Goal: Task Accomplishment & Management: Complete application form

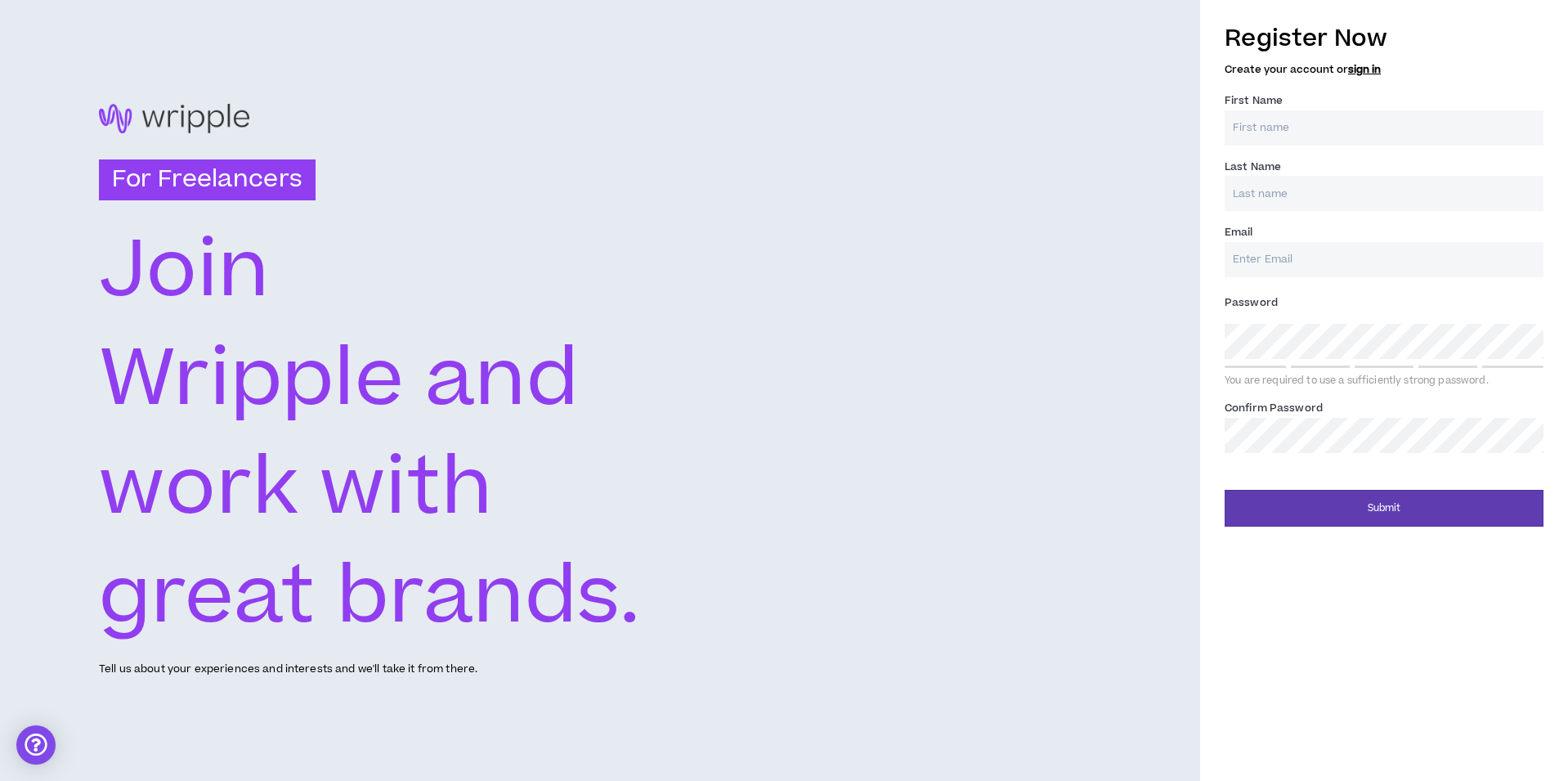
click at [1327, 127] on input "First Name *" at bounding box center [1383, 128] width 319 height 35
type input "[PERSON_NAME]"
click at [1299, 207] on input "Last Name *" at bounding box center [1383, 193] width 319 height 35
type input "[PERSON_NAME]"
click at [1286, 258] on input "Email *" at bounding box center [1383, 259] width 319 height 35
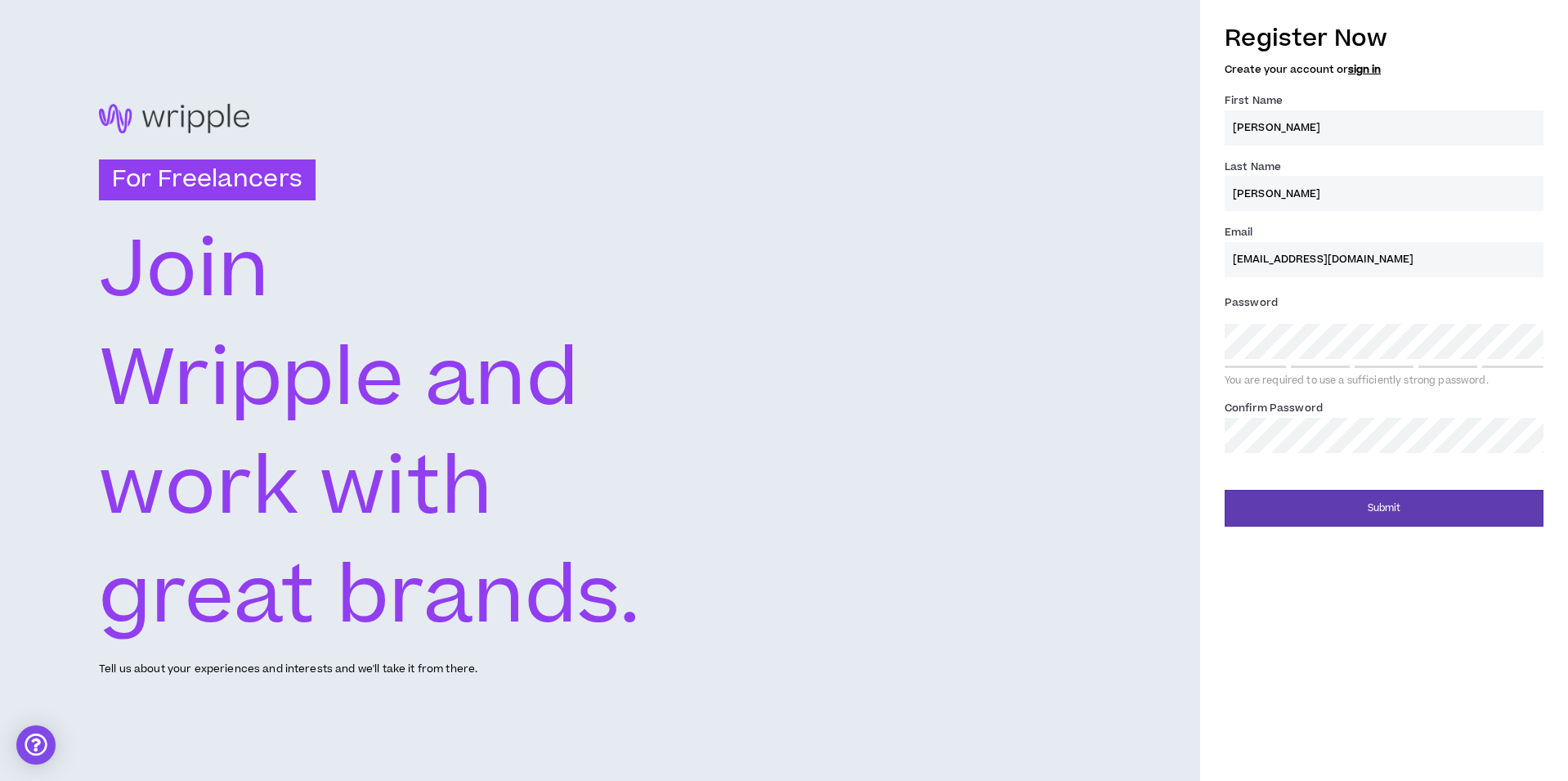
click at [1209, 358] on div "Register Now Create your account or sign in First Name * [PERSON_NAME] Last Nam…" at bounding box center [1383, 270] width 368 height 514
click at [1216, 448] on div "Register Now Create your account or sign in First Name * [PERSON_NAME] Last Nam…" at bounding box center [1383, 270] width 368 height 514
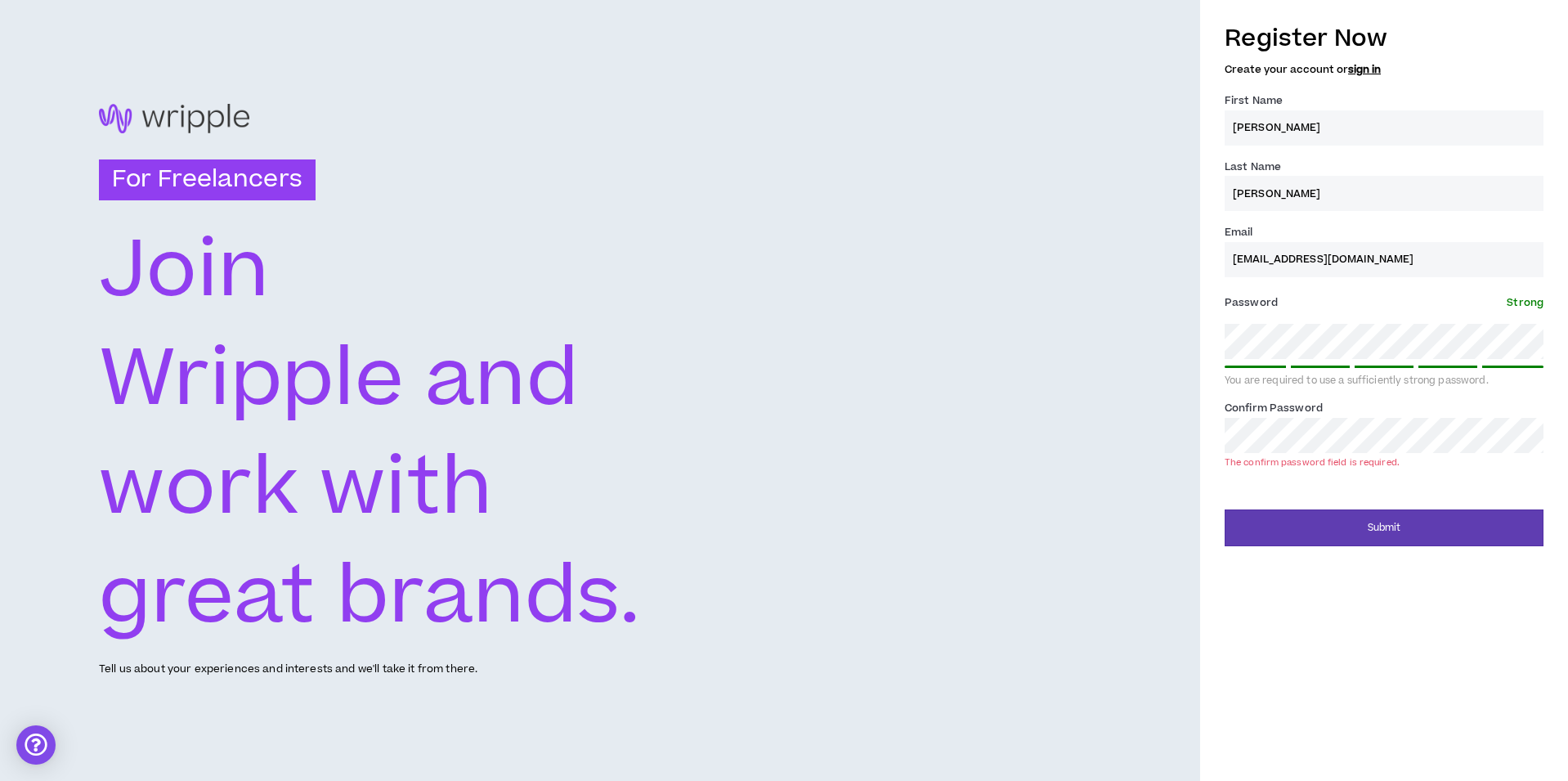
click at [1224, 341] on div "Register Now Create your account or sign in First Name * [PERSON_NAME] Last Nam…" at bounding box center [1383, 279] width 368 height 533
click at [1210, 413] on div "Register Now Create your account or sign in First Name * [PERSON_NAME] Last Nam…" at bounding box center [1383, 279] width 368 height 533
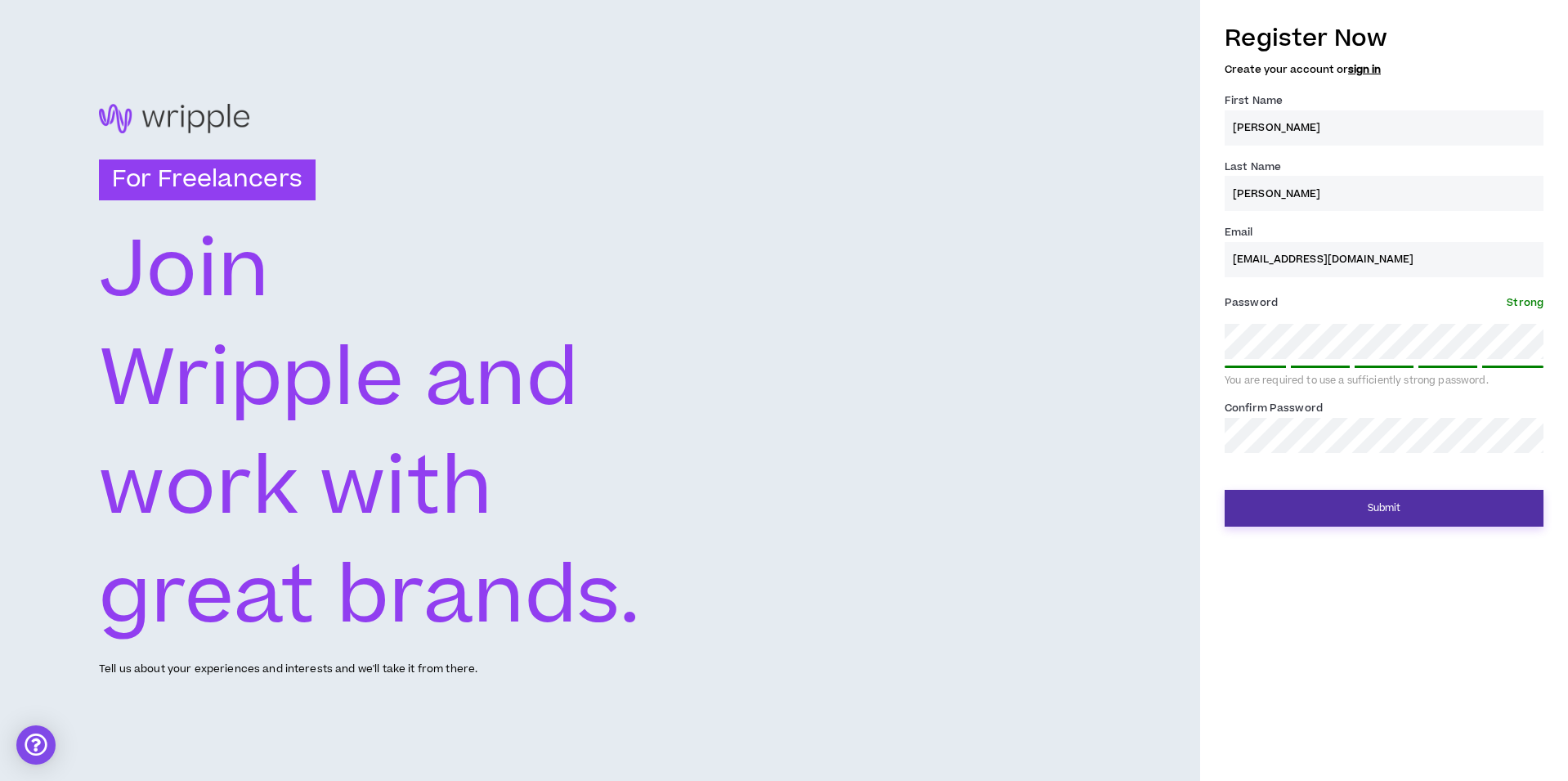
click at [1304, 504] on button "Submit" at bounding box center [1383, 508] width 319 height 37
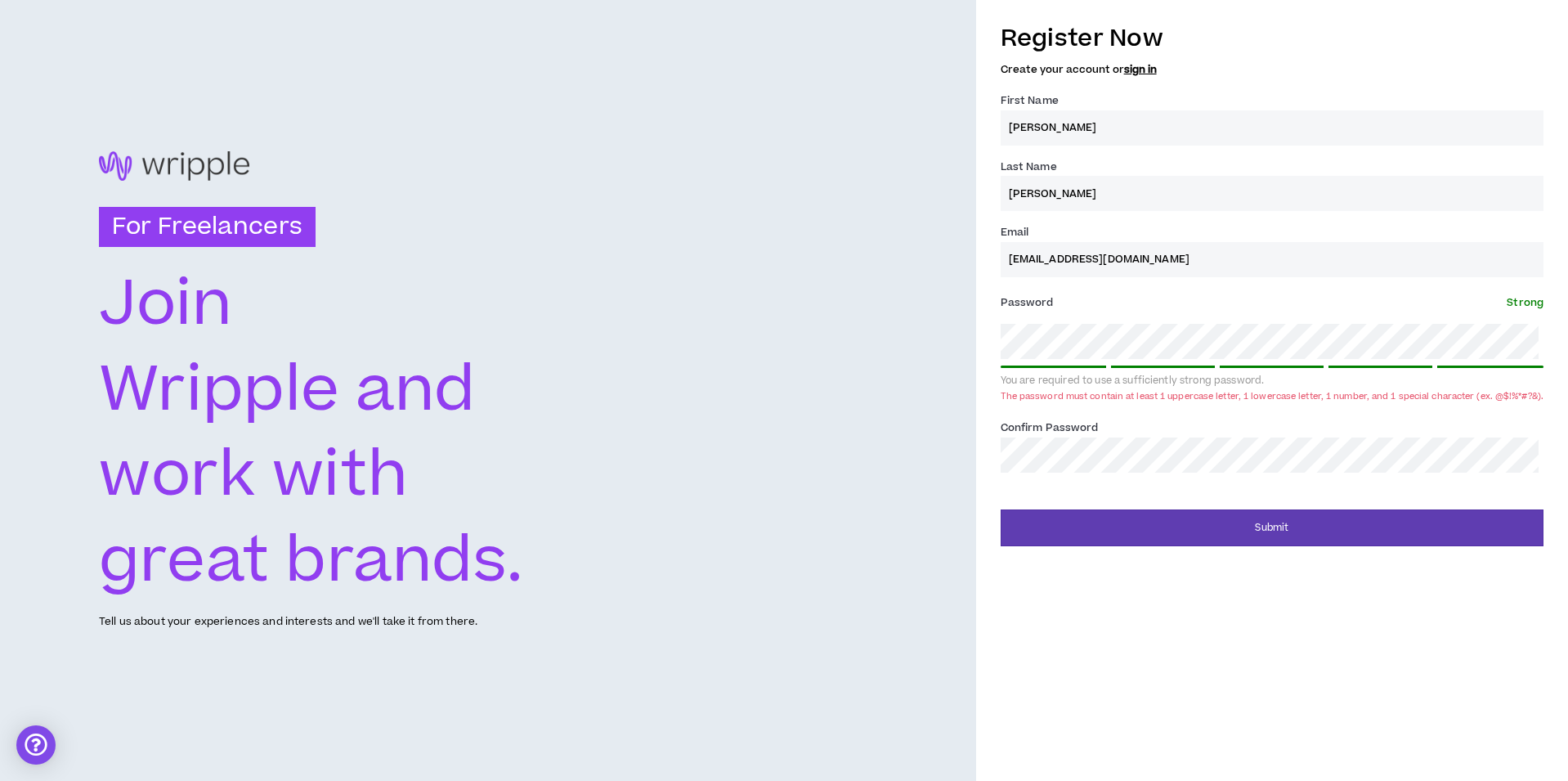
click at [1069, 474] on div "Register Now Create your account or sign in First Name * [PERSON_NAME] Last Nam…" at bounding box center [1272, 247] width 543 height 468
click at [1002, 459] on div "Register Now Create your account or sign in First Name * [PERSON_NAME] Last Nam…" at bounding box center [1272, 279] width 592 height 533
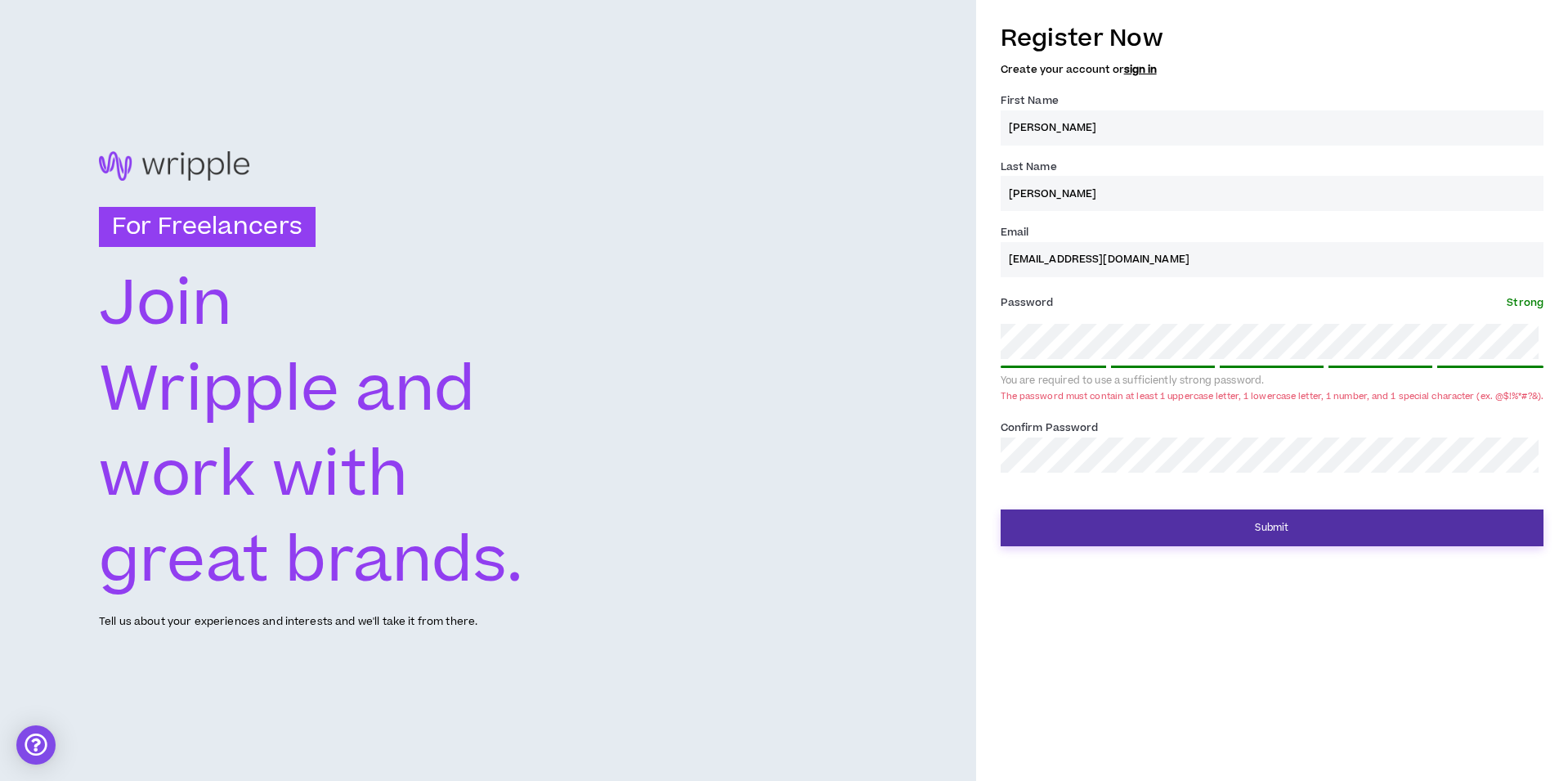
click at [1173, 527] on button "Submit" at bounding box center [1272, 527] width 543 height 37
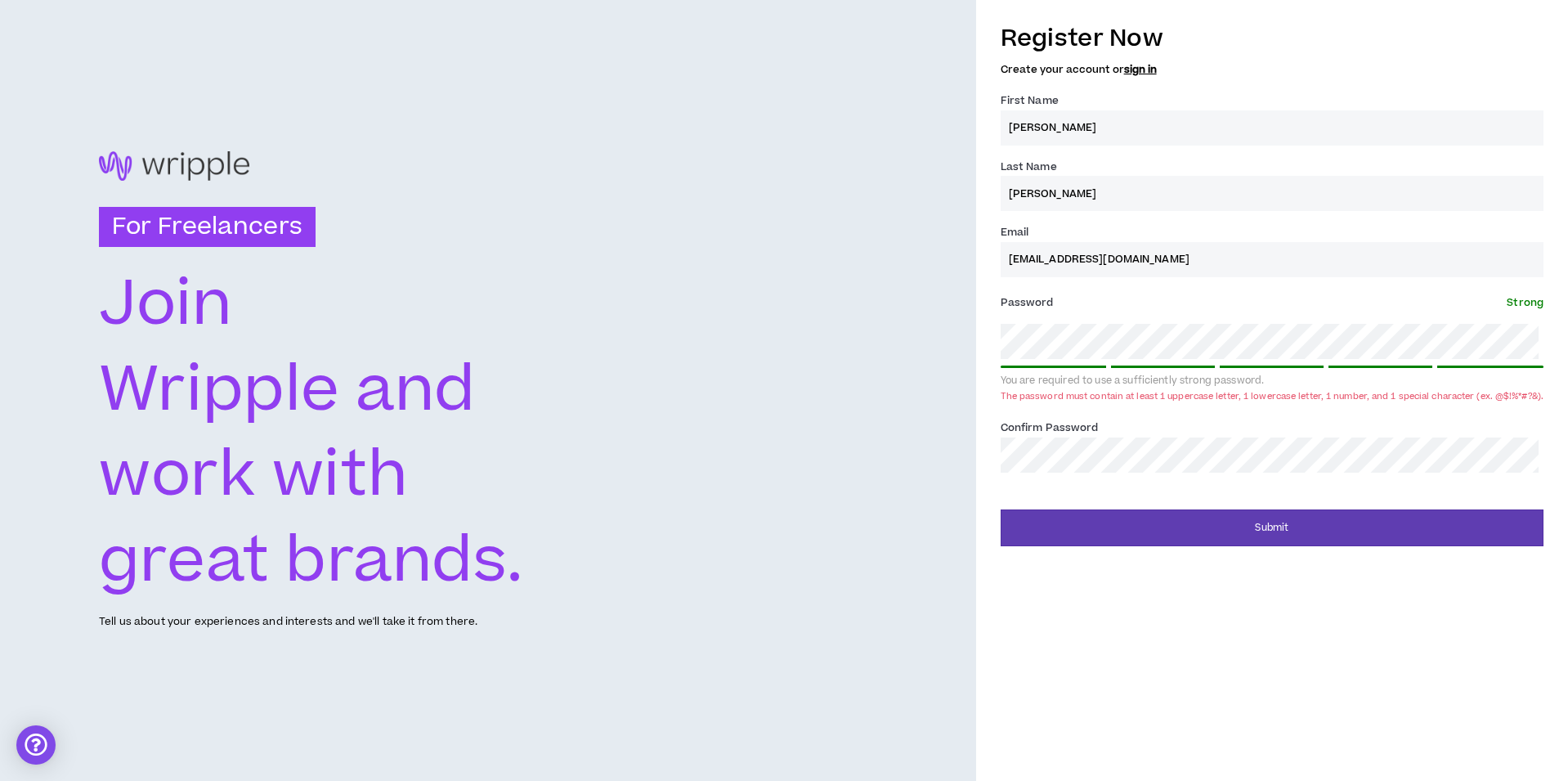
click at [997, 344] on div "Register Now Create your account or sign in First Name * [PERSON_NAME] Last Nam…" at bounding box center [1272, 279] width 592 height 533
click at [986, 348] on div "Register Now Create your account or sign in First Name * [PERSON_NAME] Last Nam…" at bounding box center [1272, 279] width 592 height 533
click at [1003, 352] on div "Register Now Create your account or sign in First Name * [PERSON_NAME] Last Nam…" at bounding box center [1272, 279] width 592 height 533
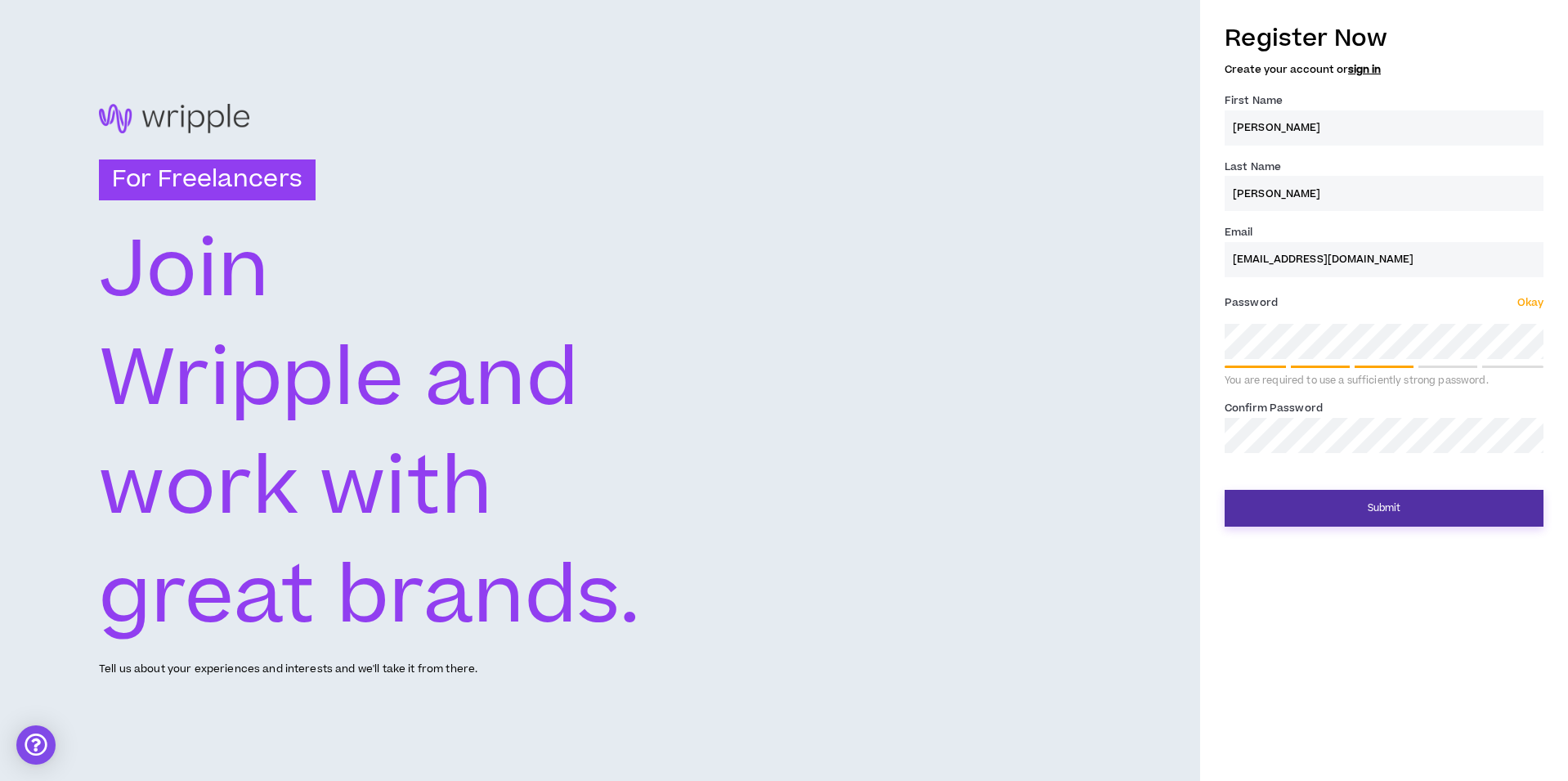
click at [1274, 511] on button "Submit" at bounding box center [1383, 508] width 319 height 37
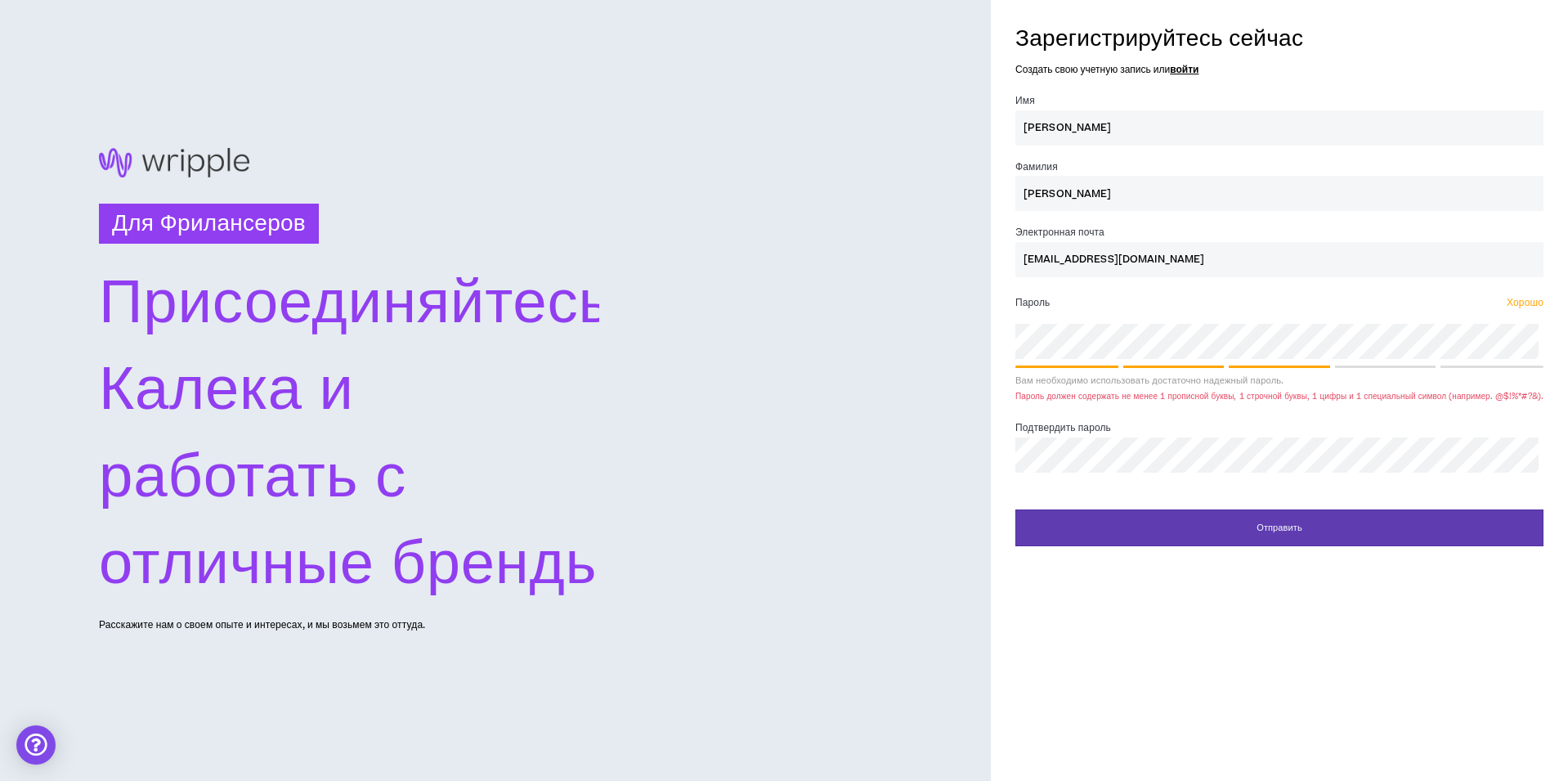
click at [1018, 348] on div "Зарегистрируйтесь сейчас Создать свою учетную запись или войти Имя * [PERSON_NA…" at bounding box center [1279, 279] width 577 height 533
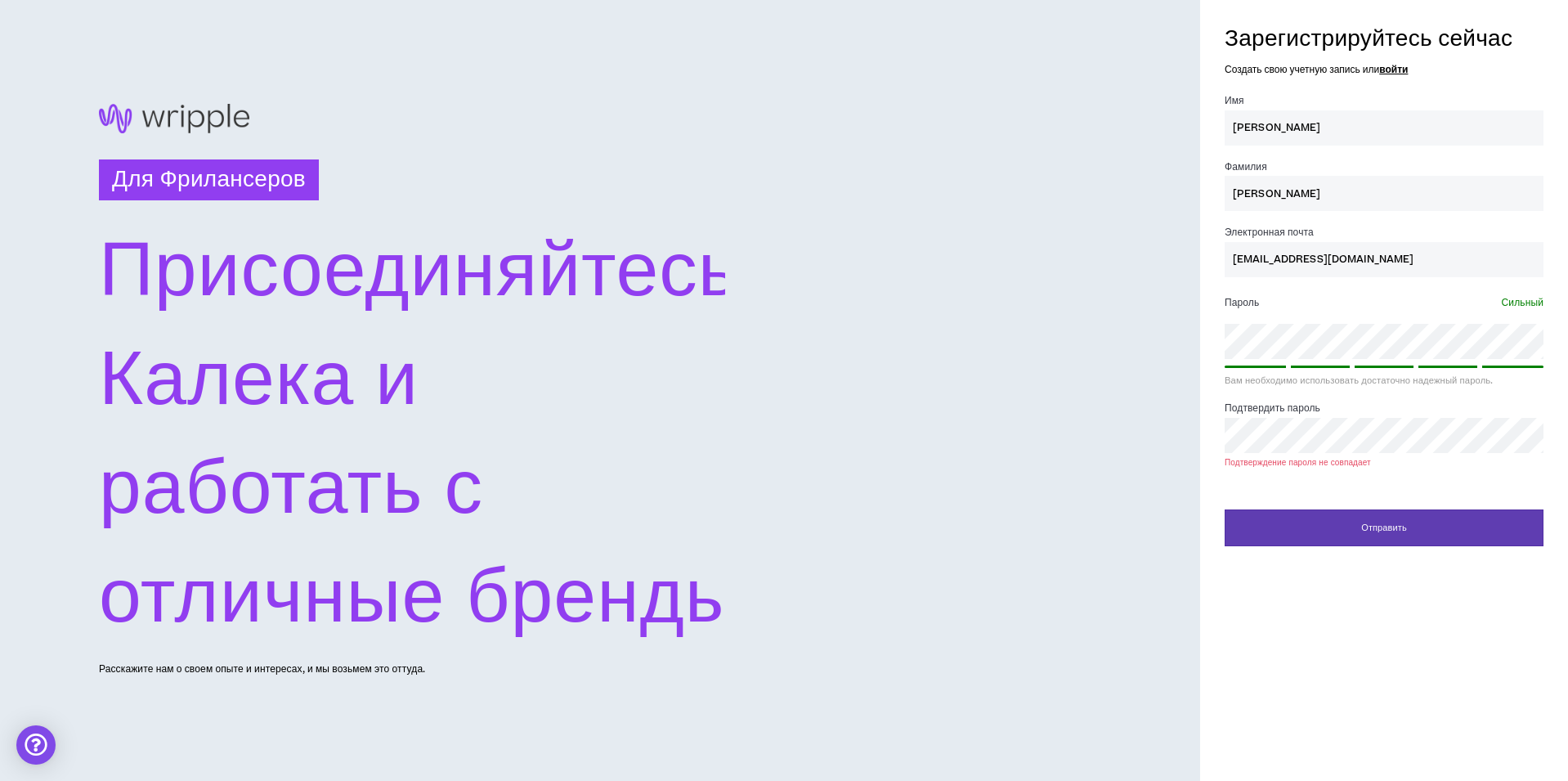
click at [1202, 452] on div "Зарегистрируйтесь сейчас Создать свою учетную запись или войти Имя * [PERSON_NA…" at bounding box center [1383, 279] width 368 height 533
click at [1207, 442] on div "Зарегистрируйтесь сейчас Создать свою учетную запись или войти Имя * [PERSON_NA…" at bounding box center [1383, 279] width 368 height 533
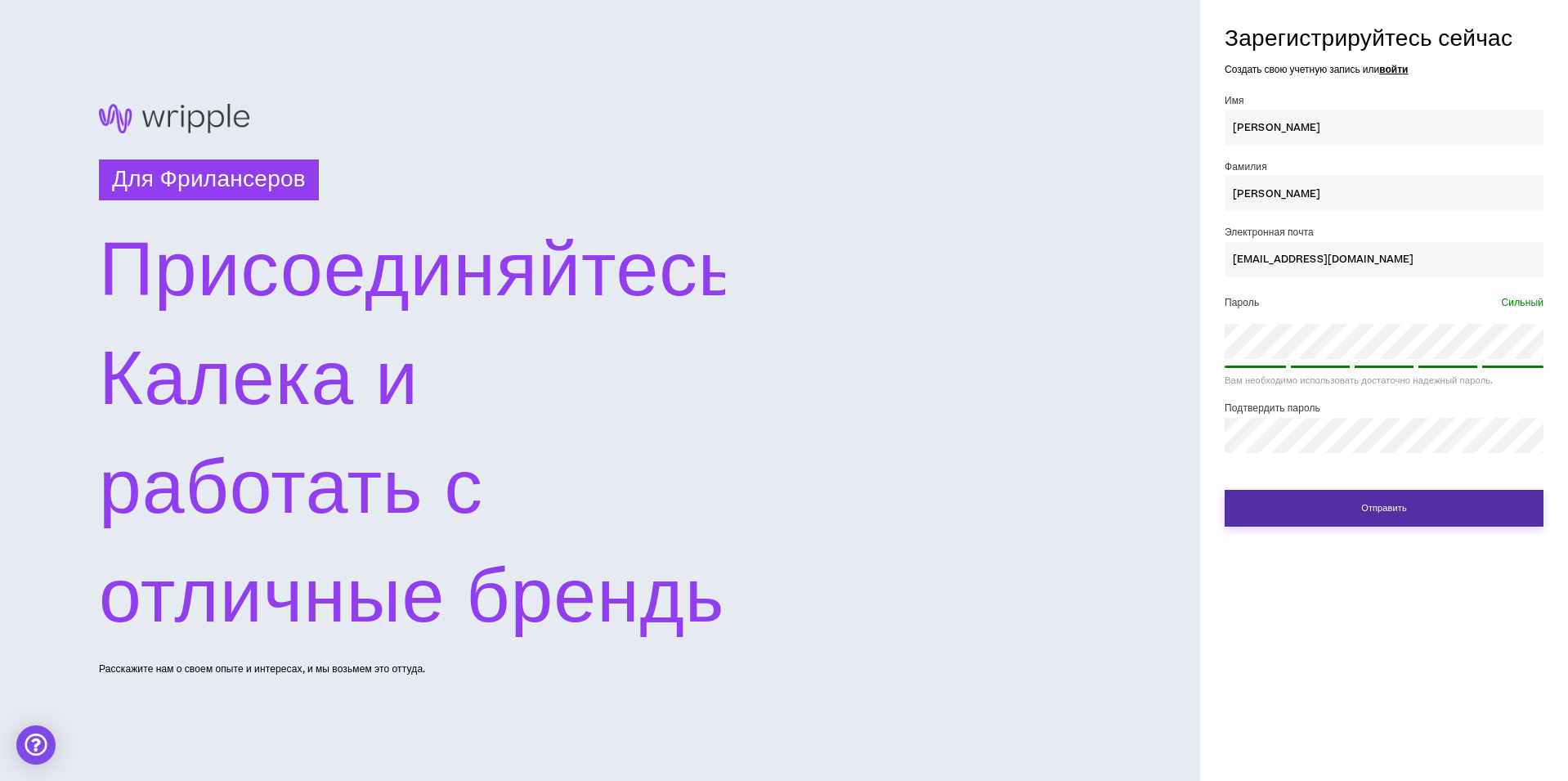
click at [1373, 504] on button "Отправить" at bounding box center [1383, 508] width 319 height 37
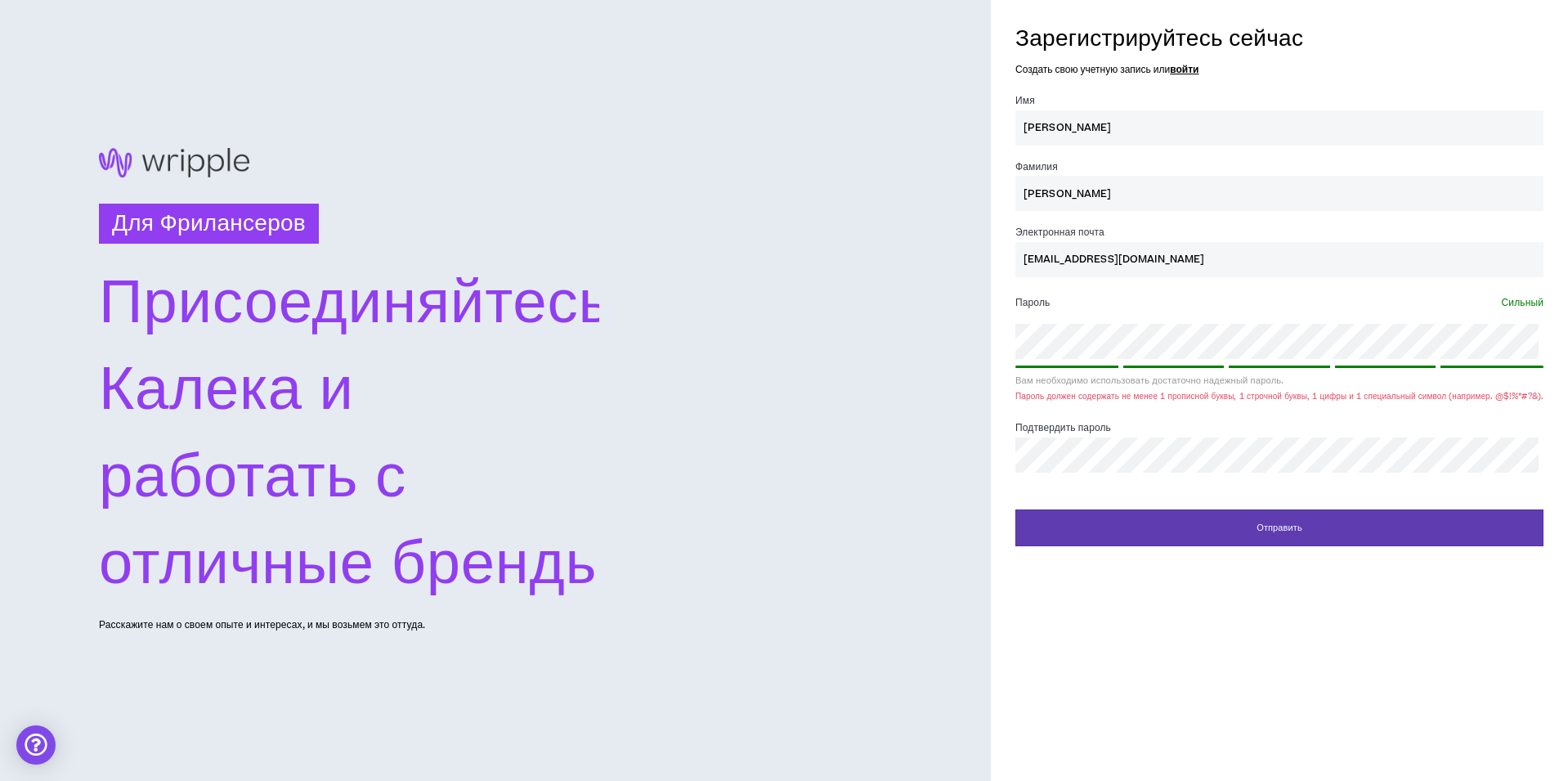
click at [1012, 414] on div "Зарегистрируйтесь сейчас Создать свою учетную запись или войти Имя * [PERSON_NA…" at bounding box center [1279, 279] width 577 height 533
drag, startPoint x: 1004, startPoint y: 458, endPoint x: 1014, endPoint y: 458, distance: 10.0
click at [1004, 458] on div "Зарегистрируйтесь сейчас Создать свою учетную запись или войти Имя * [PERSON_NA…" at bounding box center [1279, 279] width 577 height 533
drag, startPoint x: 1098, startPoint y: 256, endPoint x: 1019, endPoint y: 264, distance: 79.4
click at [1019, 264] on div "Зарегистрируйтесь сейчас Создать свою учетную запись или войти Имя * [PERSON_NA…" at bounding box center [1279, 279] width 577 height 533
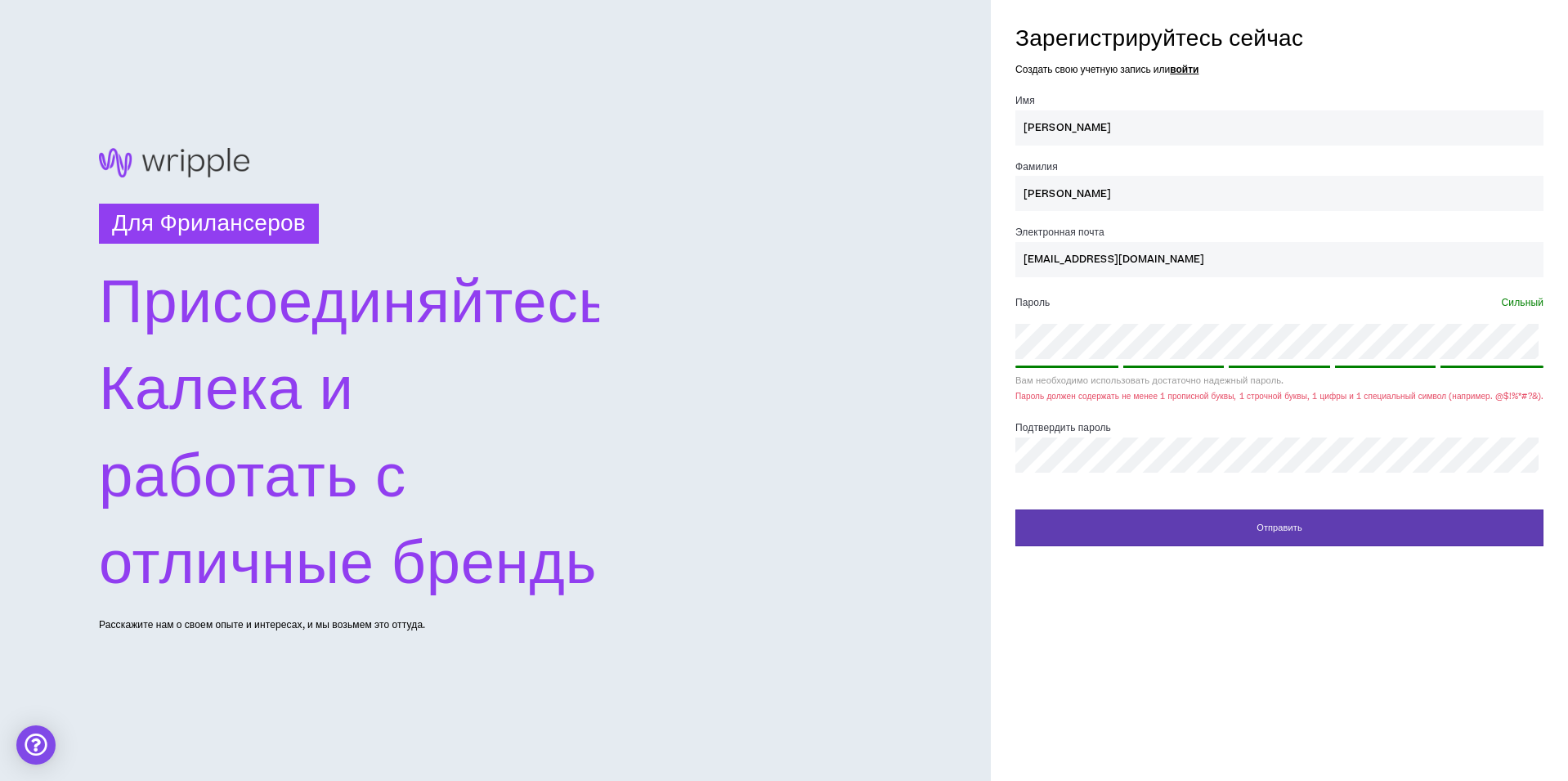
paste input "b94gtEmcfzYmEaj"
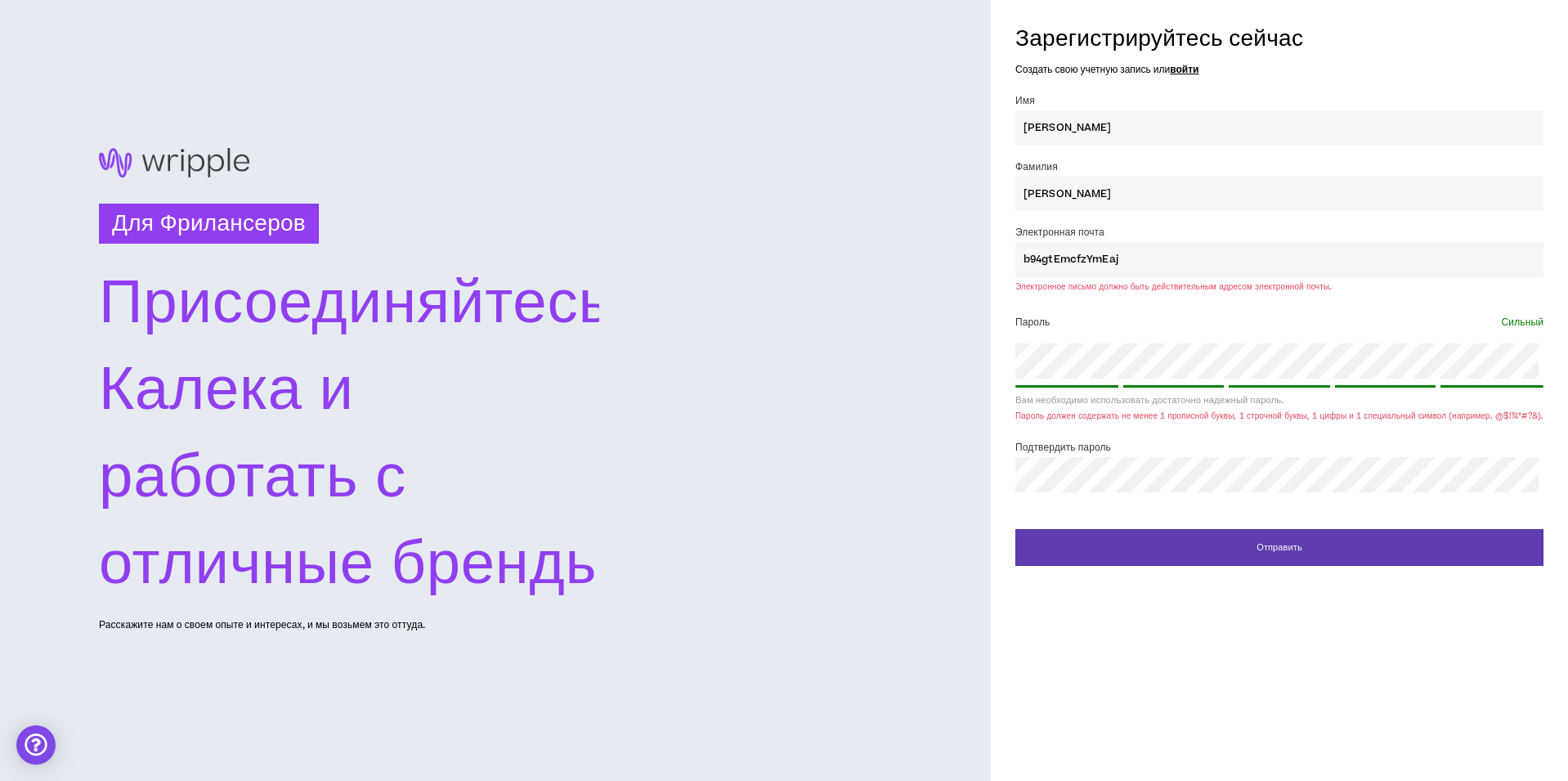
type input "b94gtEmcfzYmEaj"
click at [1008, 476] on div "Зарегистрируйтесь сейчас Создать свою учетную запись или войти Имя * [PERSON_NA…" at bounding box center [1279, 289] width 577 height 553
drag, startPoint x: 1175, startPoint y: 258, endPoint x: 1022, endPoint y: 278, distance: 154.3
click at [1023, 277] on div "Электронная почта * b94gtEmcfzYmEaj Электронное письмо должно быть действительн…" at bounding box center [1279, 257] width 528 height 69
click at [1044, 264] on input "Электронная почта *" at bounding box center [1279, 259] width 528 height 35
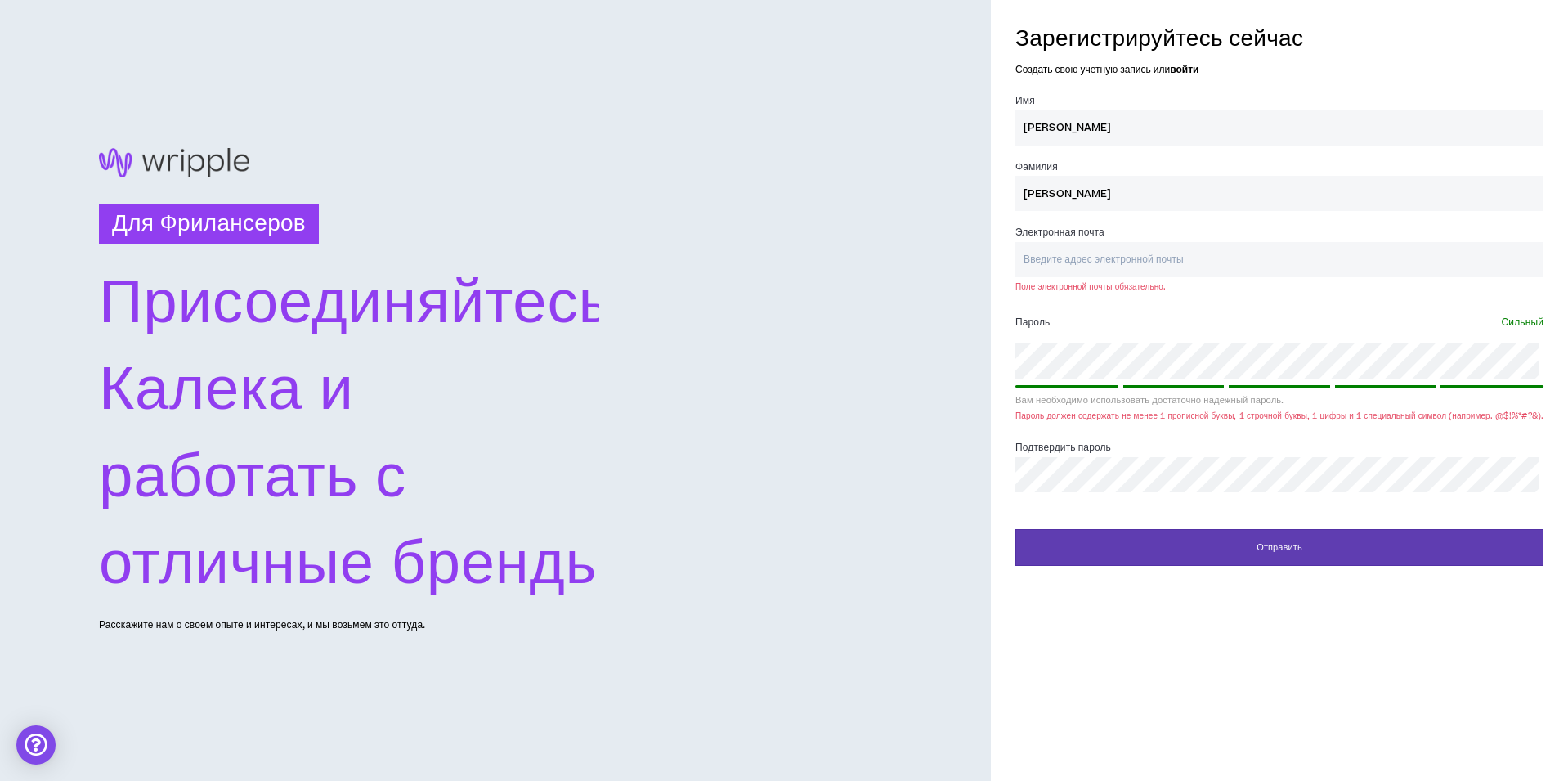
type input "[EMAIL_ADDRESS][DOMAIN_NAME]"
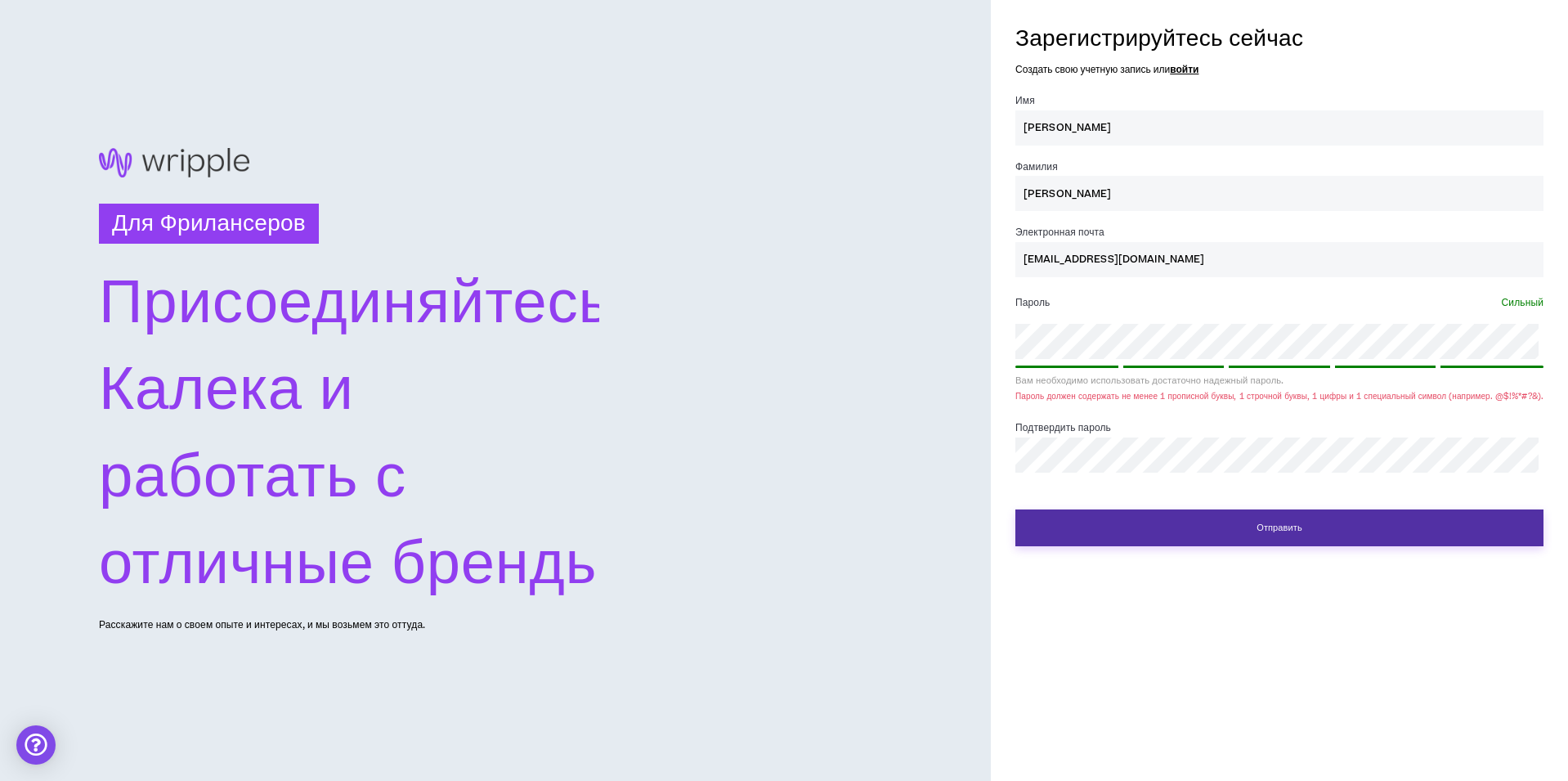
click at [1264, 523] on button "Отправить" at bounding box center [1279, 527] width 528 height 37
click at [1281, 532] on button "Отправить" at bounding box center [1279, 527] width 528 height 37
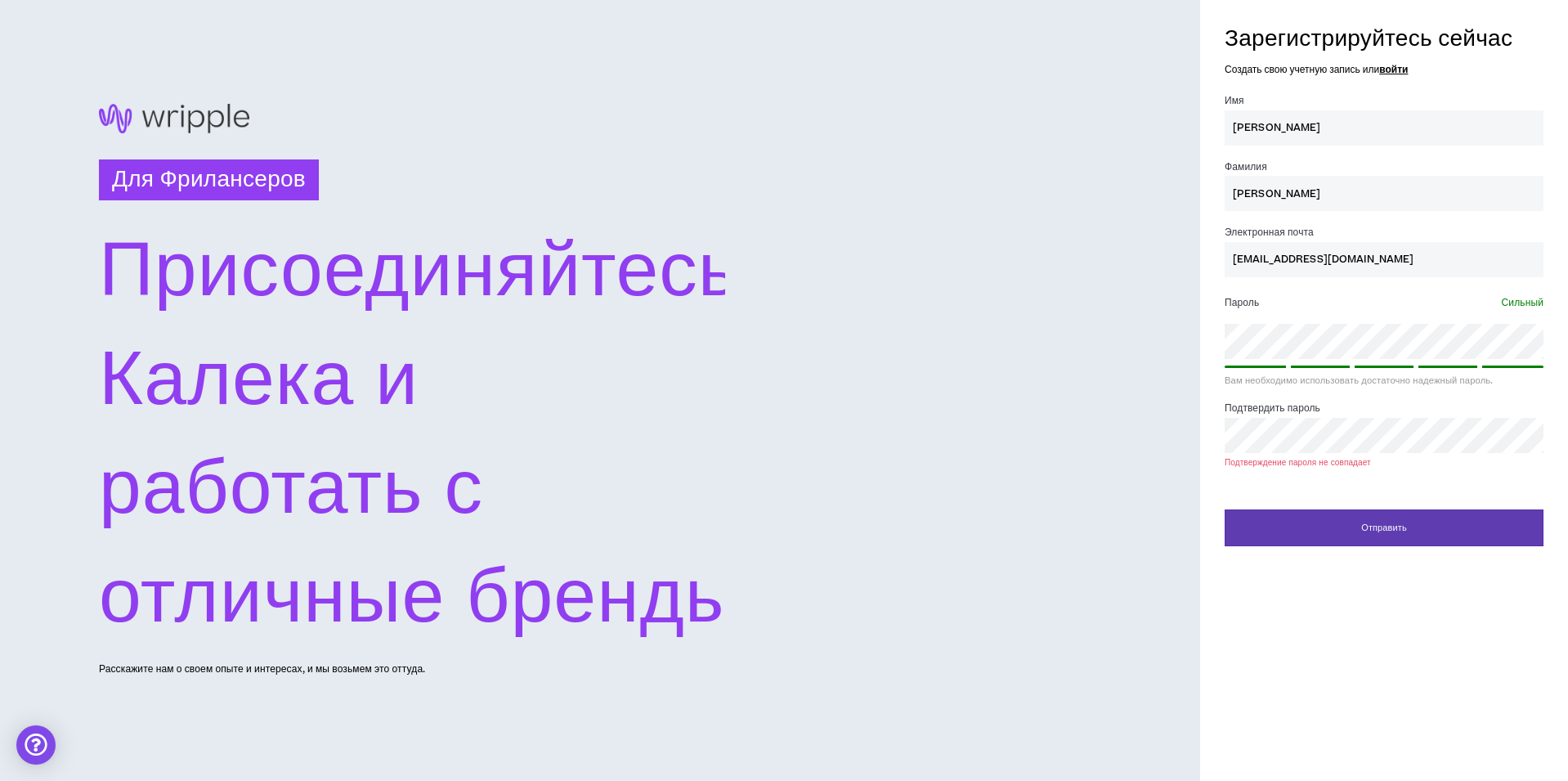
click at [1225, 468] on div "Подтверждение пароля не совпадает" at bounding box center [1298, 462] width 146 height 12
click at [1194, 450] on div "Для Фрилансеров Присоединяйтесь [PERSON_NAME] и работать с отличные бренды. Рас…" at bounding box center [784, 390] width 1568 height 781
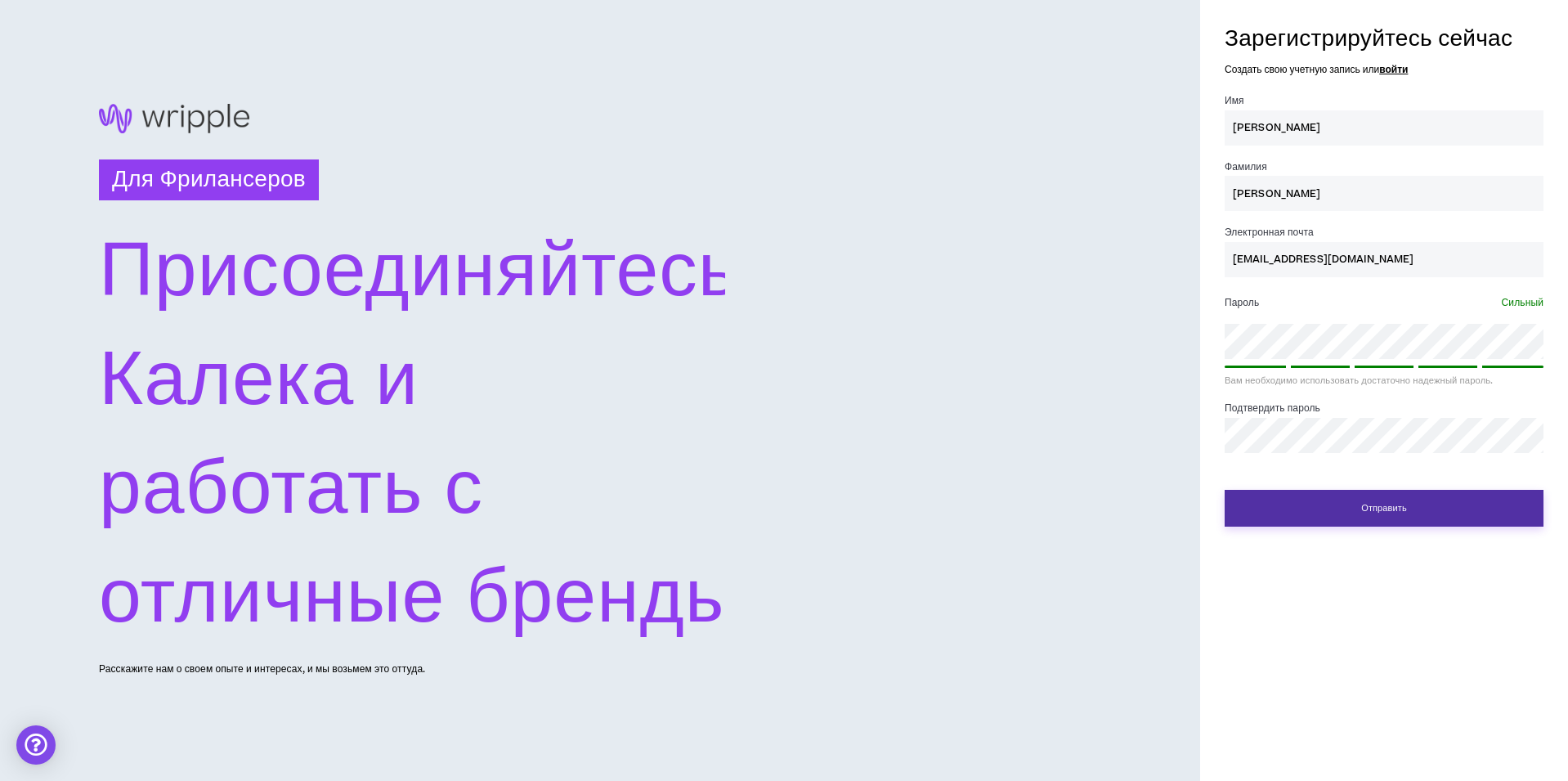
click at [1326, 507] on button "Отправить" at bounding box center [1383, 508] width 319 height 37
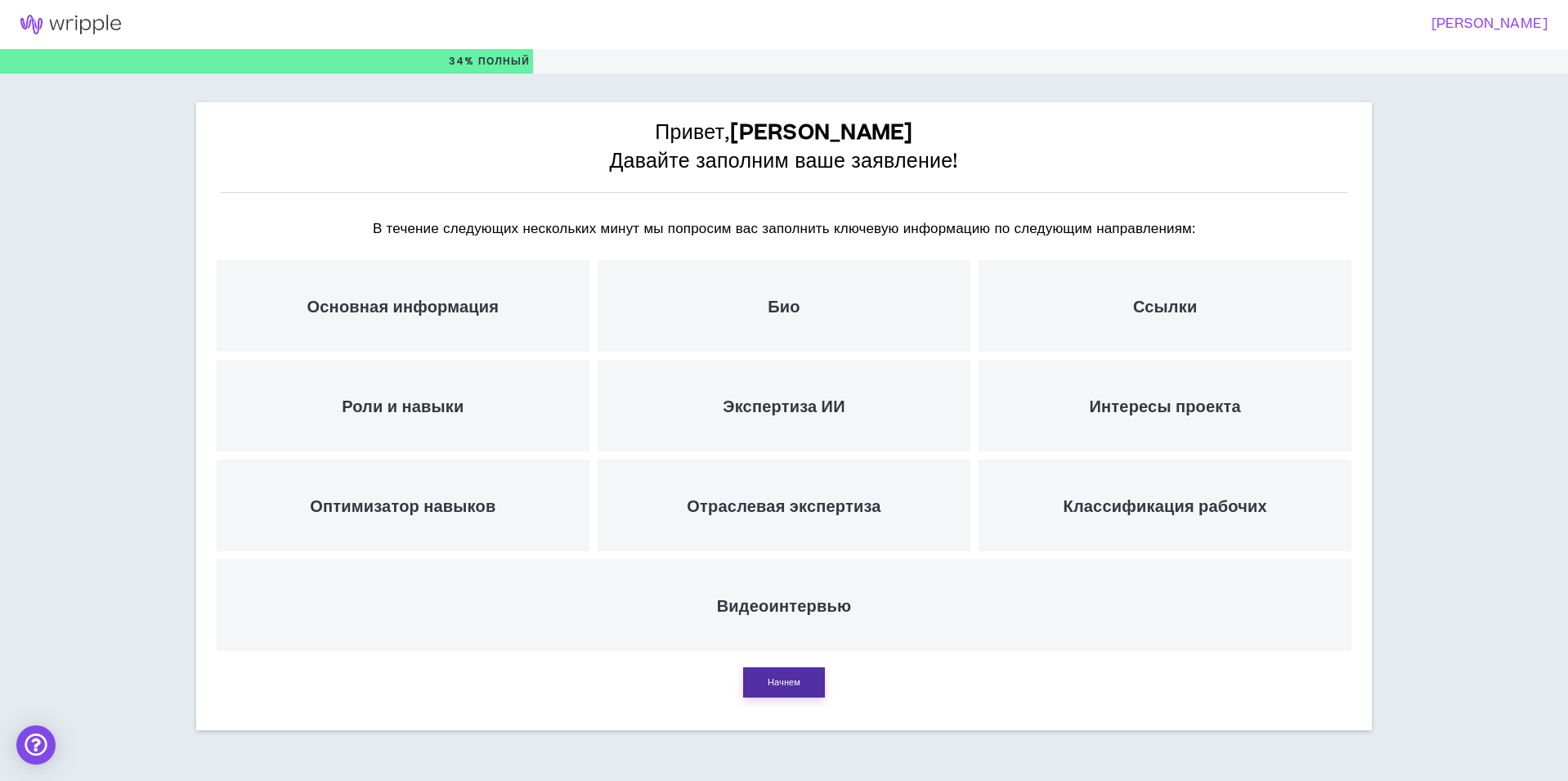
click at [797, 690] on button "Начнем" at bounding box center [784, 682] width 82 height 31
select select "US"
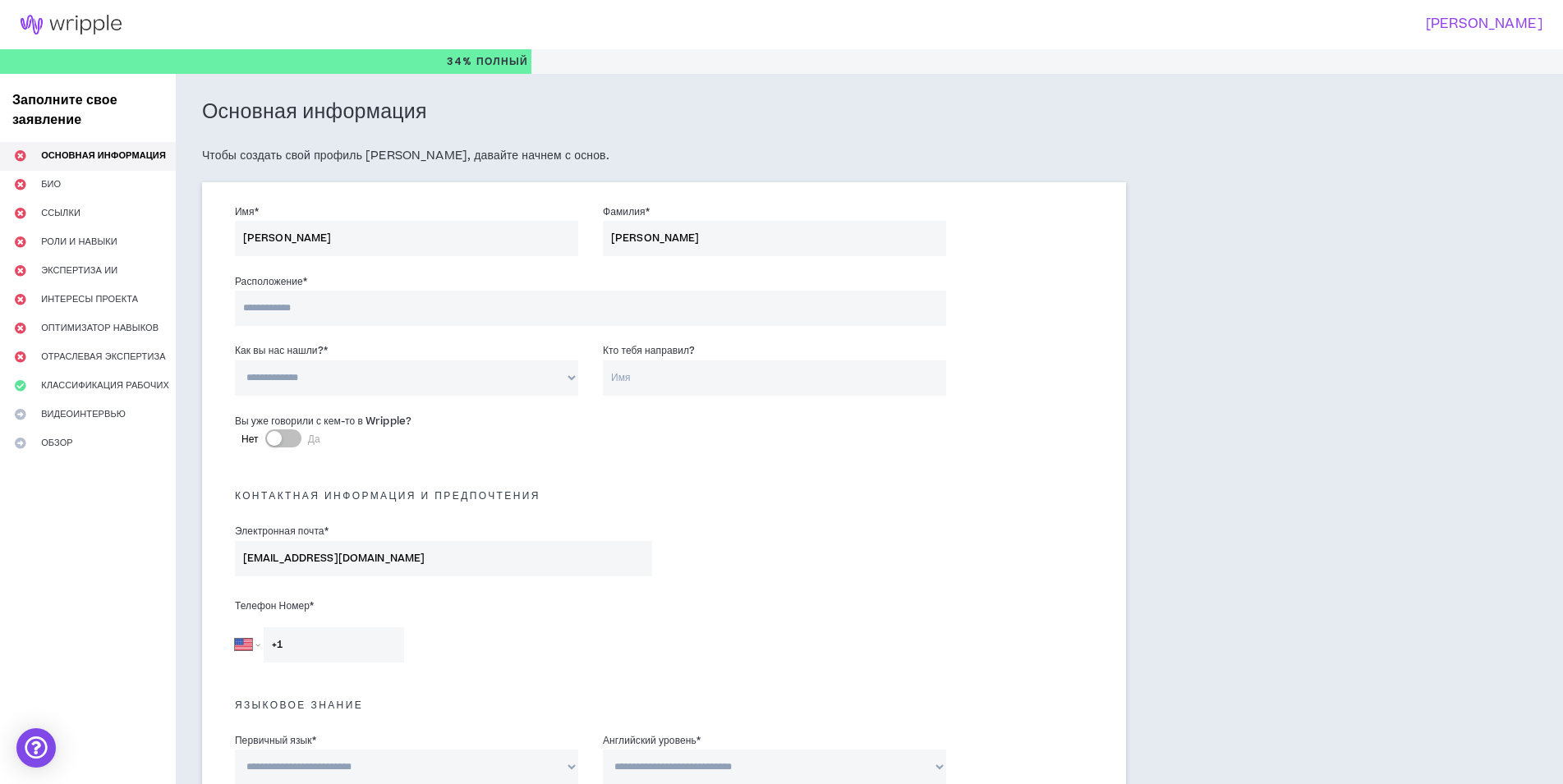
click at [495, 381] on select "**********" at bounding box center [407, 377] width 344 height 35
select select "*"
click at [235, 360] on select "**********" at bounding box center [407, 377] width 344 height 35
click at [685, 377] on input "Кто тебя направил?" at bounding box center [775, 377] width 344 height 35
click at [418, 315] on input at bounding box center [591, 307] width 711 height 35
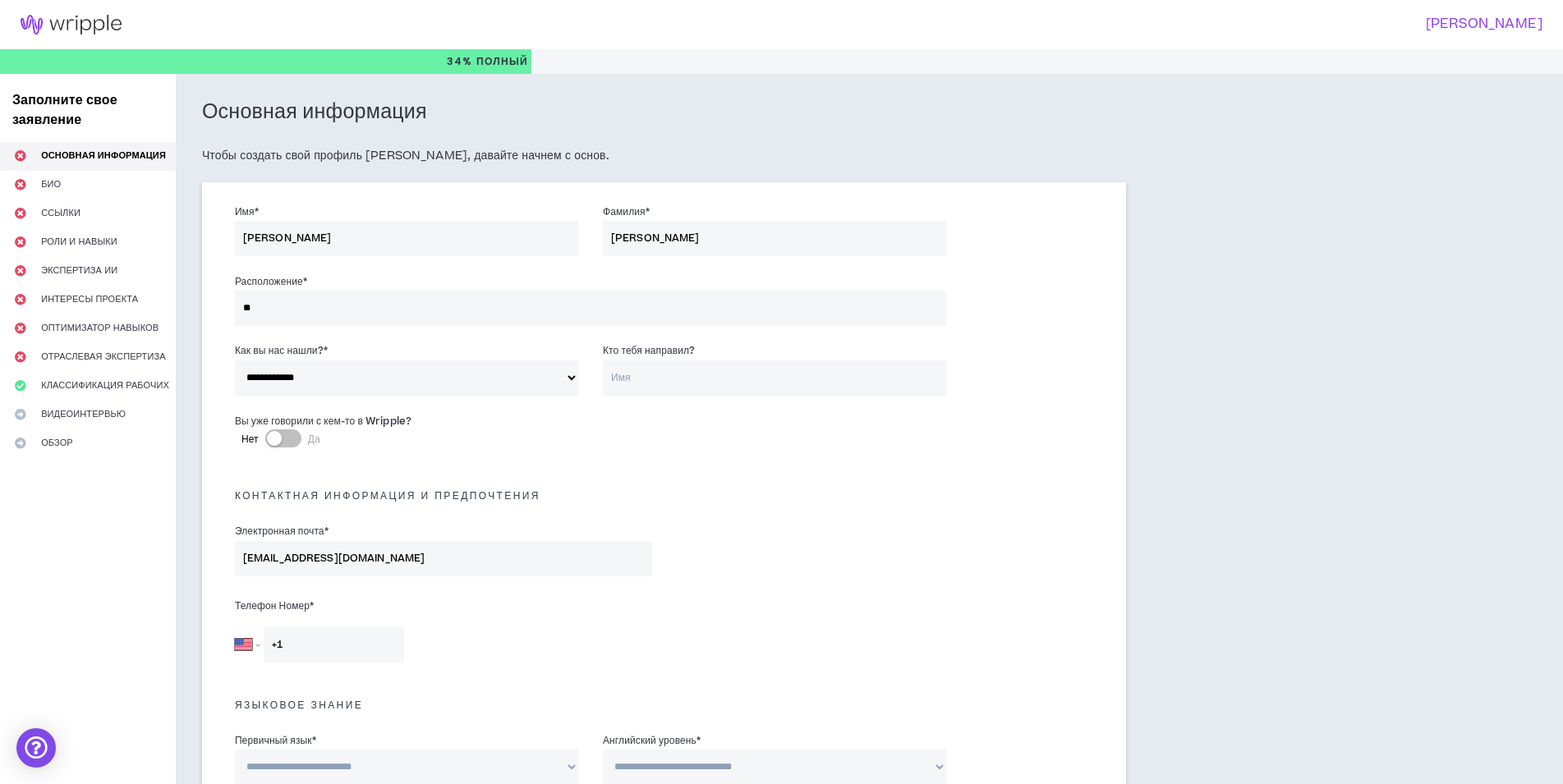
type input "***"
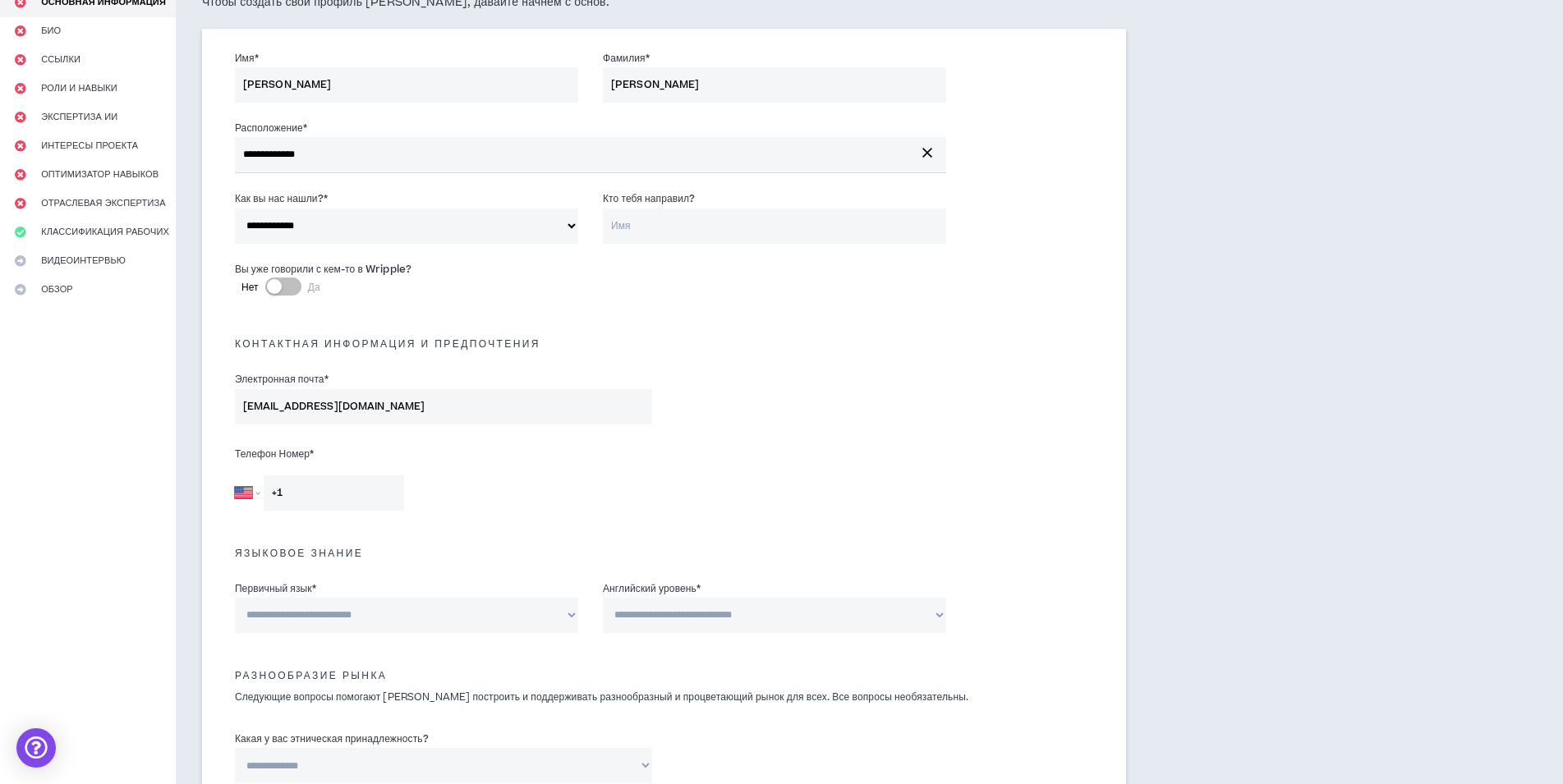
scroll to position [164, 0]
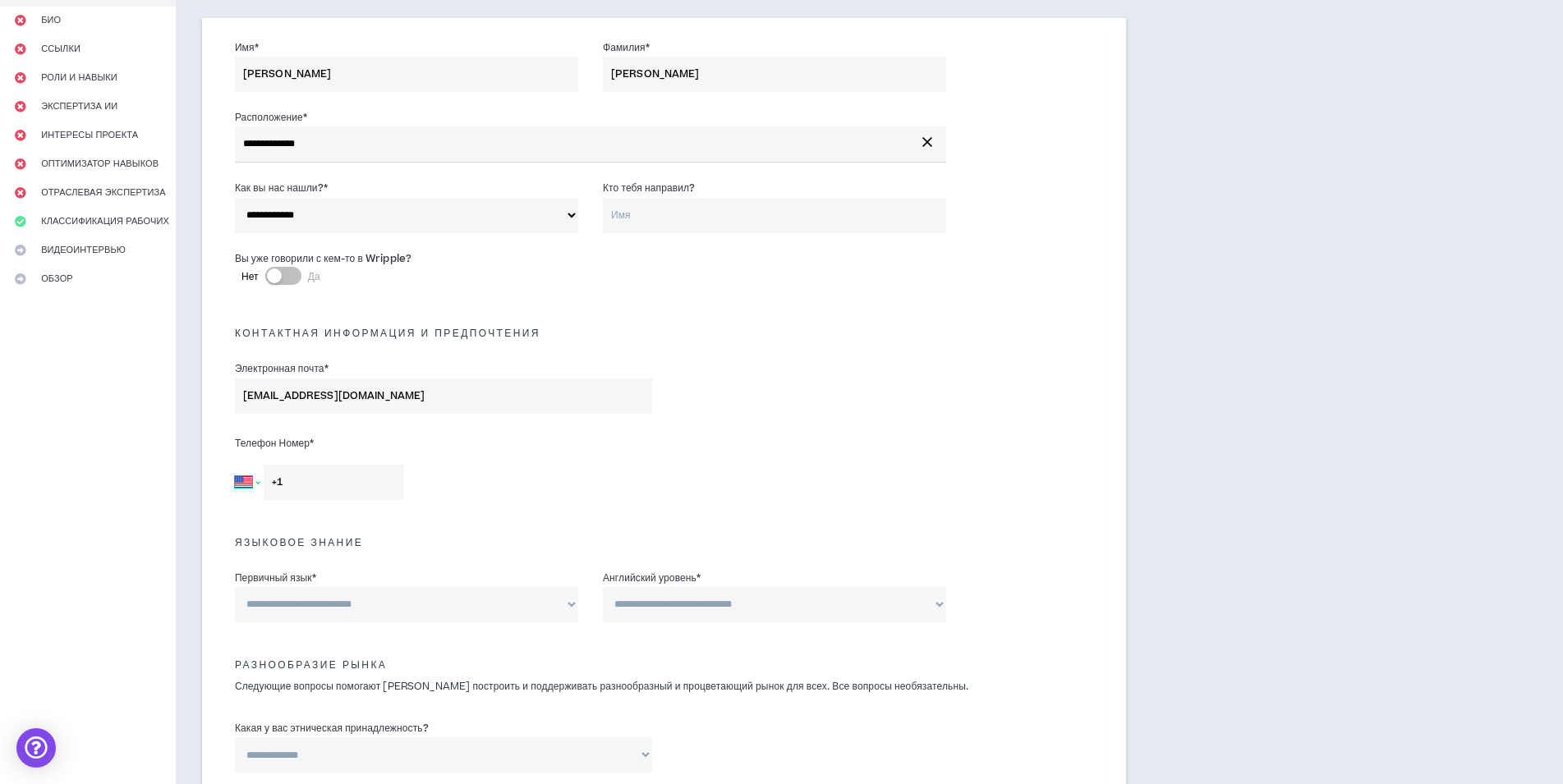
click at [256, 485] on select "[GEOGRAPHIC_DATA] [GEOGRAPHIC_DATA] [GEOGRAPHIC_DATA] [GEOGRAPHIC_DATA] [GEOGRA…" at bounding box center [247, 482] width 25 height 35
select select "UA"
click at [235, 465] on select "[GEOGRAPHIC_DATA] [GEOGRAPHIC_DATA] [GEOGRAPHIC_DATA] [GEOGRAPHIC_DATA] [GEOGRA…" at bounding box center [247, 482] width 25 height 35
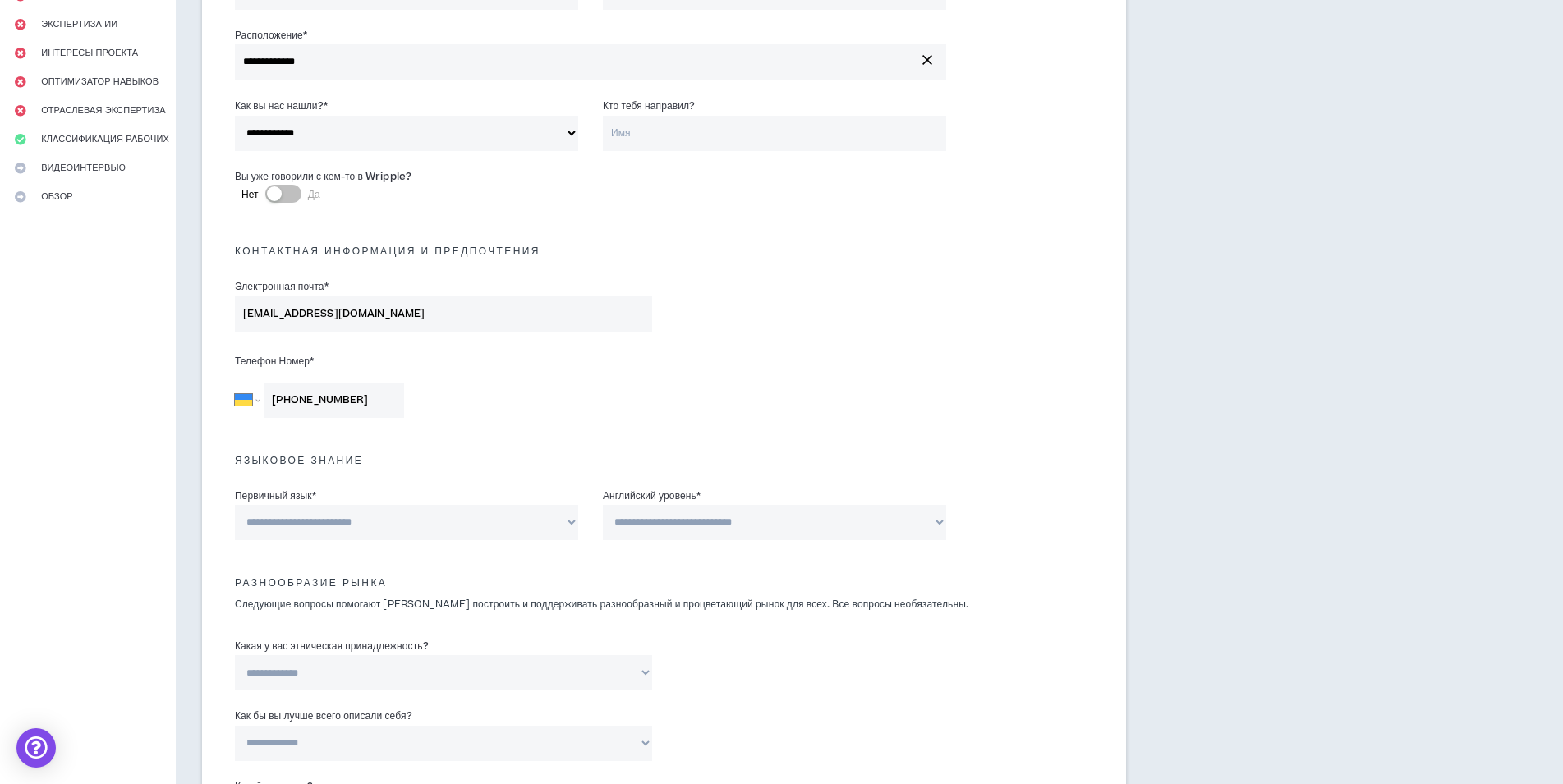
type input "[PHONE_NUMBER]"
click at [507, 536] on select "**********" at bounding box center [407, 522] width 344 height 35
select select "*****"
click at [235, 505] on select "**********" at bounding box center [407, 522] width 344 height 35
click at [679, 521] on select "**********" at bounding box center [775, 522] width 344 height 35
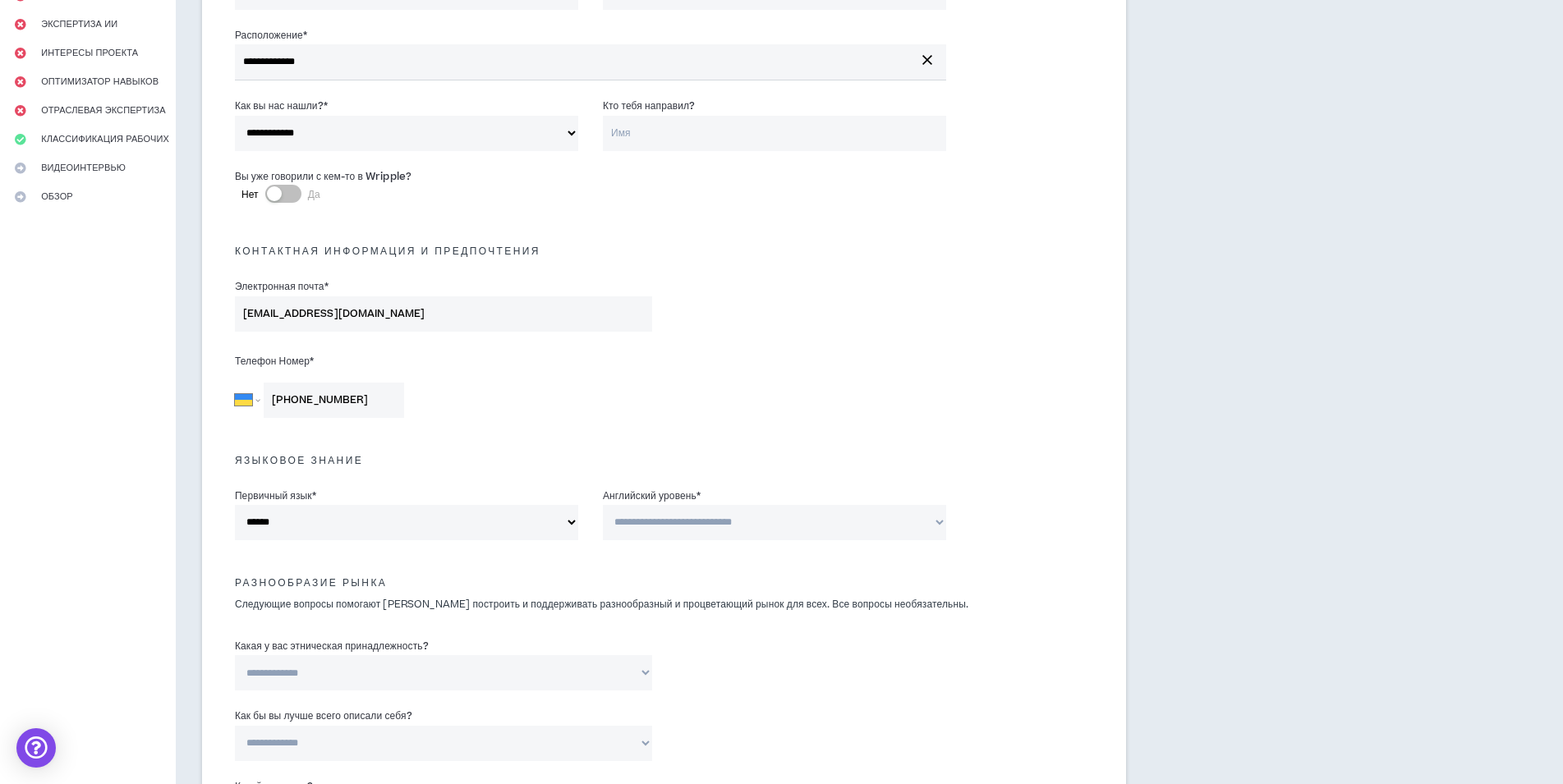
select select "*"
click at [603, 505] on select "**********" at bounding box center [775, 522] width 344 height 35
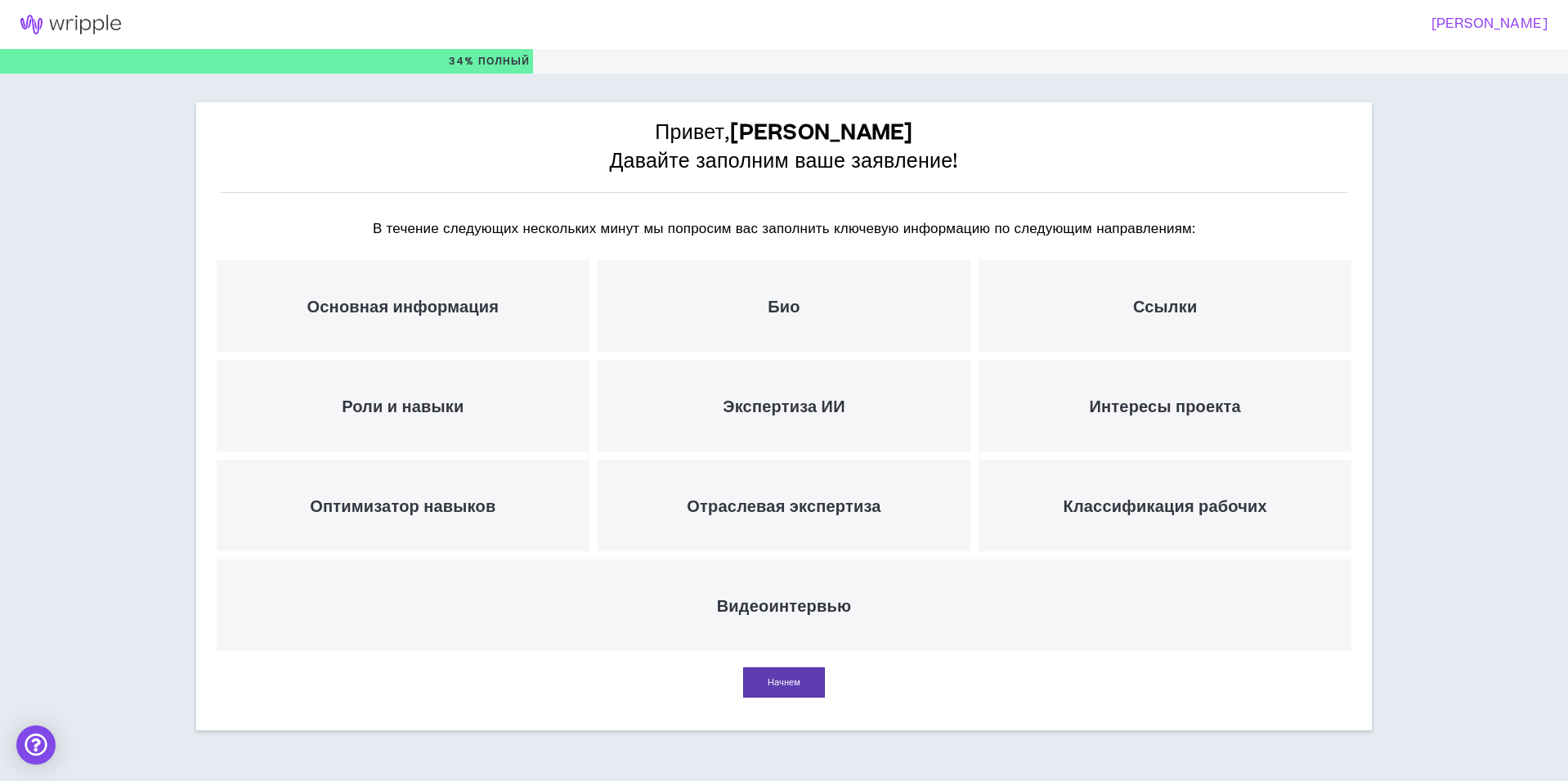
select select "*"
select select "UA"
select select "*****"
select select "*"
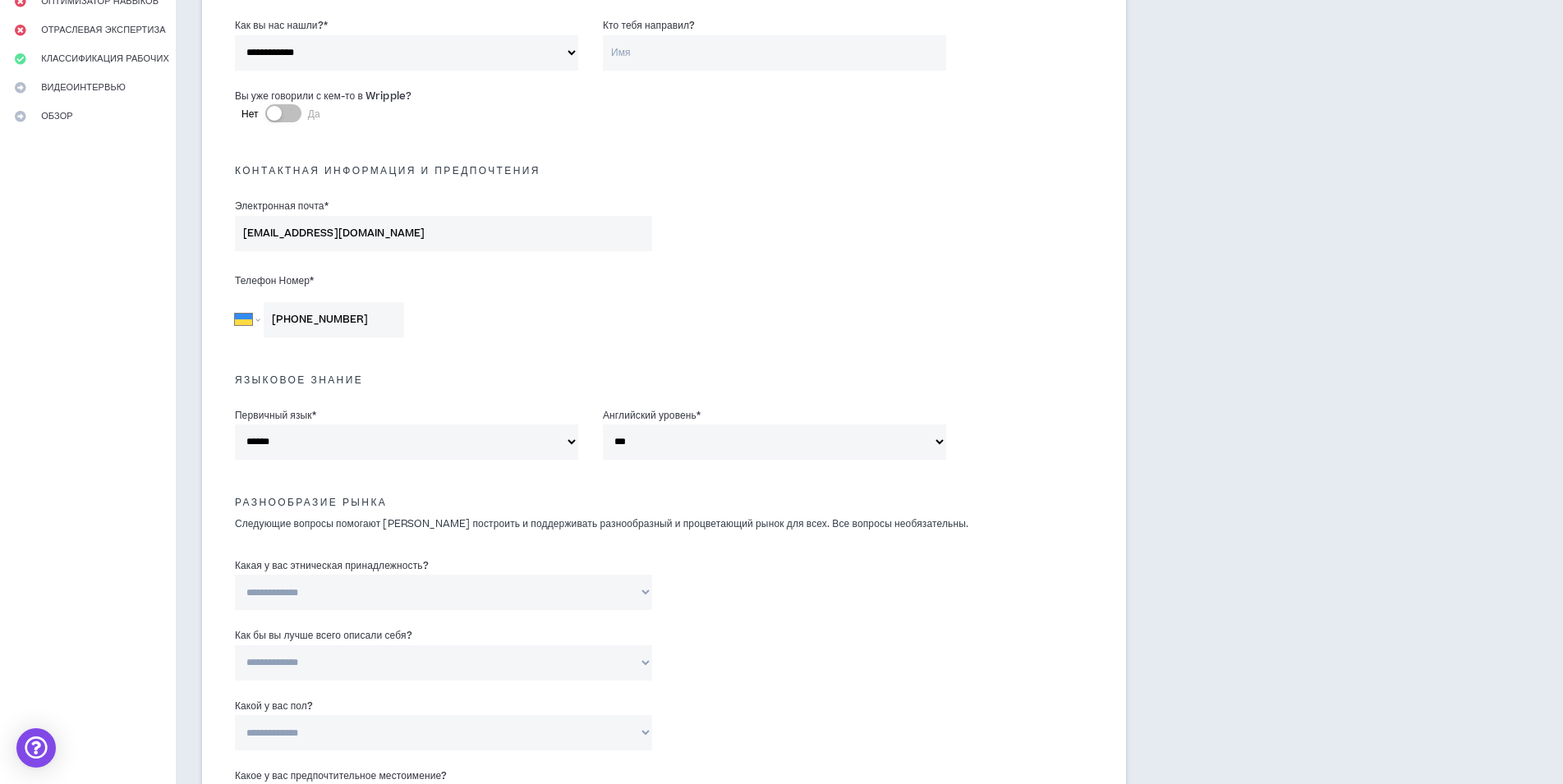
scroll to position [328, 0]
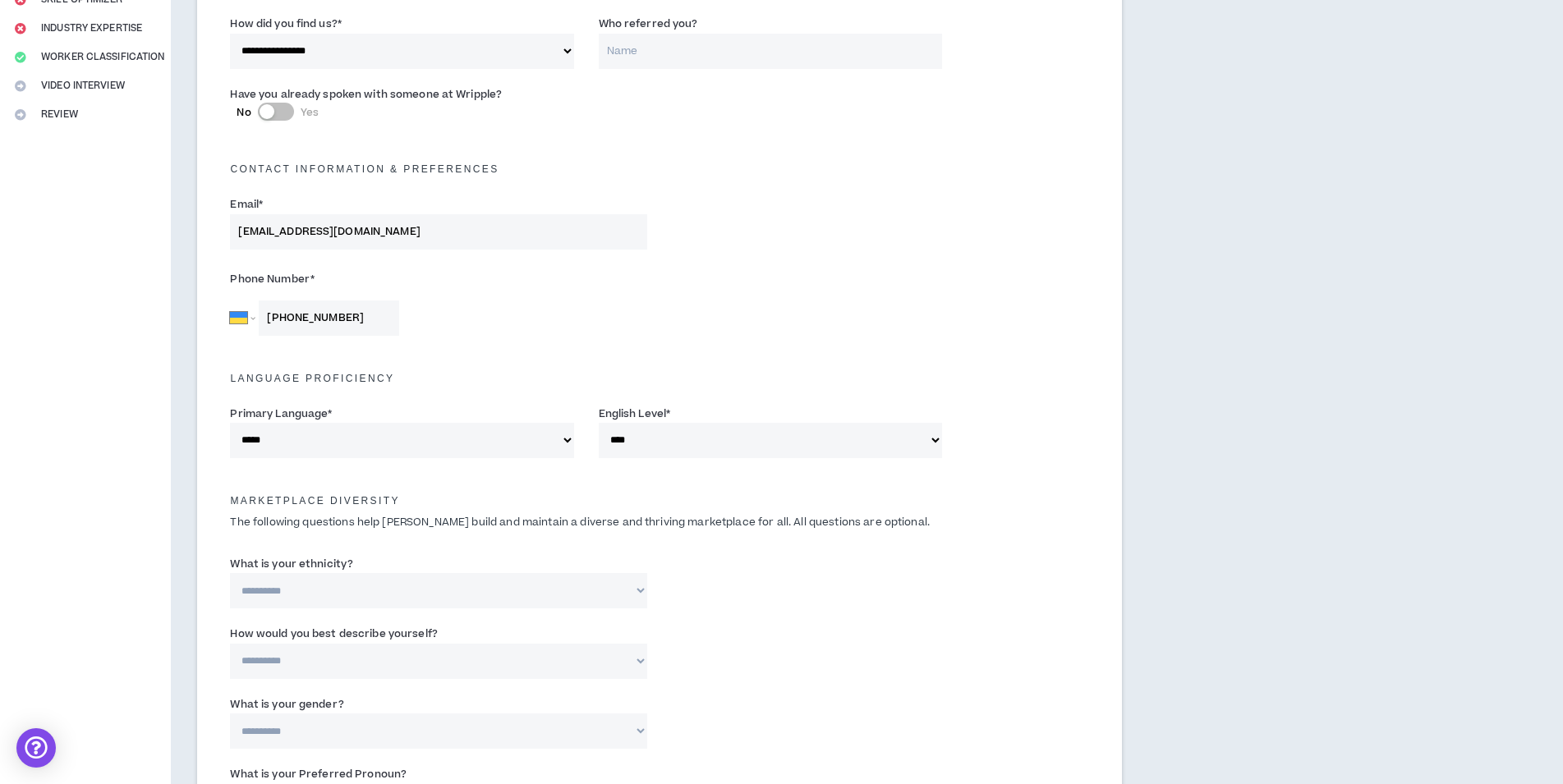
click at [764, 442] on select "**********" at bounding box center [771, 440] width 344 height 35
click at [762, 439] on select "**********" at bounding box center [771, 440] width 344 height 35
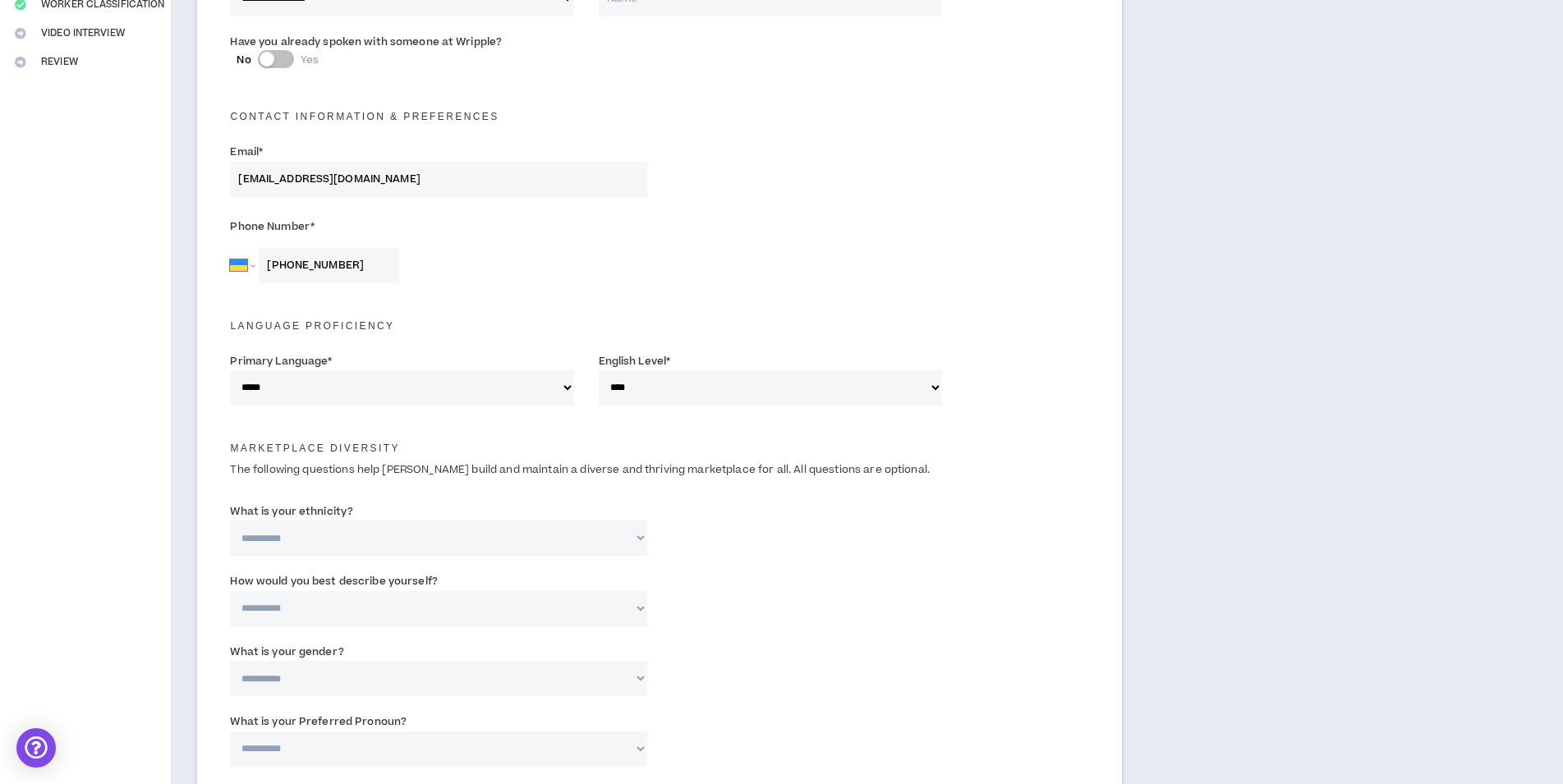
scroll to position [411, 0]
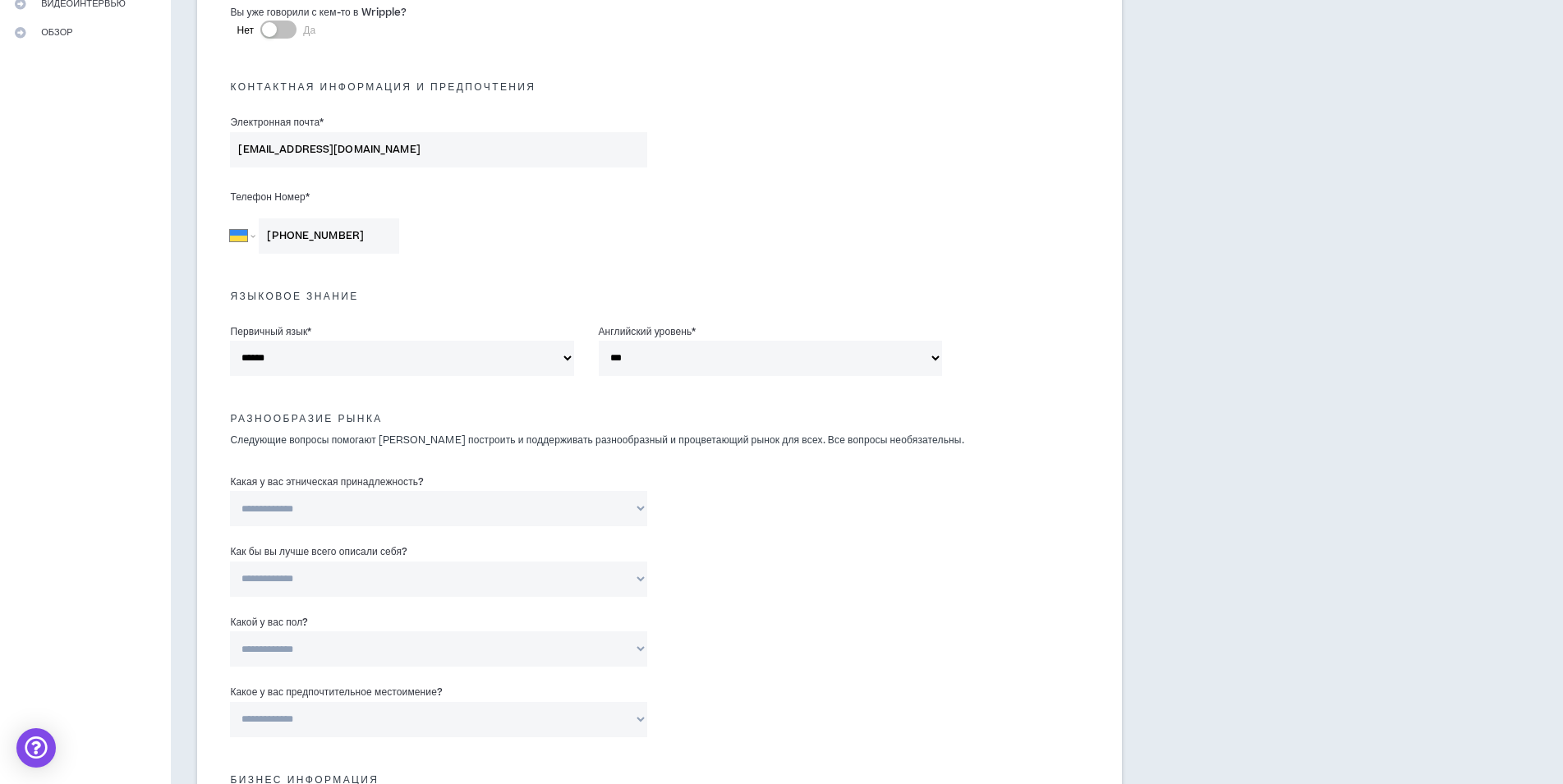
click at [635, 509] on select "**********" at bounding box center [438, 508] width 417 height 35
click at [230, 491] on select "**********" at bounding box center [438, 508] width 417 height 35
click at [773, 517] on input "Пожалуйста, укажите *" at bounding box center [806, 508] width 269 height 35
click at [638, 506] on select "**********" at bounding box center [438, 508] width 417 height 35
select select "**********"
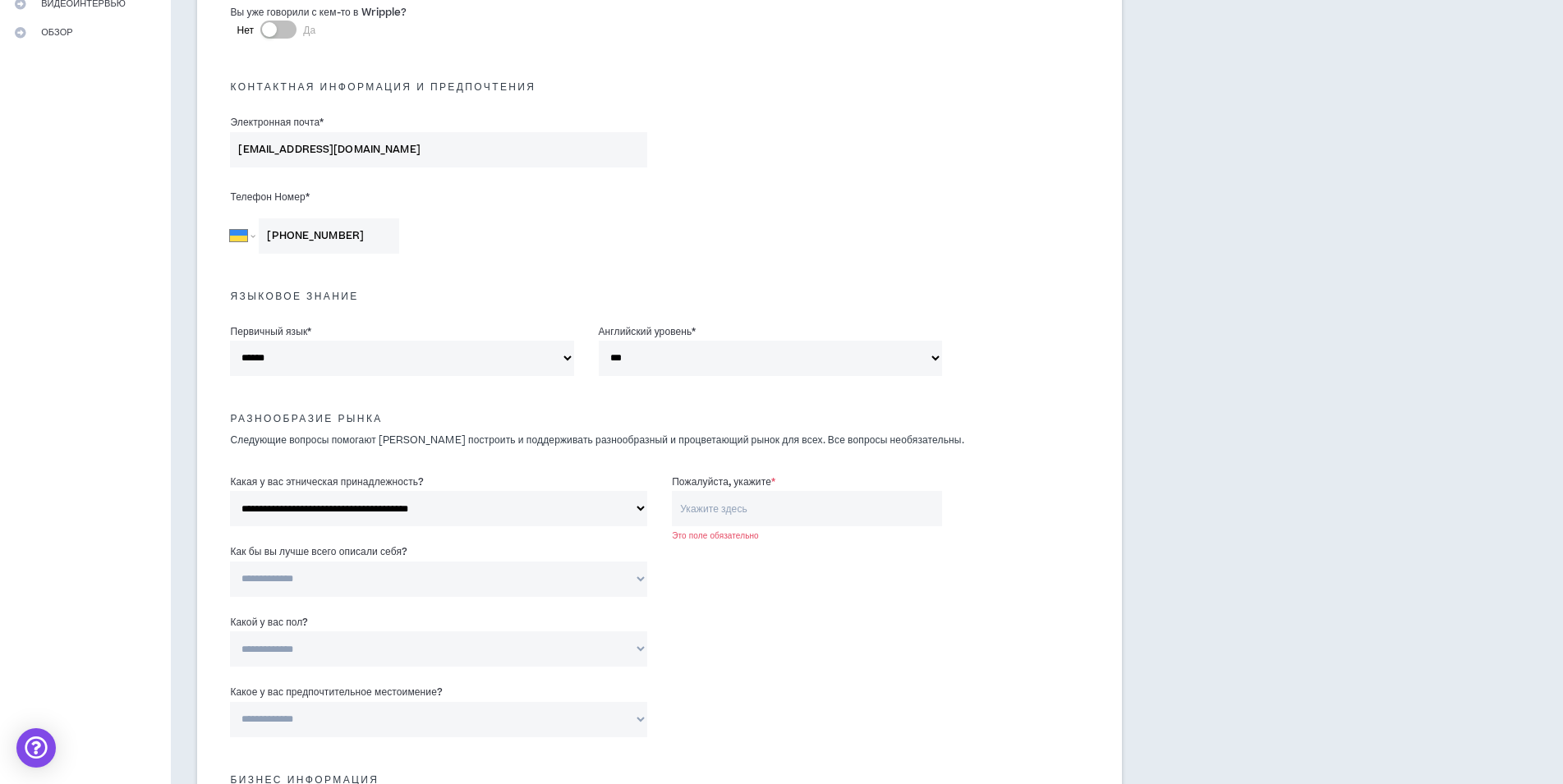
click at [230, 491] on select "**********" at bounding box center [438, 508] width 417 height 35
click at [416, 577] on select "**********" at bounding box center [438, 578] width 417 height 35
select select "*****"
click at [230, 561] on select "**********" at bounding box center [438, 578] width 417 height 35
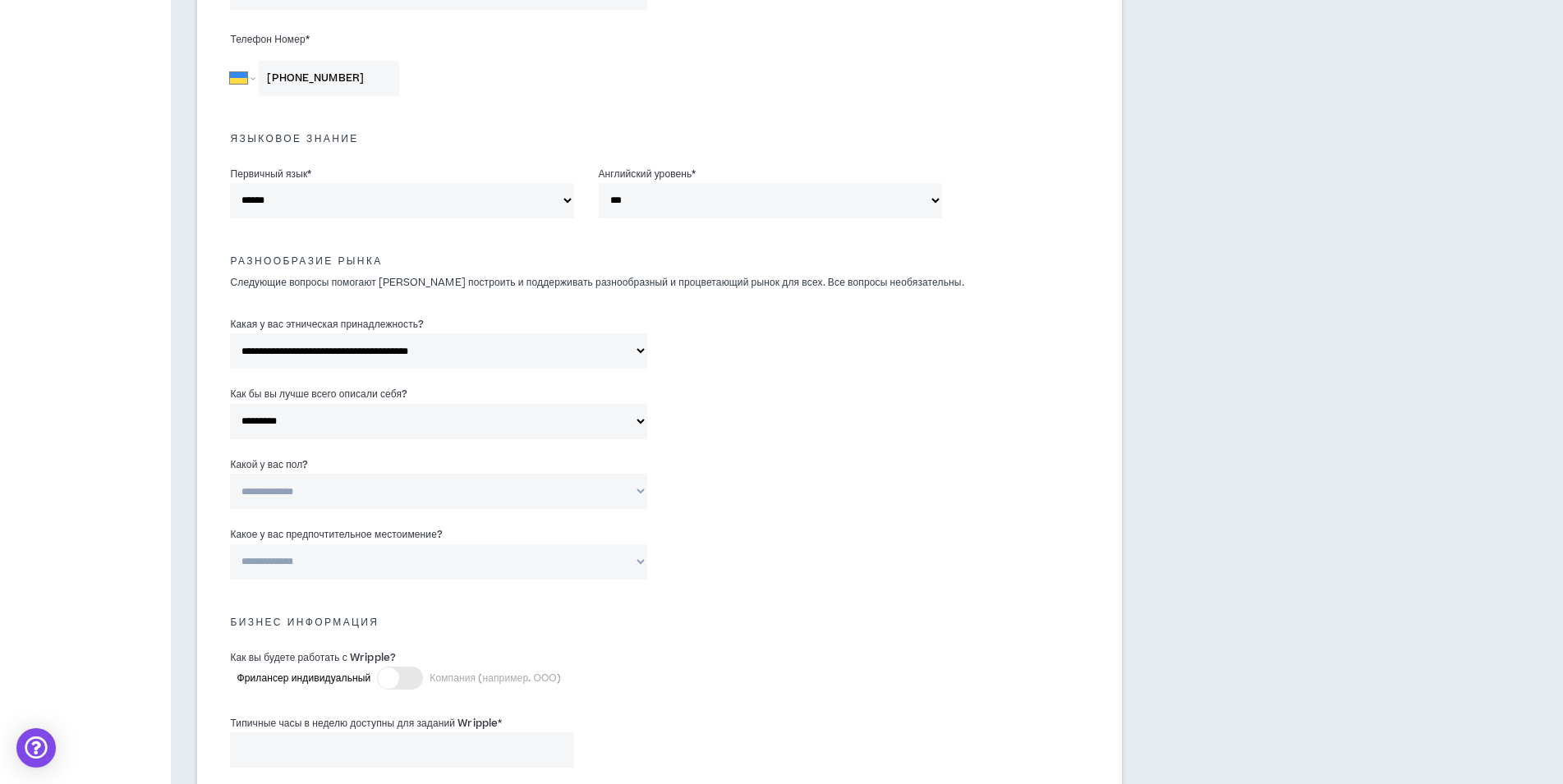
scroll to position [575, 0]
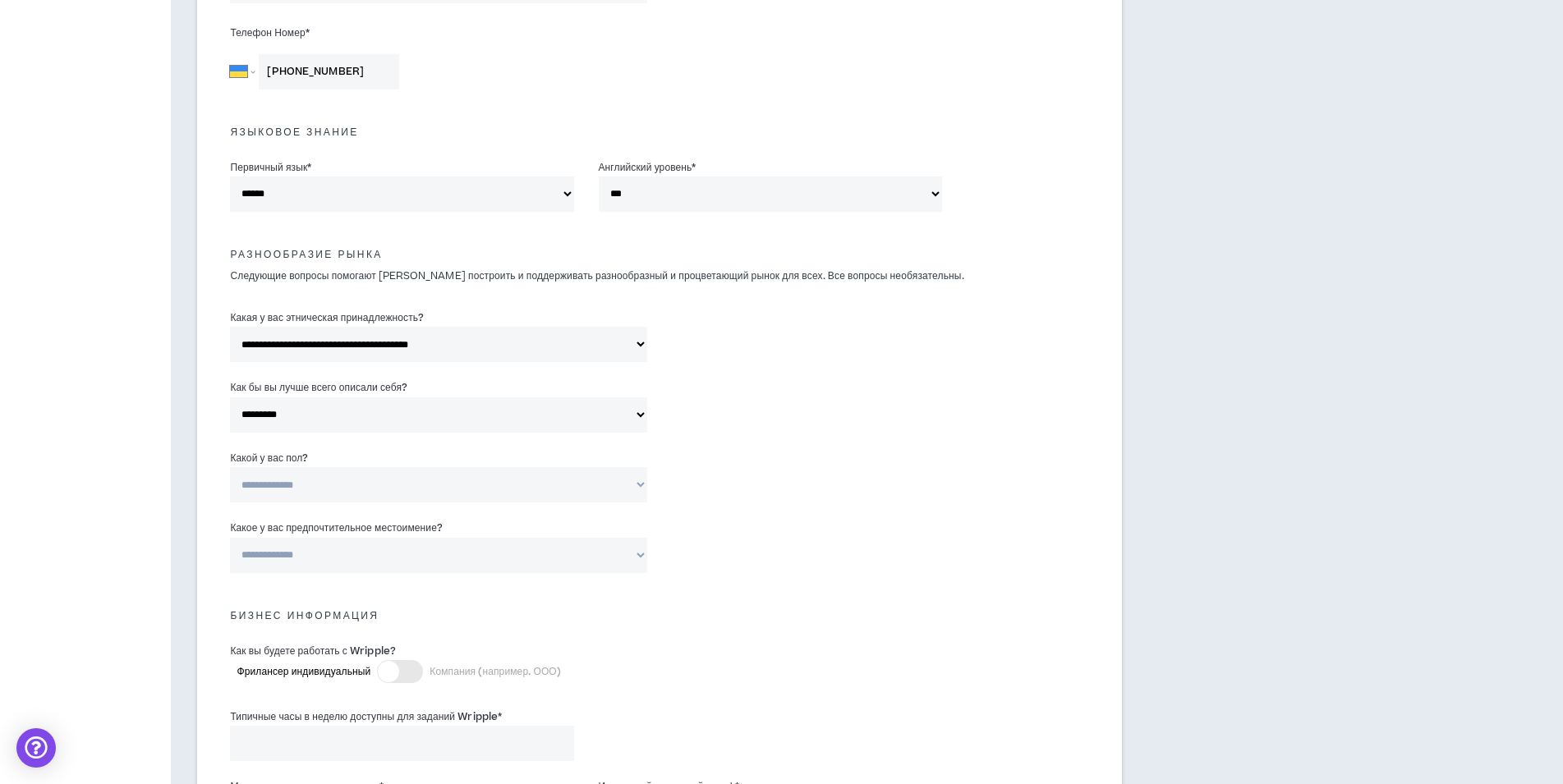
click at [608, 492] on select "**********" at bounding box center [438, 484] width 417 height 35
click at [782, 524] on div "**********" at bounding box center [659, 550] width 883 height 70
click at [412, 494] on select "**********" at bounding box center [438, 484] width 417 height 35
select select "***"
click at [230, 467] on select "**********" at bounding box center [438, 484] width 417 height 35
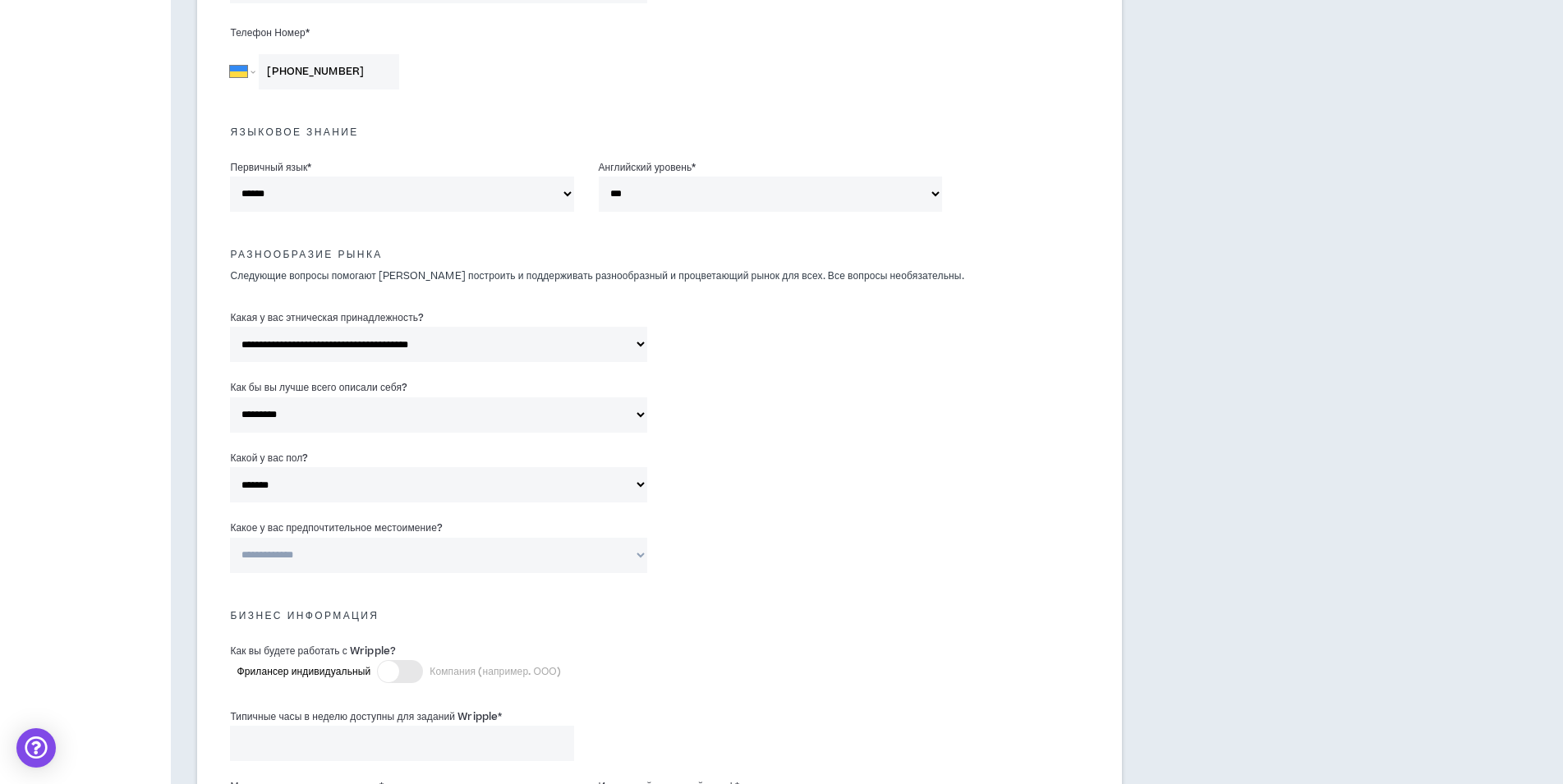
click at [639, 553] on select "**********" at bounding box center [438, 555] width 417 height 35
select select "**********"
click at [230, 538] on select "**********" at bounding box center [438, 555] width 417 height 35
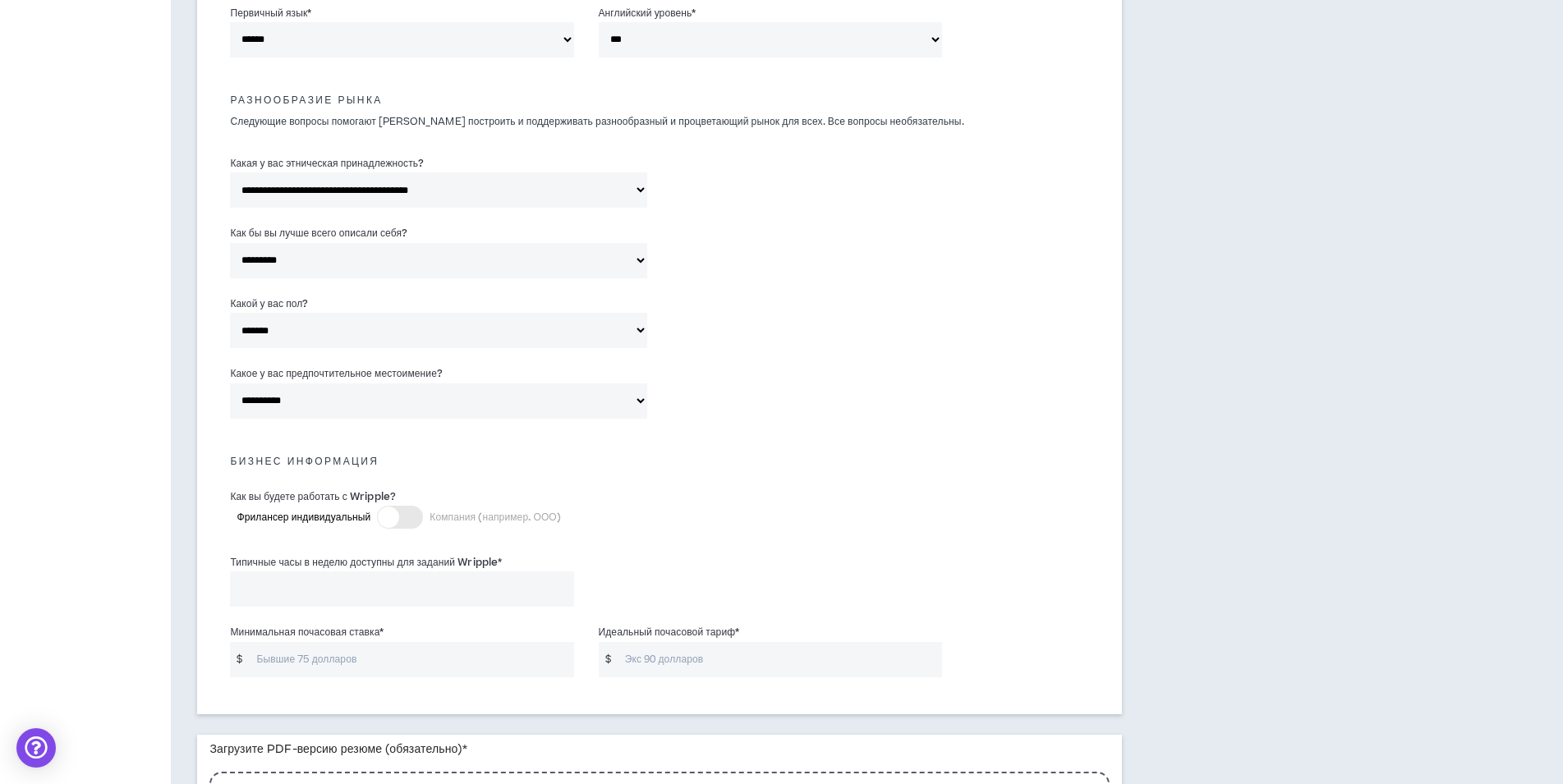
scroll to position [739, 0]
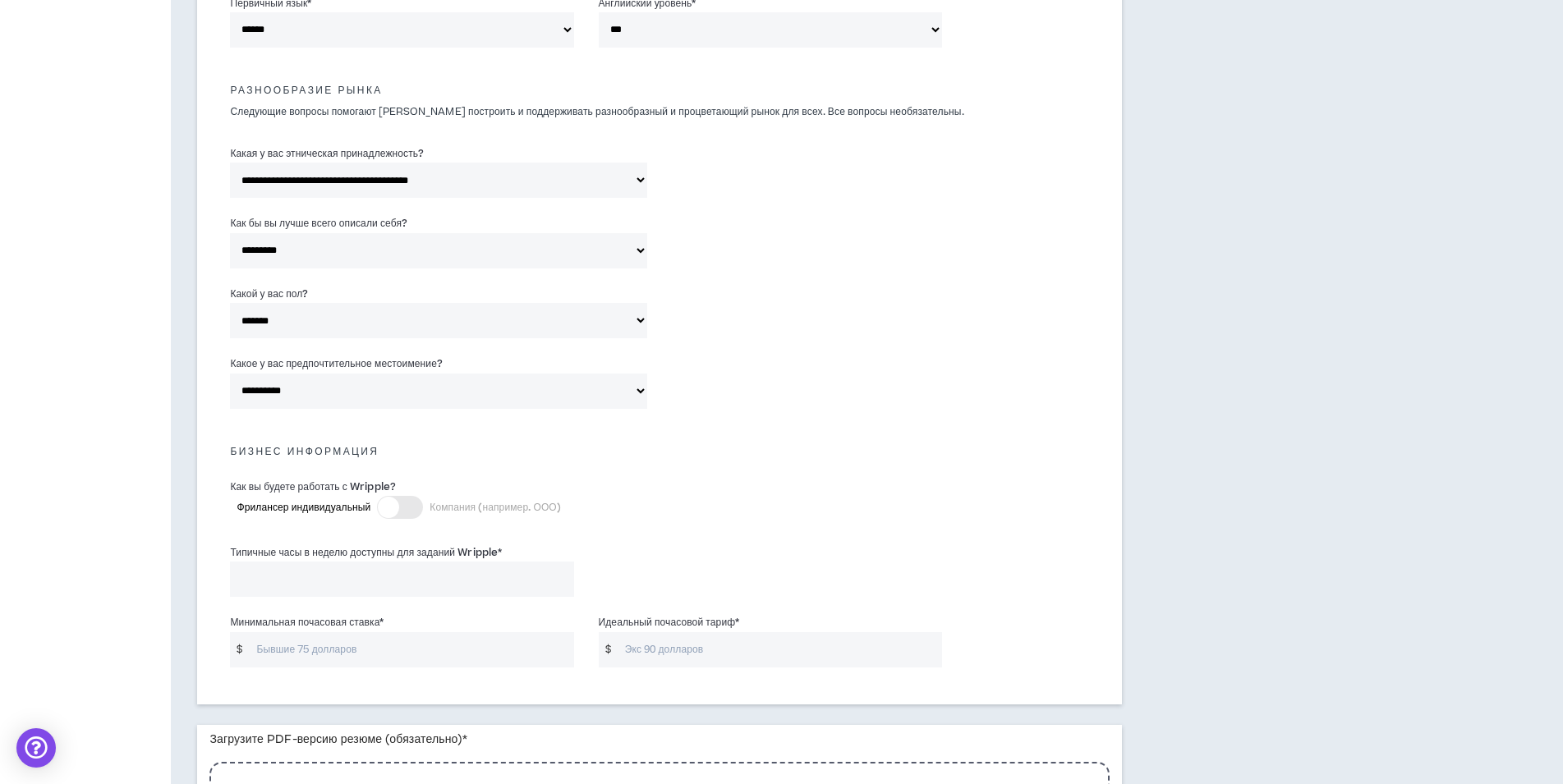
click at [293, 588] on input "Типичные часы в неделю доступны для заданий Wripple *" at bounding box center [402, 578] width 344 height 35
type input "40"
click at [745, 533] on div "Как вы будете работать с Wripple? Фрилансер индивидуальный Компания (например. …" at bounding box center [659, 506] width 883 height 66
click at [428, 656] on input "Минимальная почасовая ставка *" at bounding box center [411, 649] width 326 height 35
type input "10"
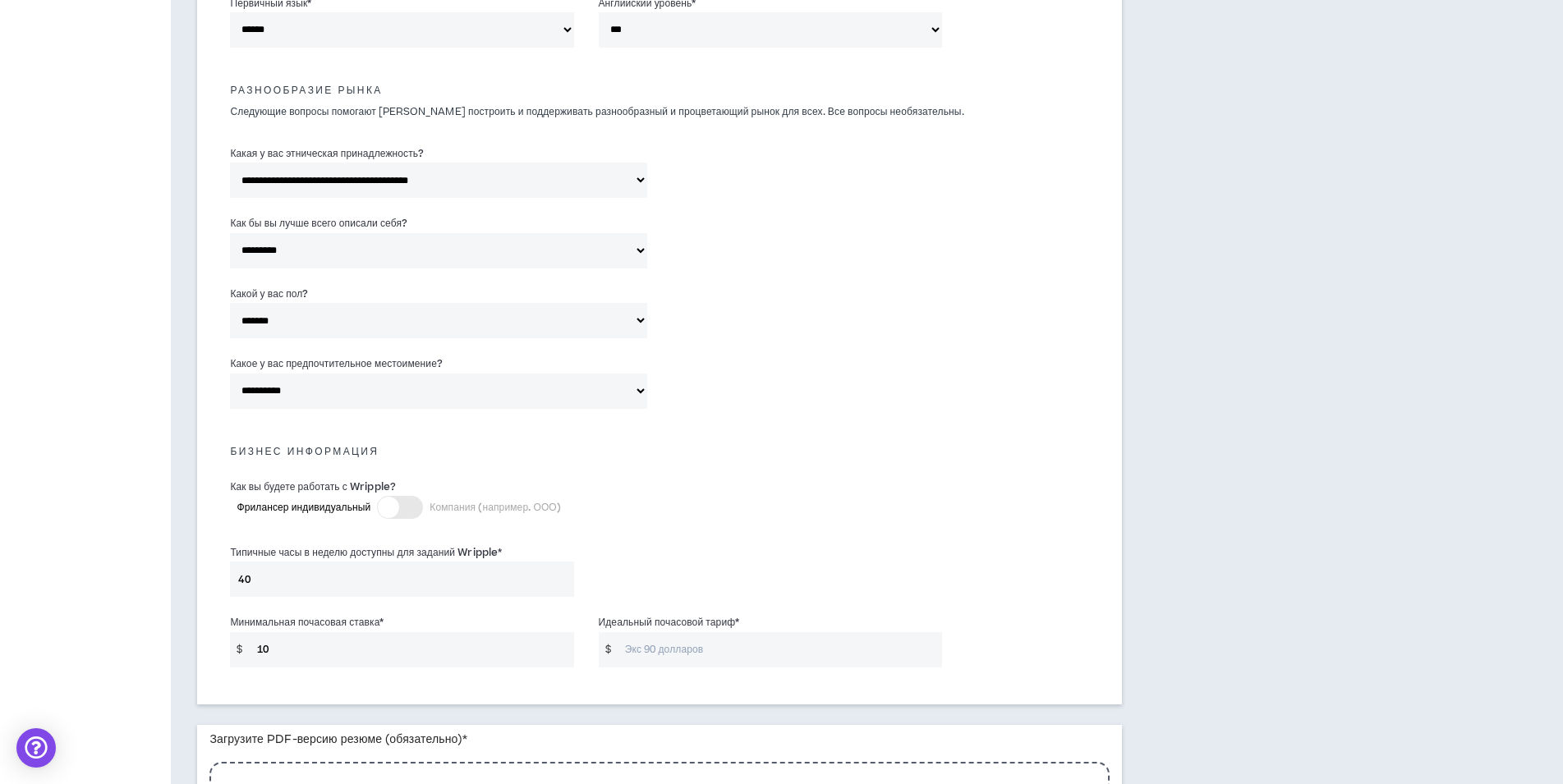
click at [701, 550] on div "Типичные часы в неделю доступны для заданий Wripple * 40" at bounding box center [659, 575] width 883 height 70
click at [646, 659] on input "Идеальный почасовой тариф *" at bounding box center [779, 649] width 326 height 35
type input "30"
click at [824, 501] on div "Как вы будете работать с Wripple? Фрилансер индивидуальный Компания (например. …" at bounding box center [659, 506] width 883 height 66
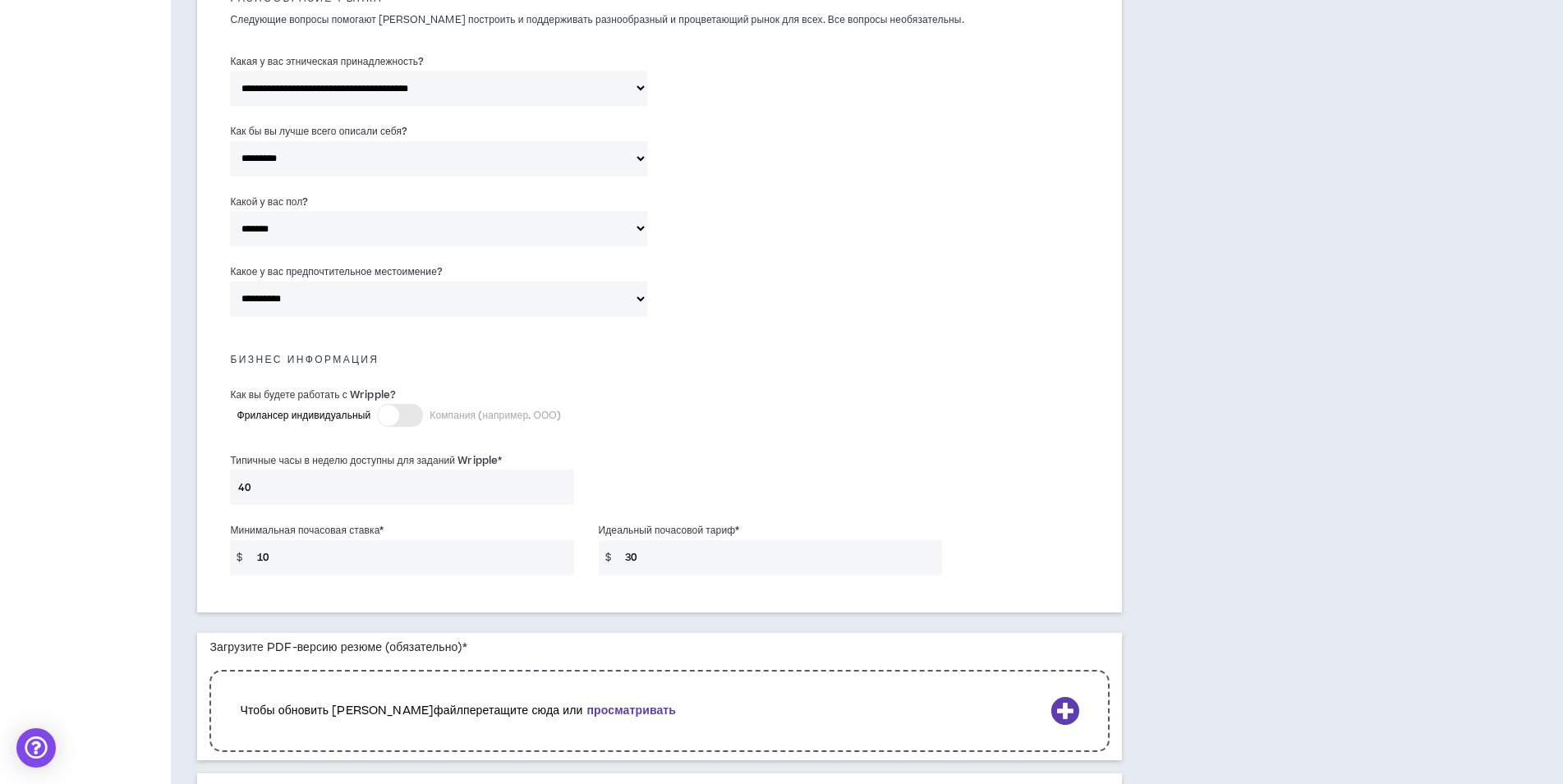
scroll to position [985, 0]
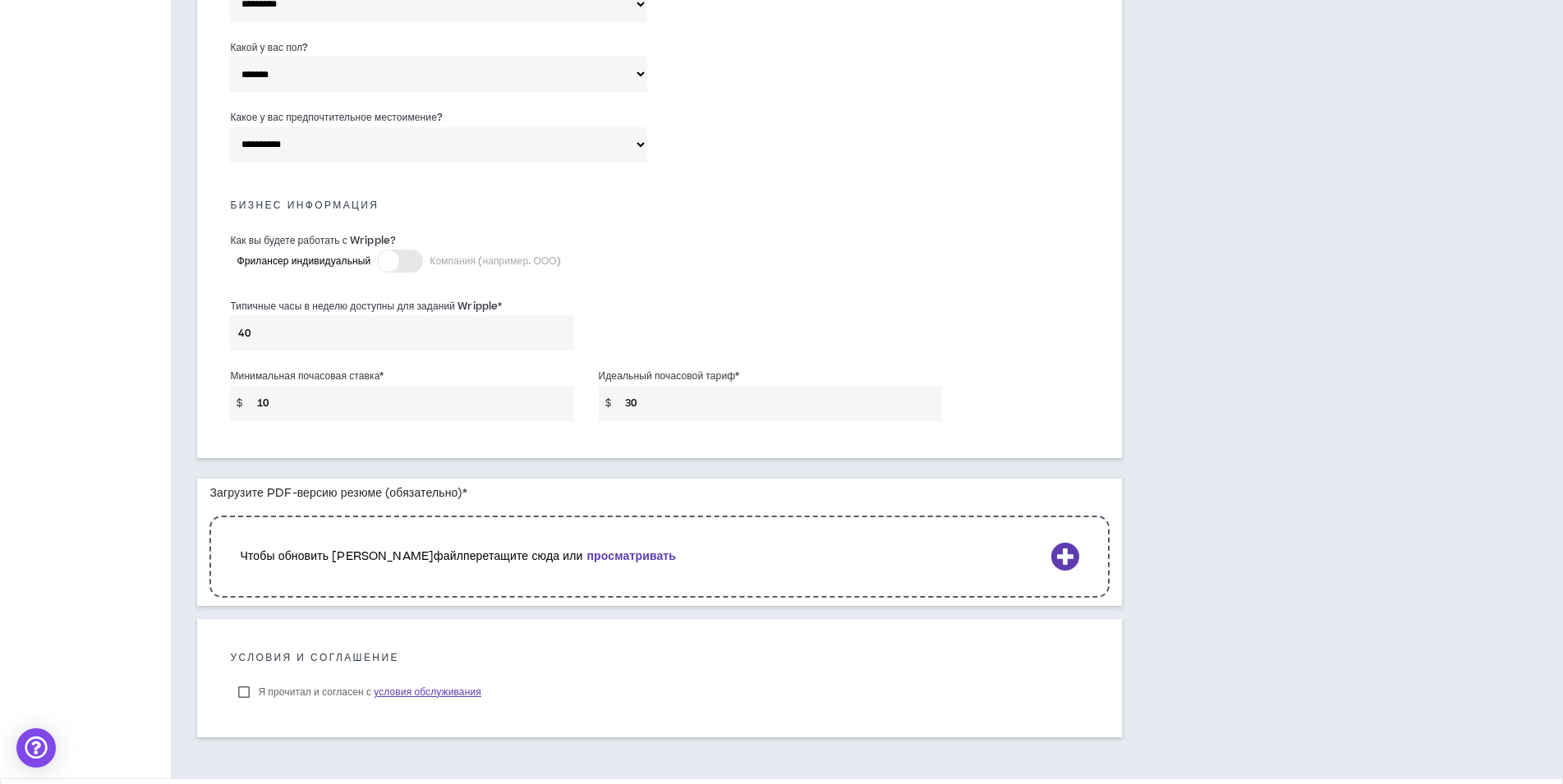
click at [705, 544] on div "Чтобы обновить а файл перетащите сюда или просматривать" at bounding box center [659, 557] width 900 height 82
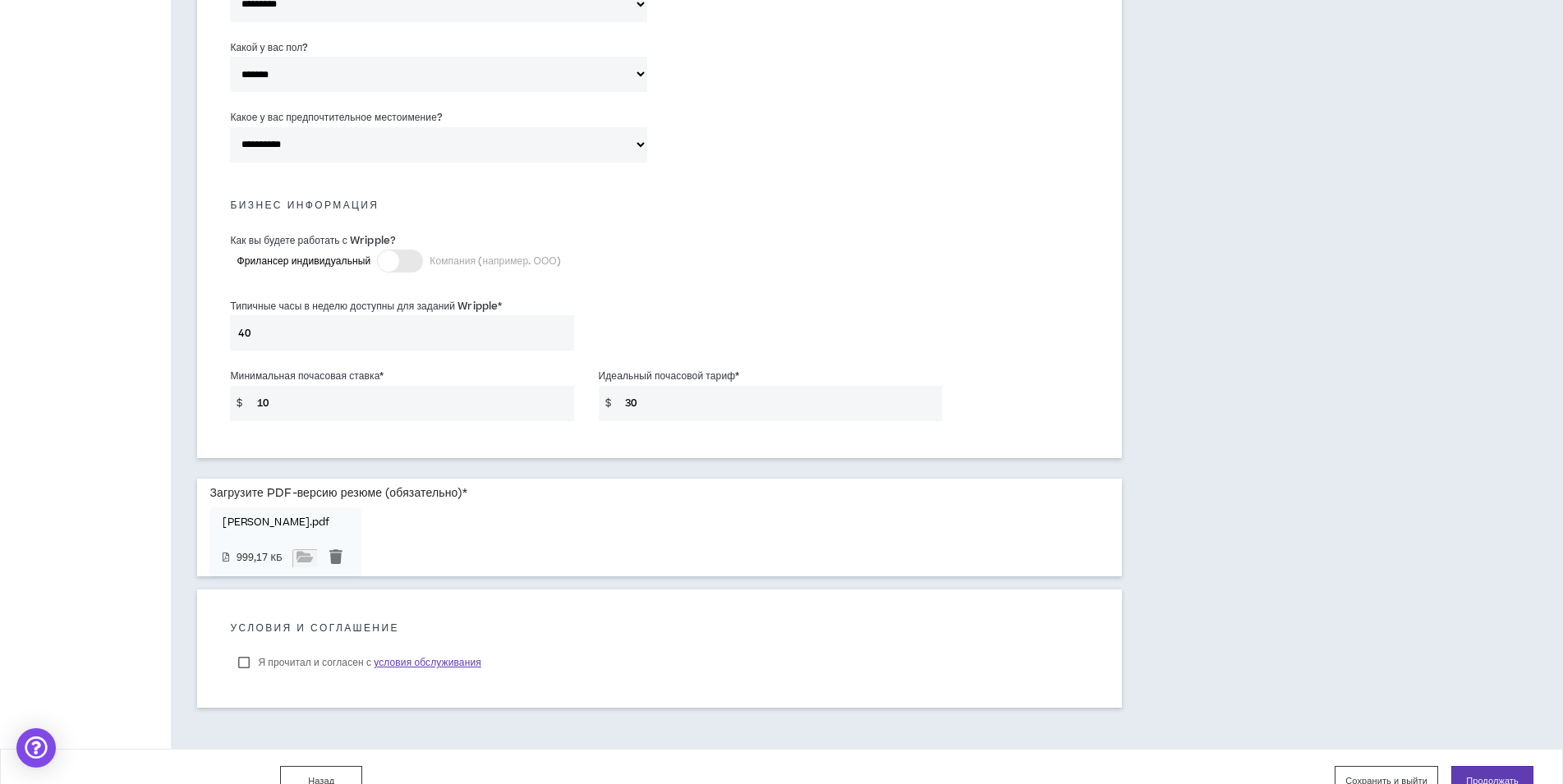
click at [244, 659] on label "Я прочитал и согласен с условия обслуживания" at bounding box center [359, 662] width 259 height 25
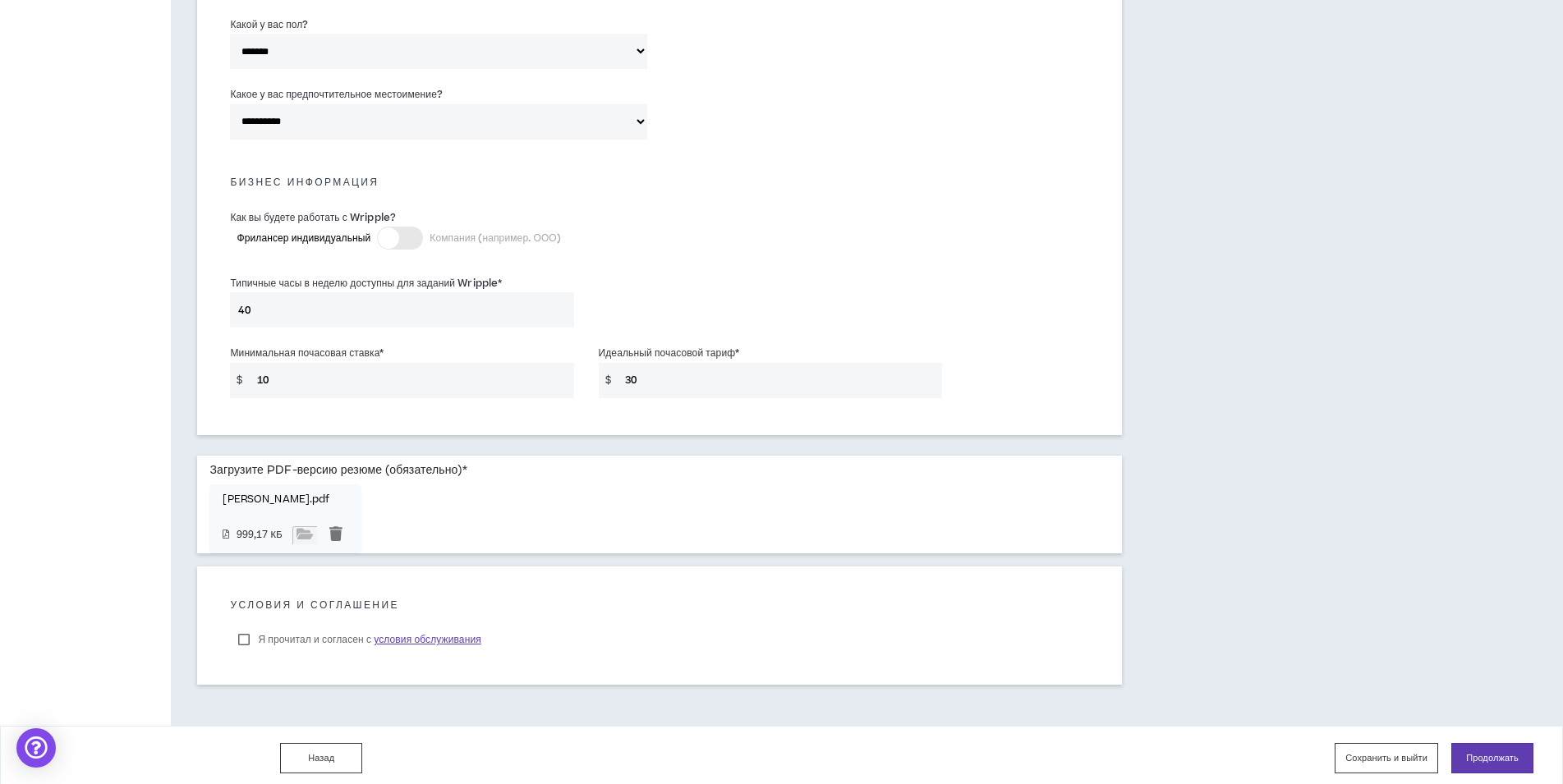
scroll to position [1015, 0]
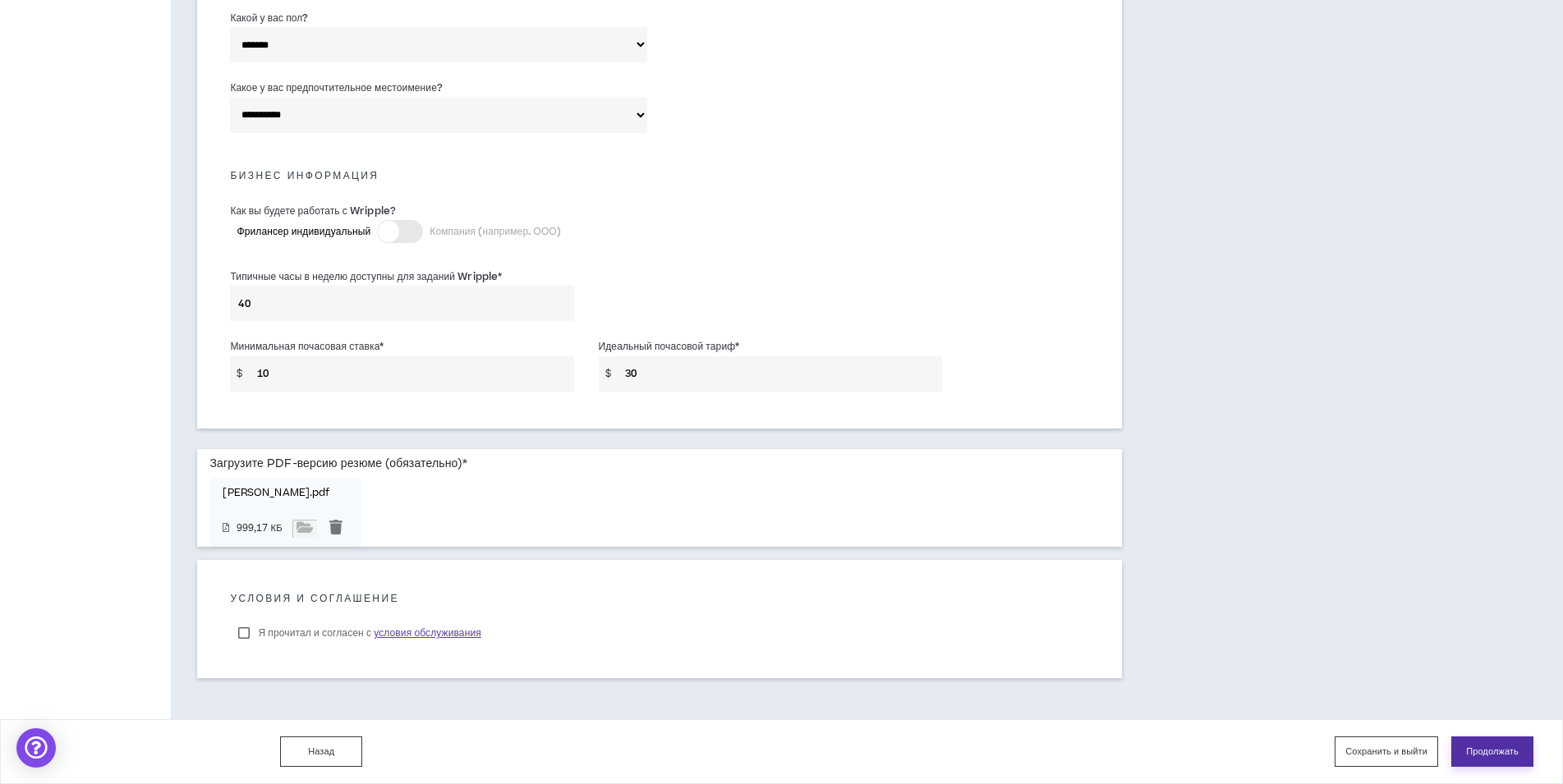
click at [1495, 754] on button "Продолжать" at bounding box center [1492, 752] width 82 height 31
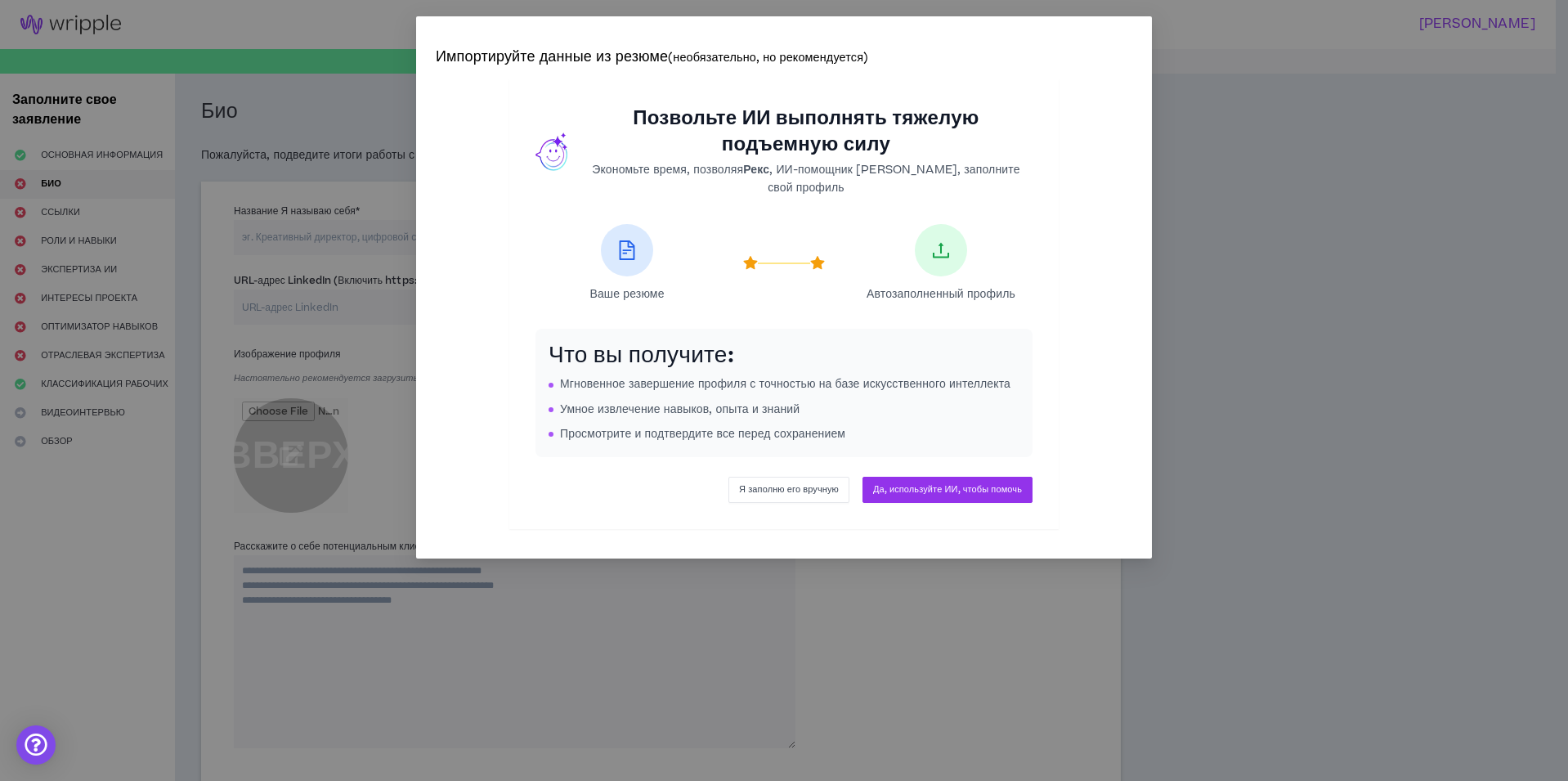
click at [818, 495] on span "Я заполню его вручную" at bounding box center [788, 489] width 99 height 15
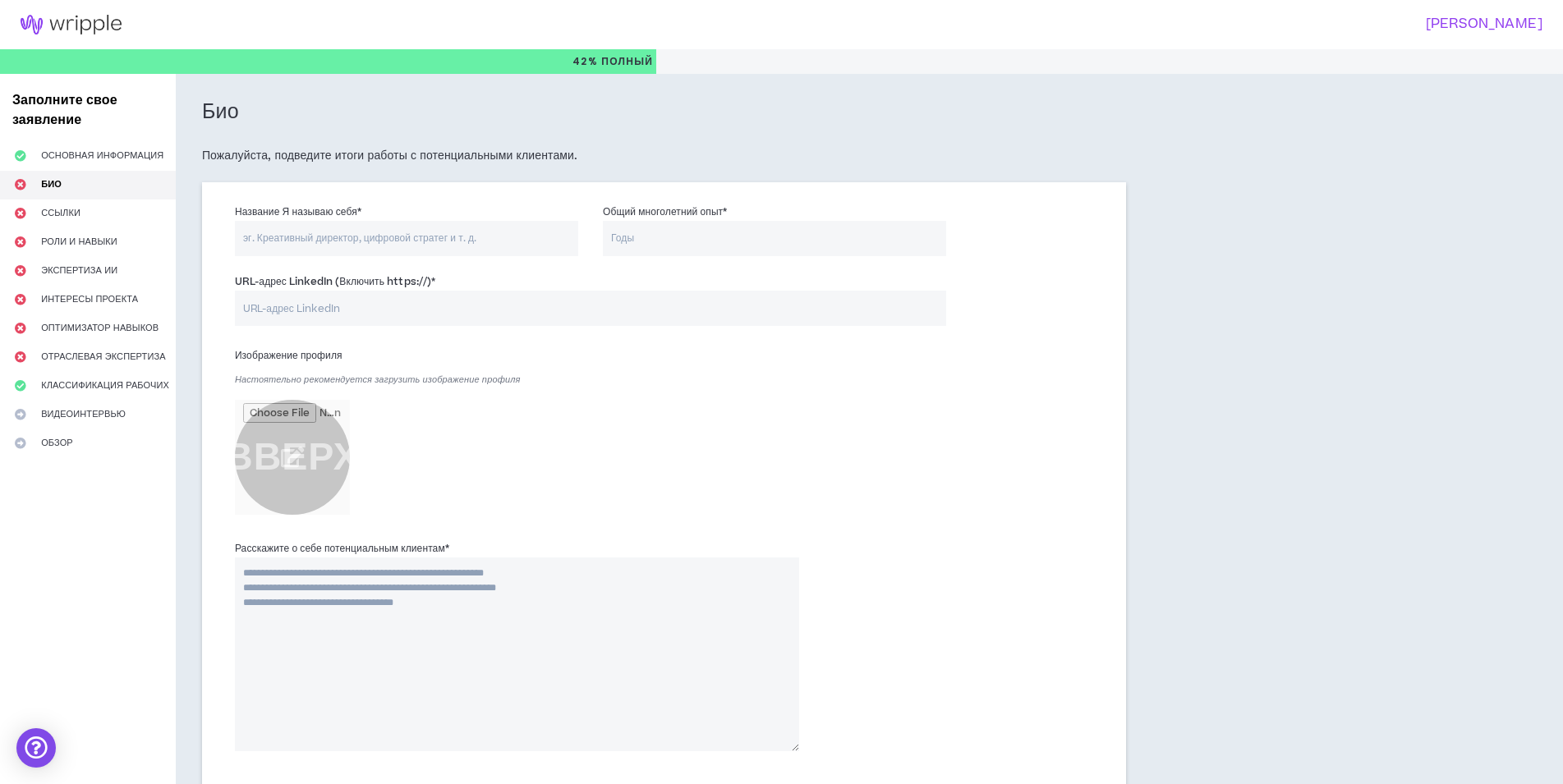
click at [349, 236] on input "Название Я называю себя *" at bounding box center [407, 238] width 344 height 35
click at [349, 237] on input "Название Я называю себя *" at bounding box center [407, 238] width 344 height 35
click at [726, 237] on input "Общий многолетний опыт *" at bounding box center [775, 238] width 344 height 35
type input "20"
click at [691, 398] on div "Изображение профиля Настоятельно рекомендуется загрузить изображение профиля ВВ…" at bounding box center [517, 432] width 564 height 180
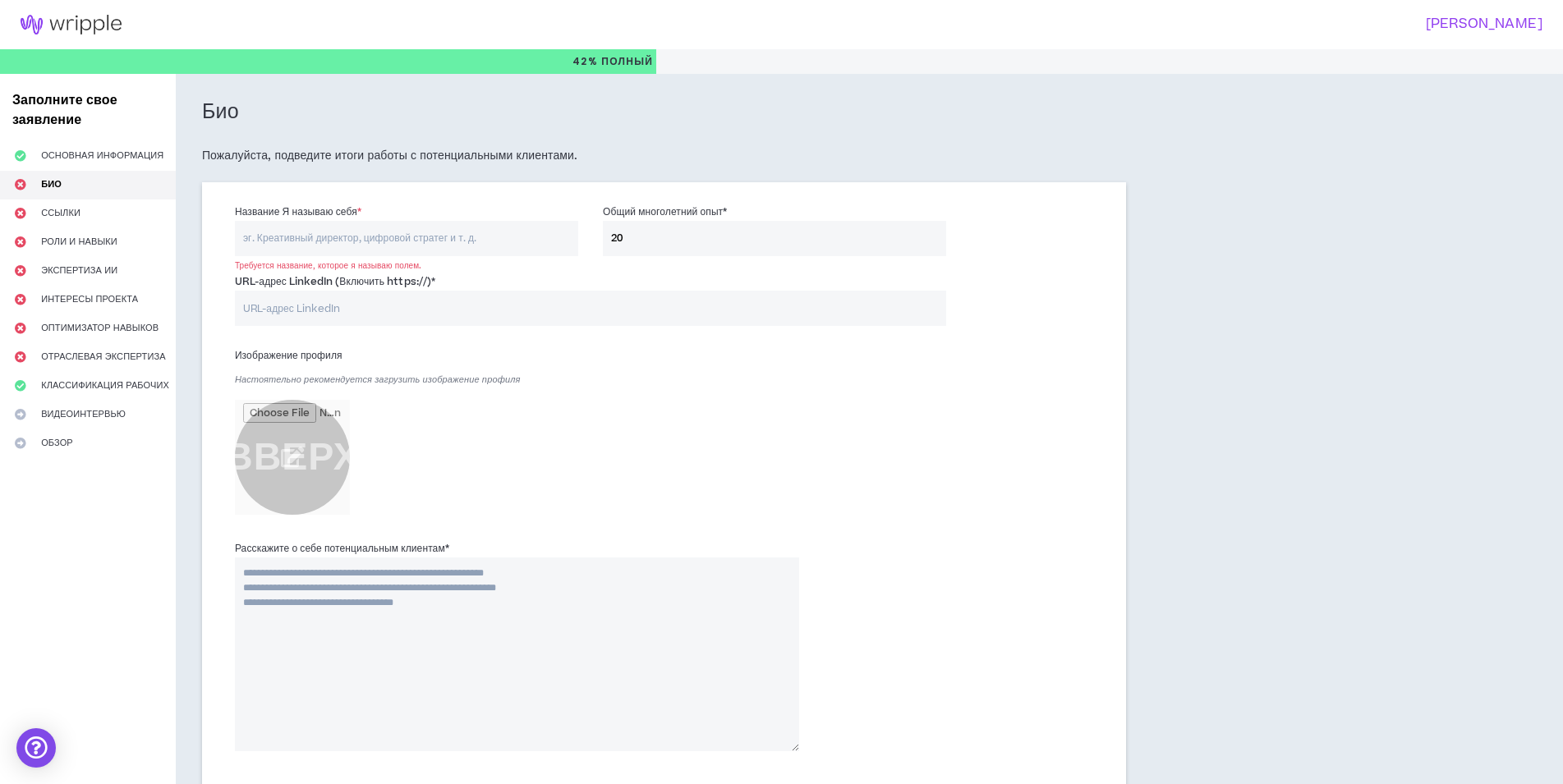
click at [414, 242] on input "Название Я называю себя *" at bounding box center [407, 238] width 344 height 35
paste input "3D Artist | 3D Product Animator | Generalist"
type input "3D Artist | 3D Product Animator | Generalist"
click at [469, 312] on input "URL-адрес LinkedIn (Включить https://) *" at bounding box center [591, 307] width 711 height 35
paste input "[URL][DOMAIN_NAME]"
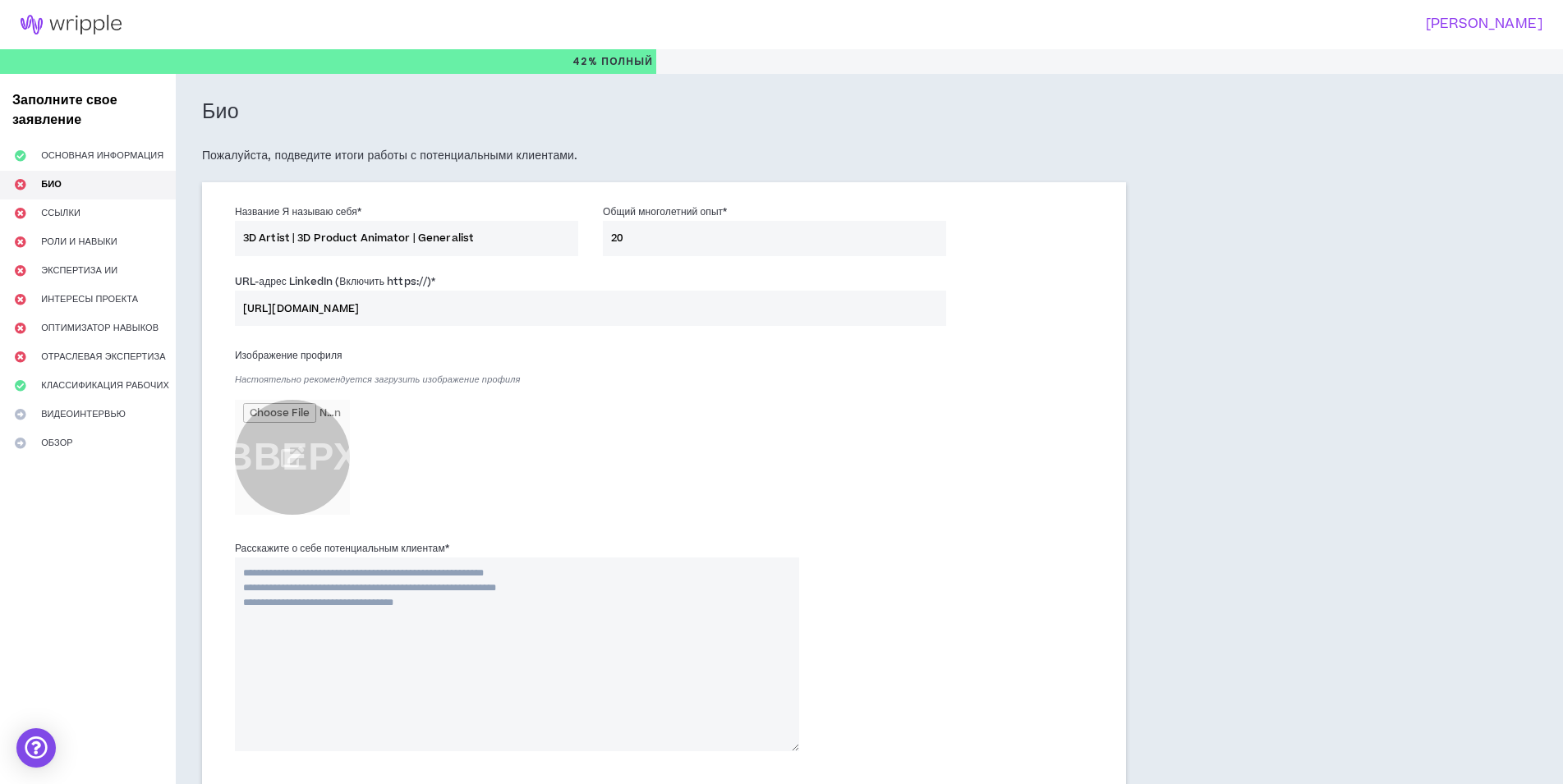
type input "[URL][DOMAIN_NAME]"
click at [521, 434] on div "Изображение профиля Настоятельно рекомендуется загрузить изображение профиля ВВ…" at bounding box center [517, 432] width 564 height 180
click at [285, 456] on input "file" at bounding box center [292, 457] width 115 height 115
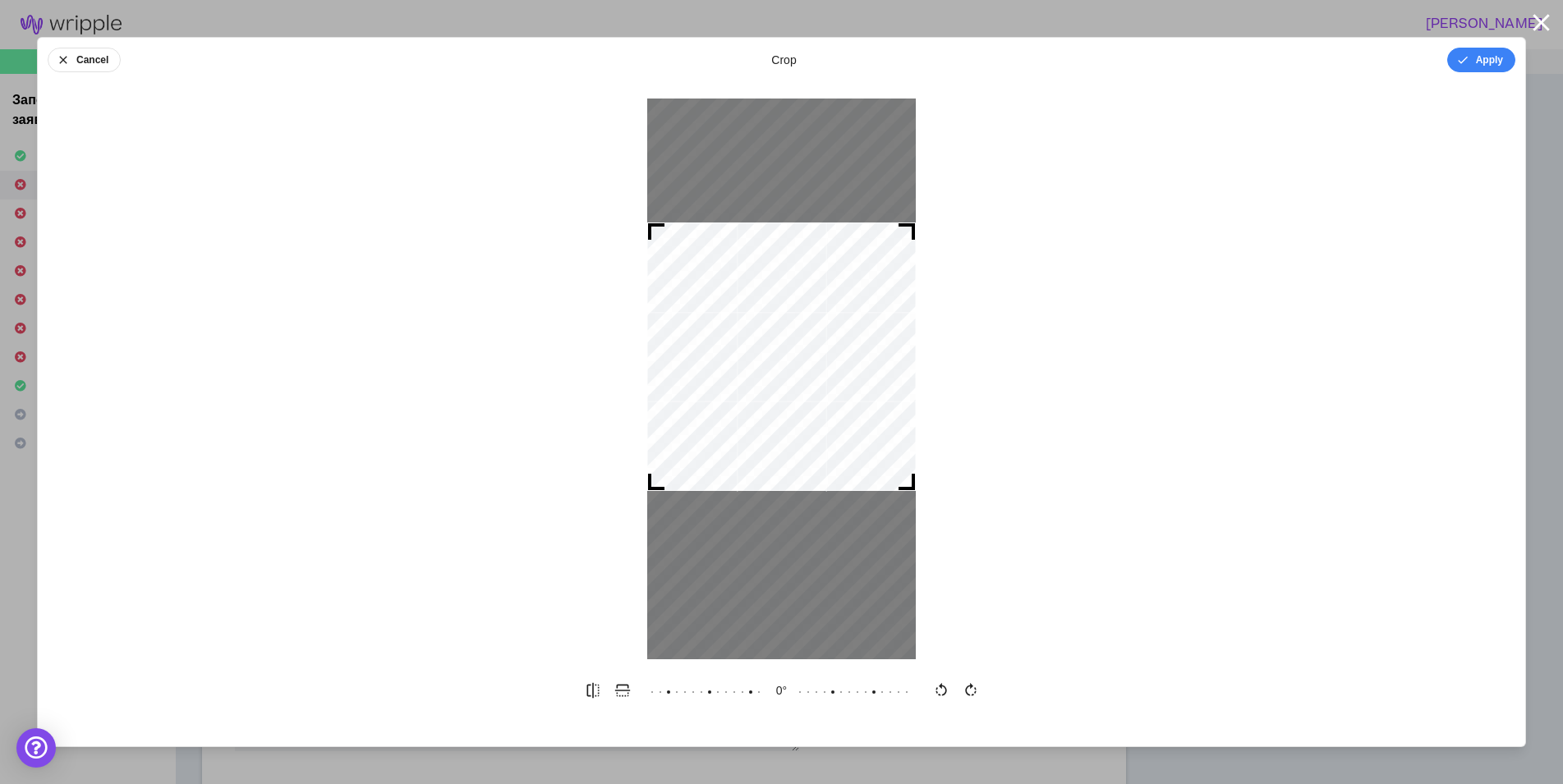
drag, startPoint x: 792, startPoint y: 341, endPoint x: 793, endPoint y: 329, distance: 12.0
click at [793, 329] on div at bounding box center [781, 356] width 268 height 268
click at [1479, 61] on button "Apply" at bounding box center [1482, 60] width 68 height 25
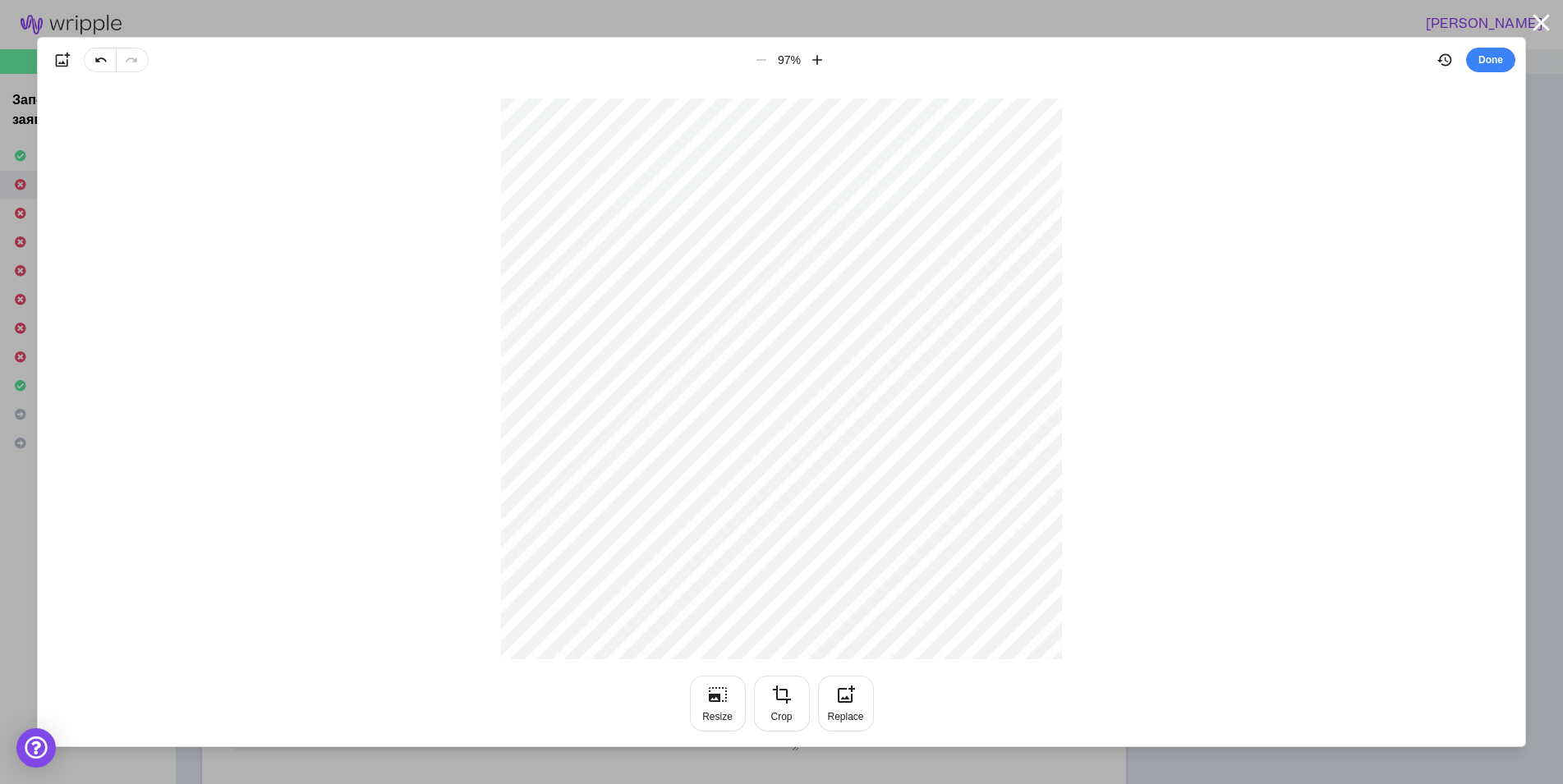
click at [1479, 61] on button "Done" at bounding box center [1491, 60] width 50 height 25
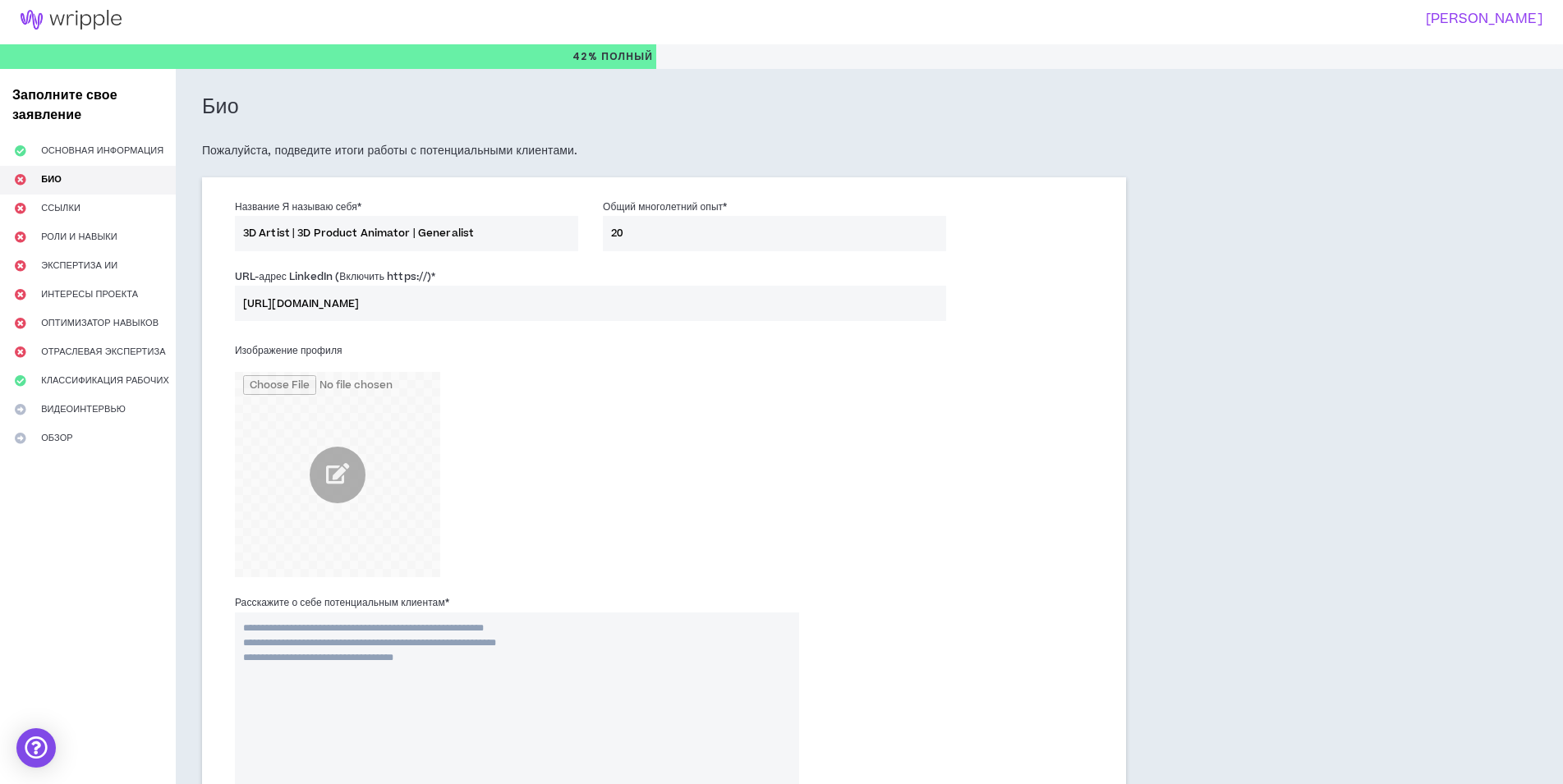
scroll to position [82, 0]
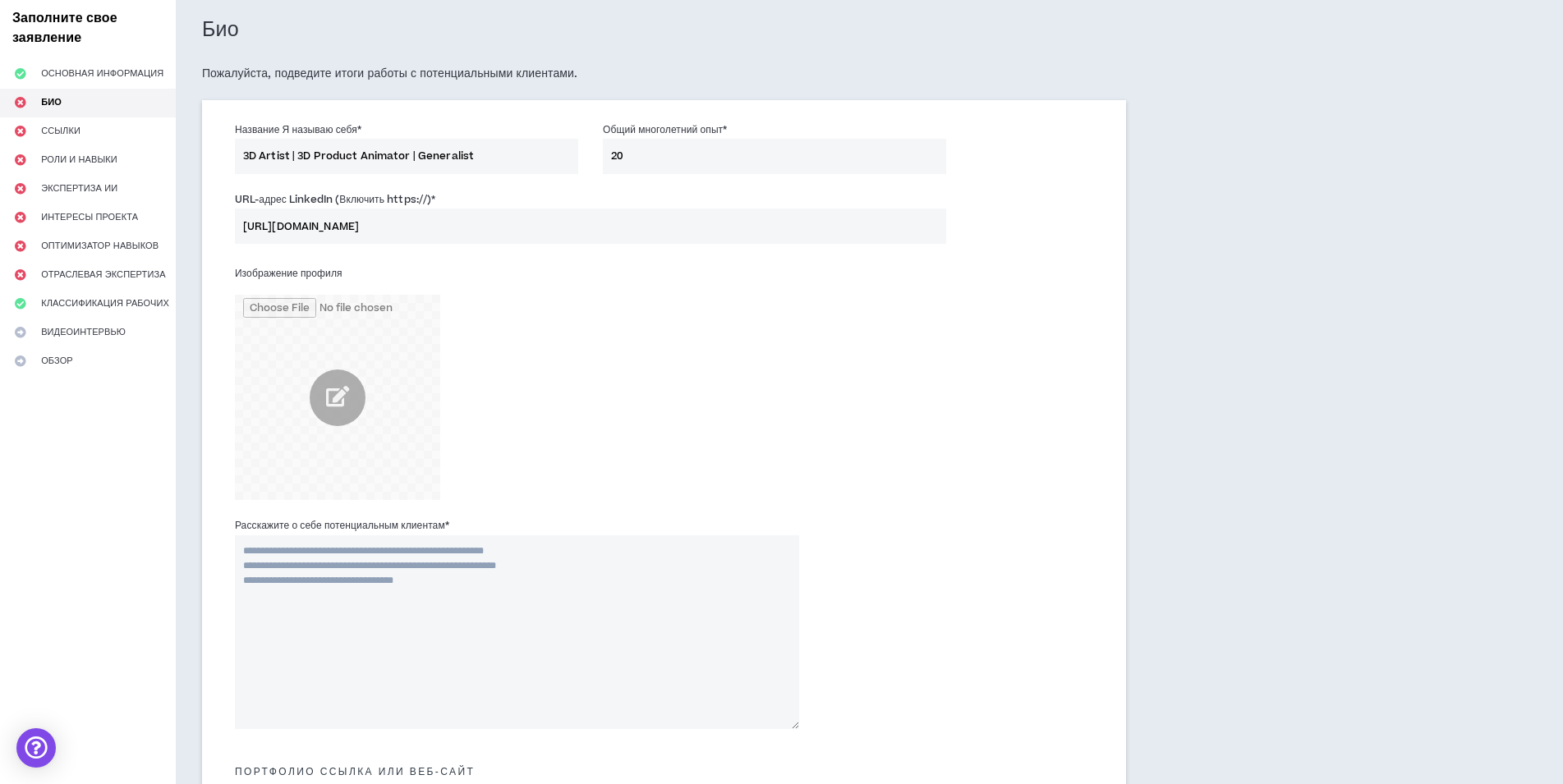
click at [428, 566] on textarea "Расскажите о себе потенциальным клиентам *" at bounding box center [517, 632] width 564 height 194
paste textarea "**********"
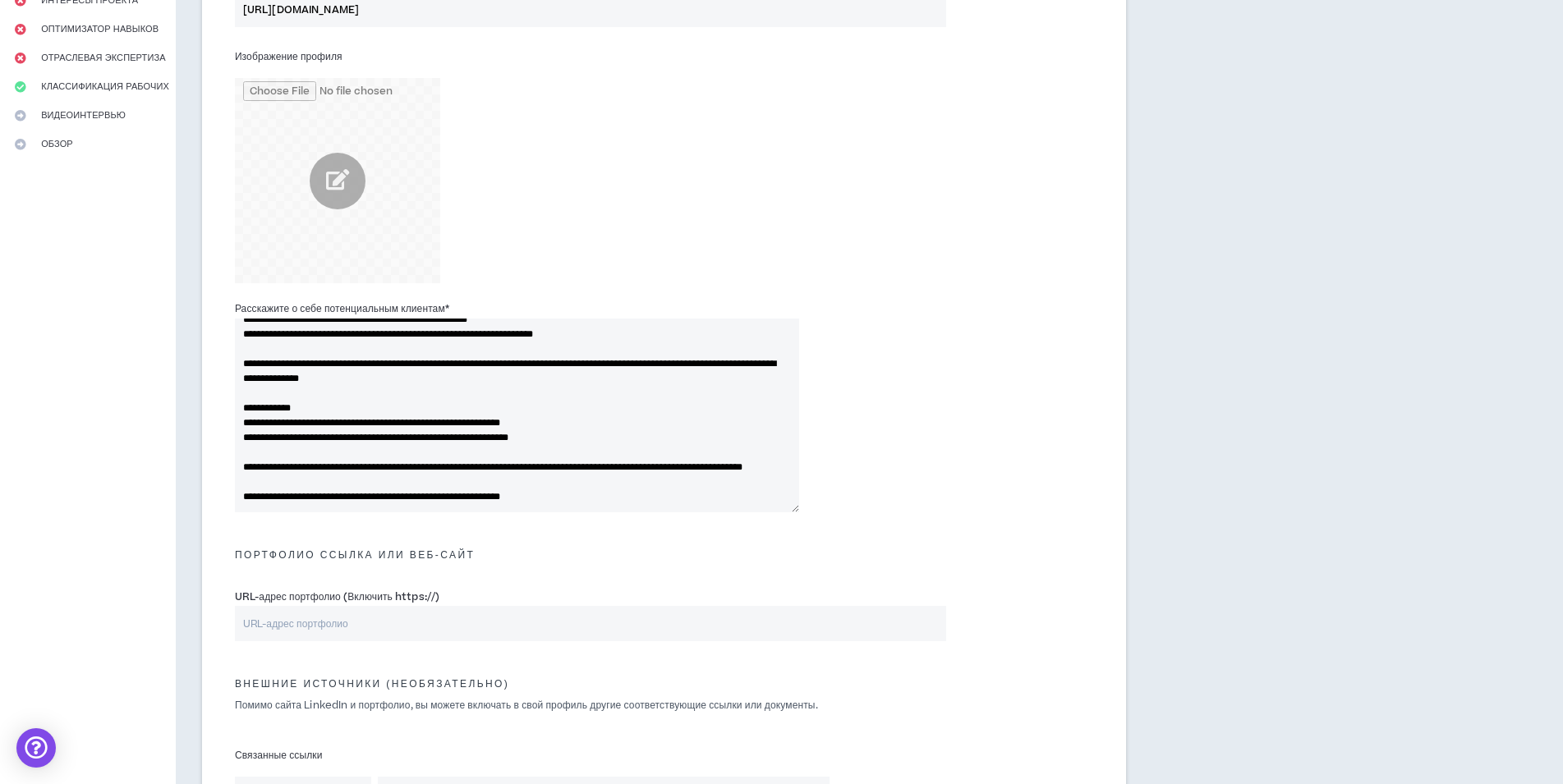
scroll to position [328, 0]
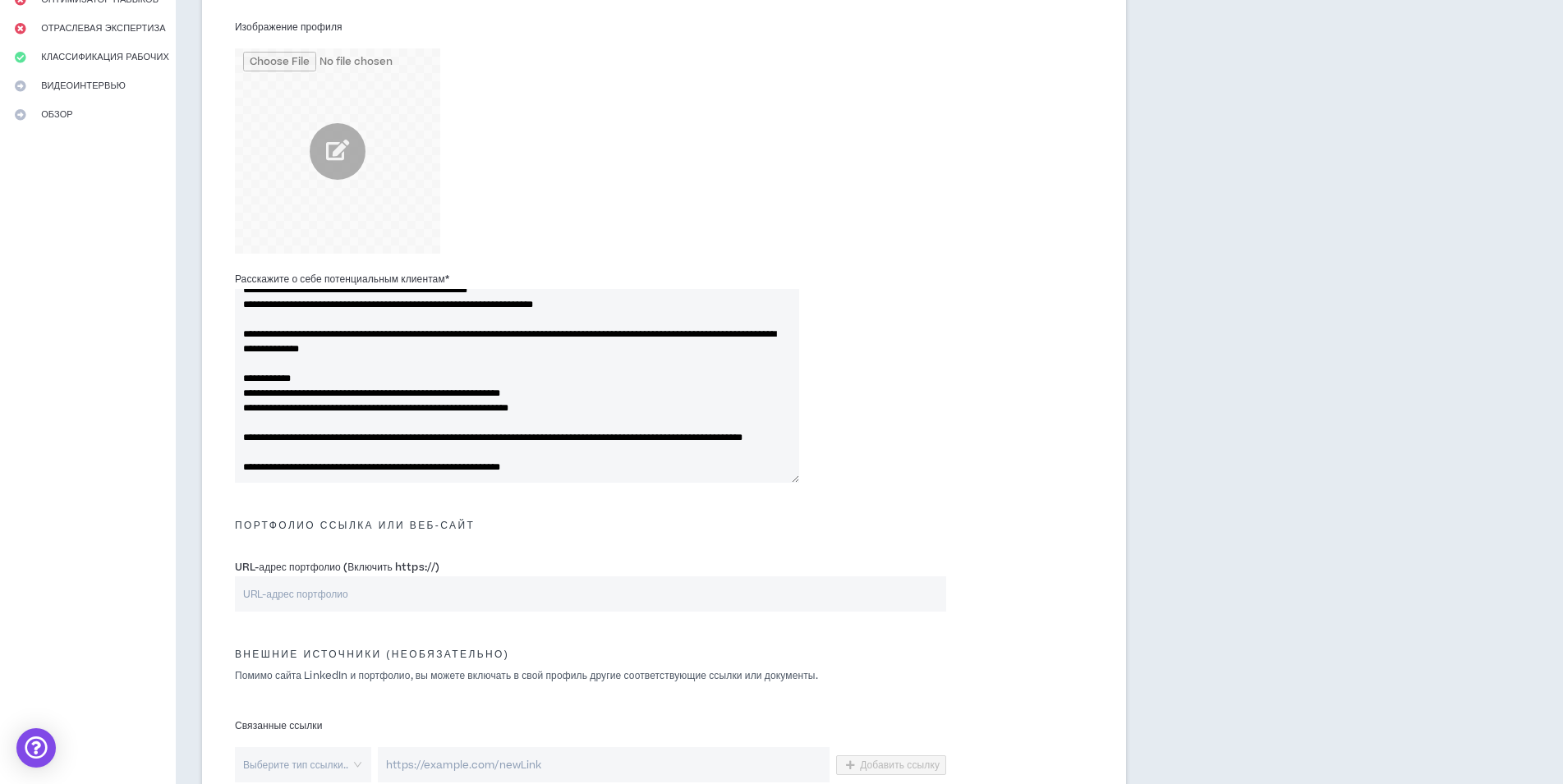
type textarea "**********"
click at [281, 603] on input "URL-адрес портфолио (Включить https://)" at bounding box center [591, 594] width 711 height 35
paste input "[URL][DOMAIN_NAME]"
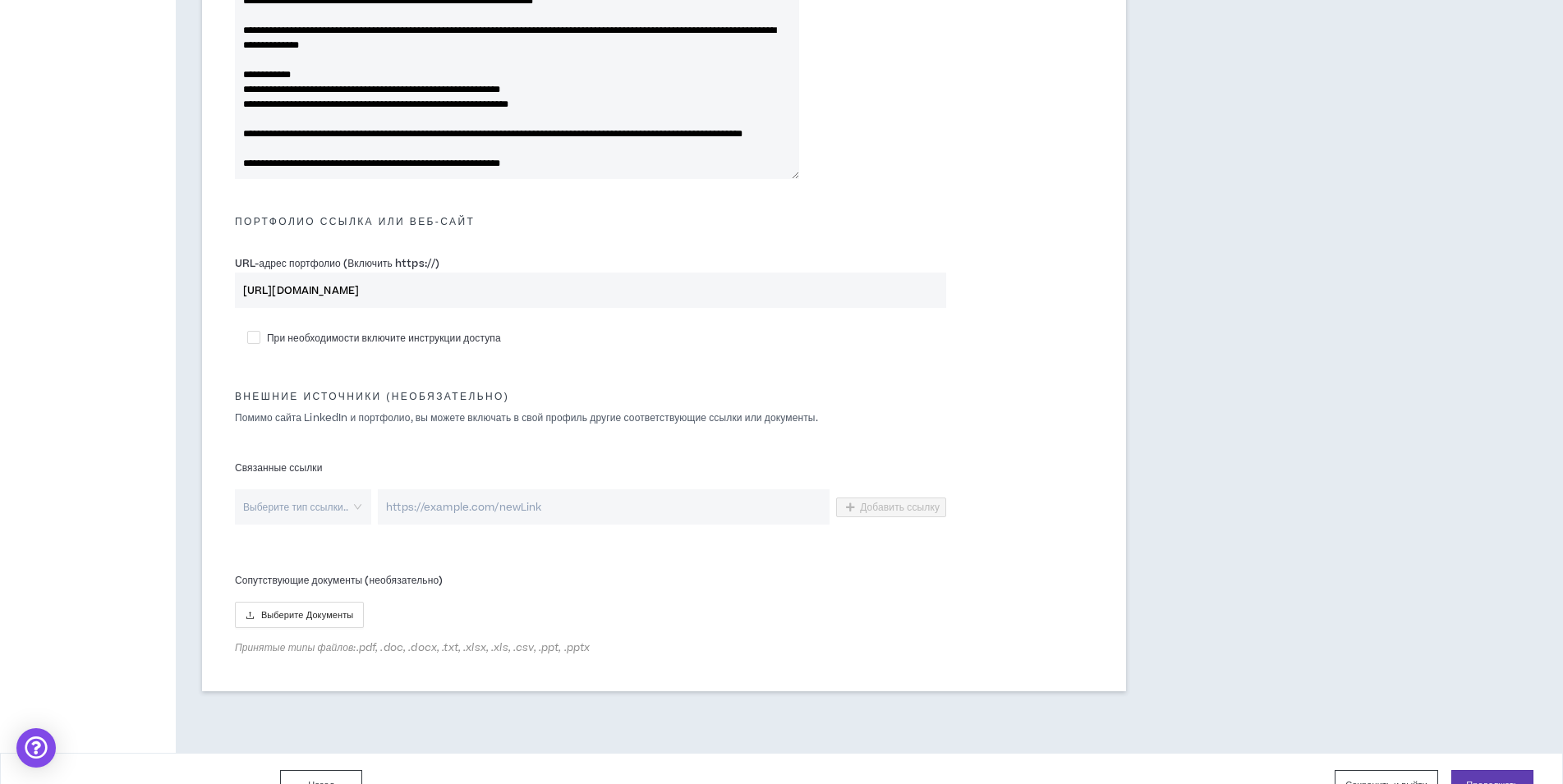
scroll to position [657, 0]
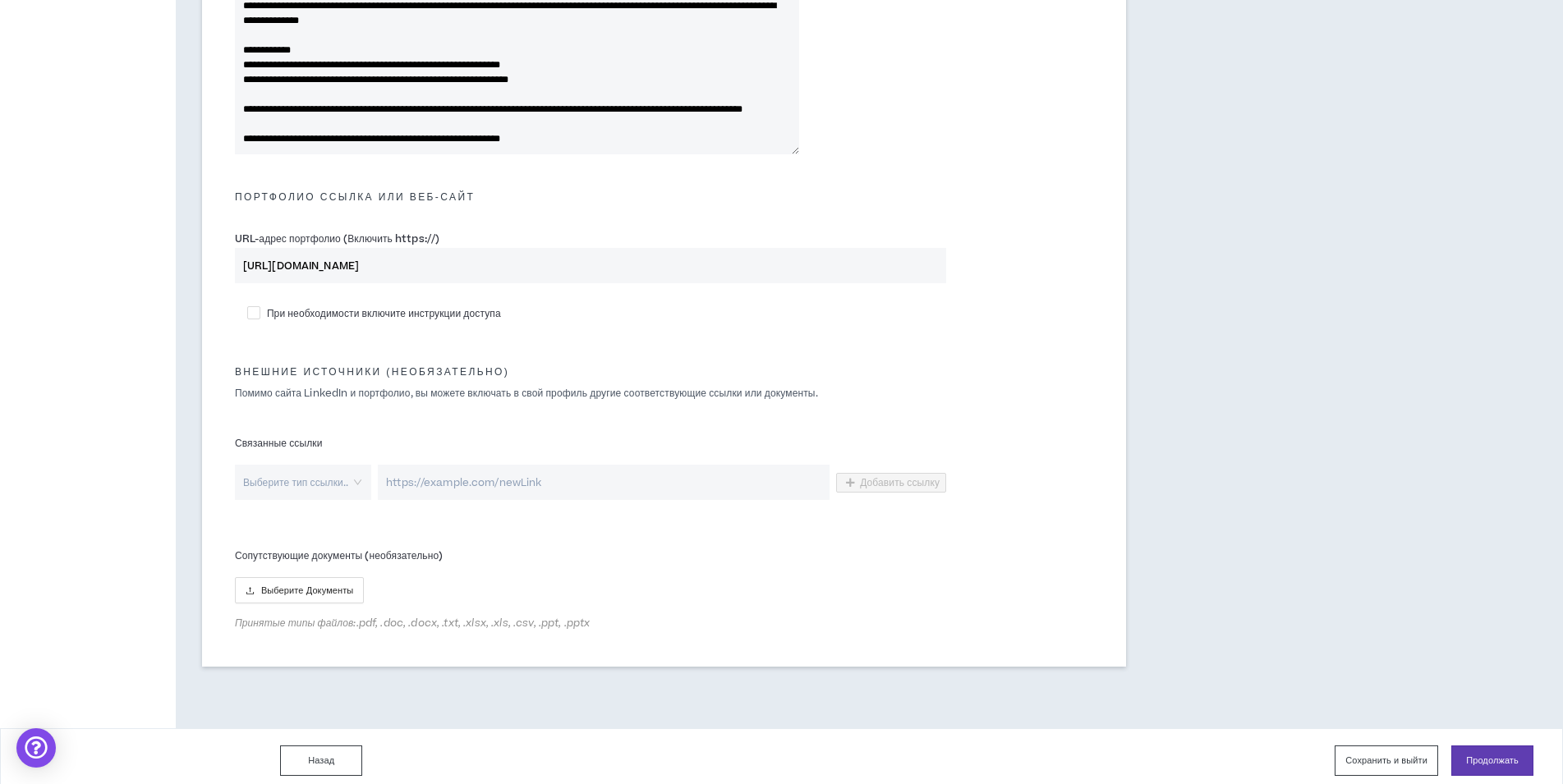
click at [355, 488] on div "Выберите тип ссылки.." at bounding box center [303, 482] width 137 height 35
type input "[URL][DOMAIN_NAME]"
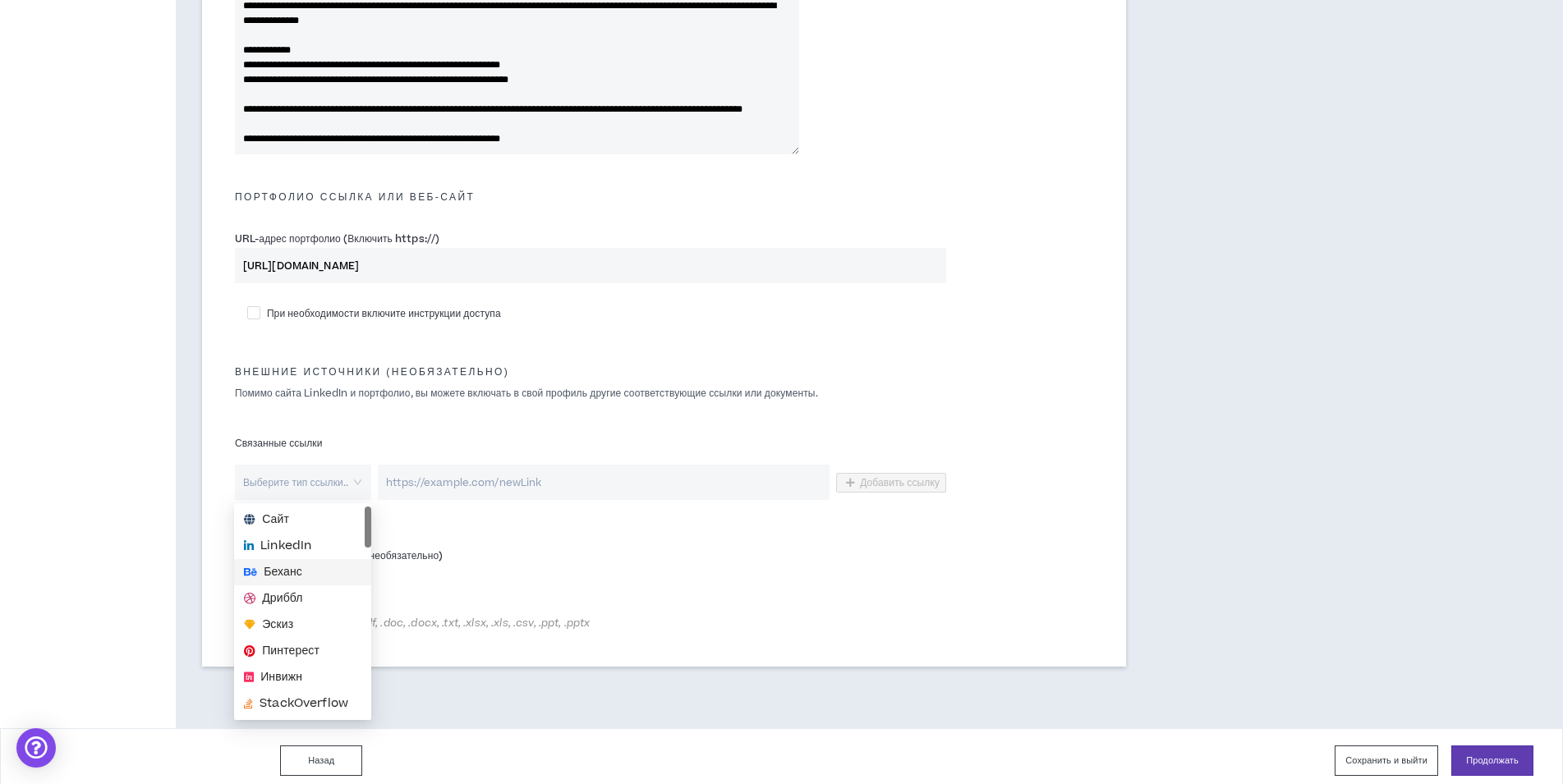
click at [304, 568] on span "Беханс" at bounding box center [302, 571] width 117 height 18
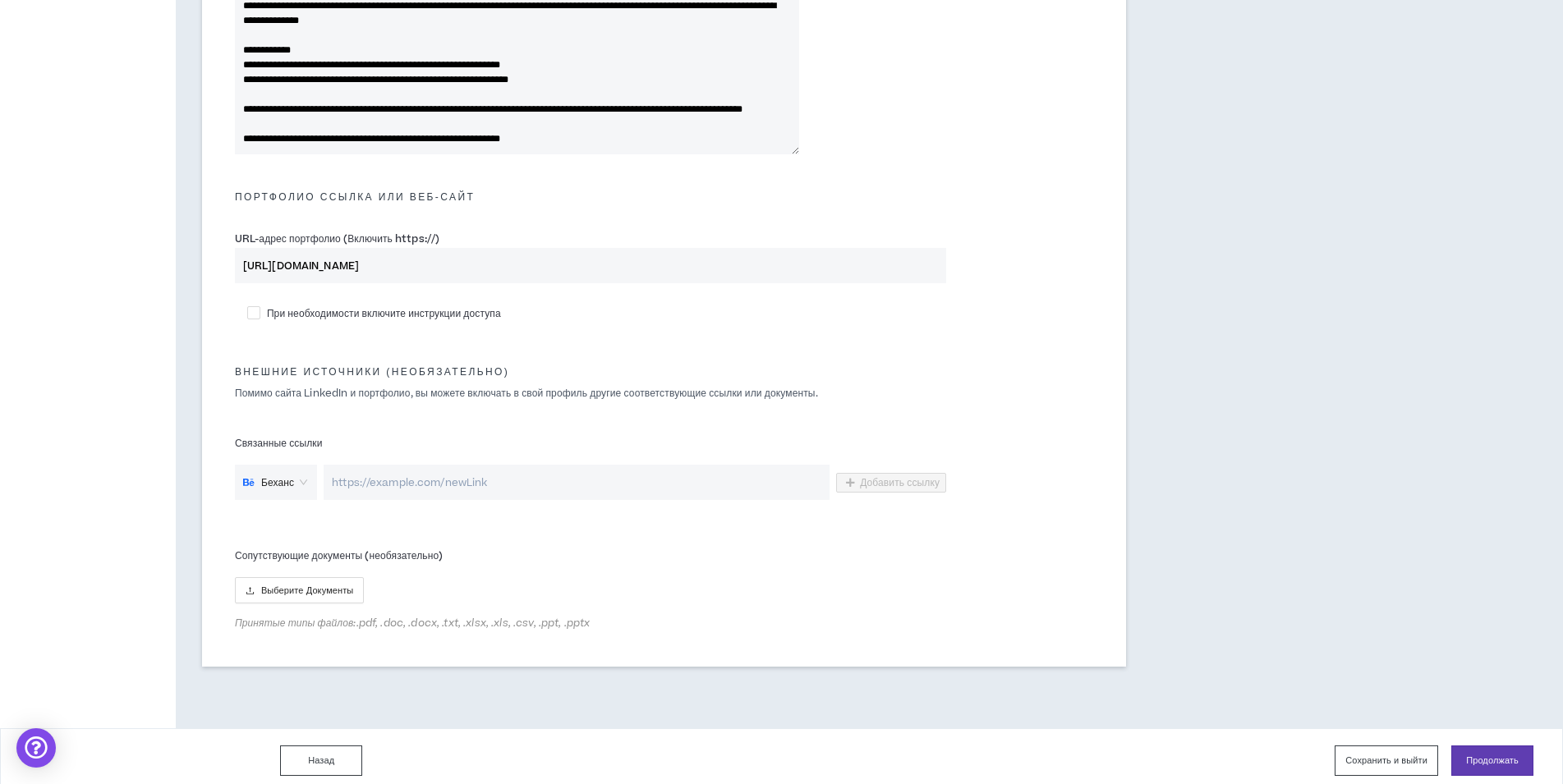
click at [443, 491] on input "url" at bounding box center [577, 482] width 506 height 35
paste input "[URL][DOMAIN_NAME]"
type input "[URL][DOMAIN_NAME]"
click at [901, 482] on span "Добавить ссылку" at bounding box center [899, 483] width 79 height 13
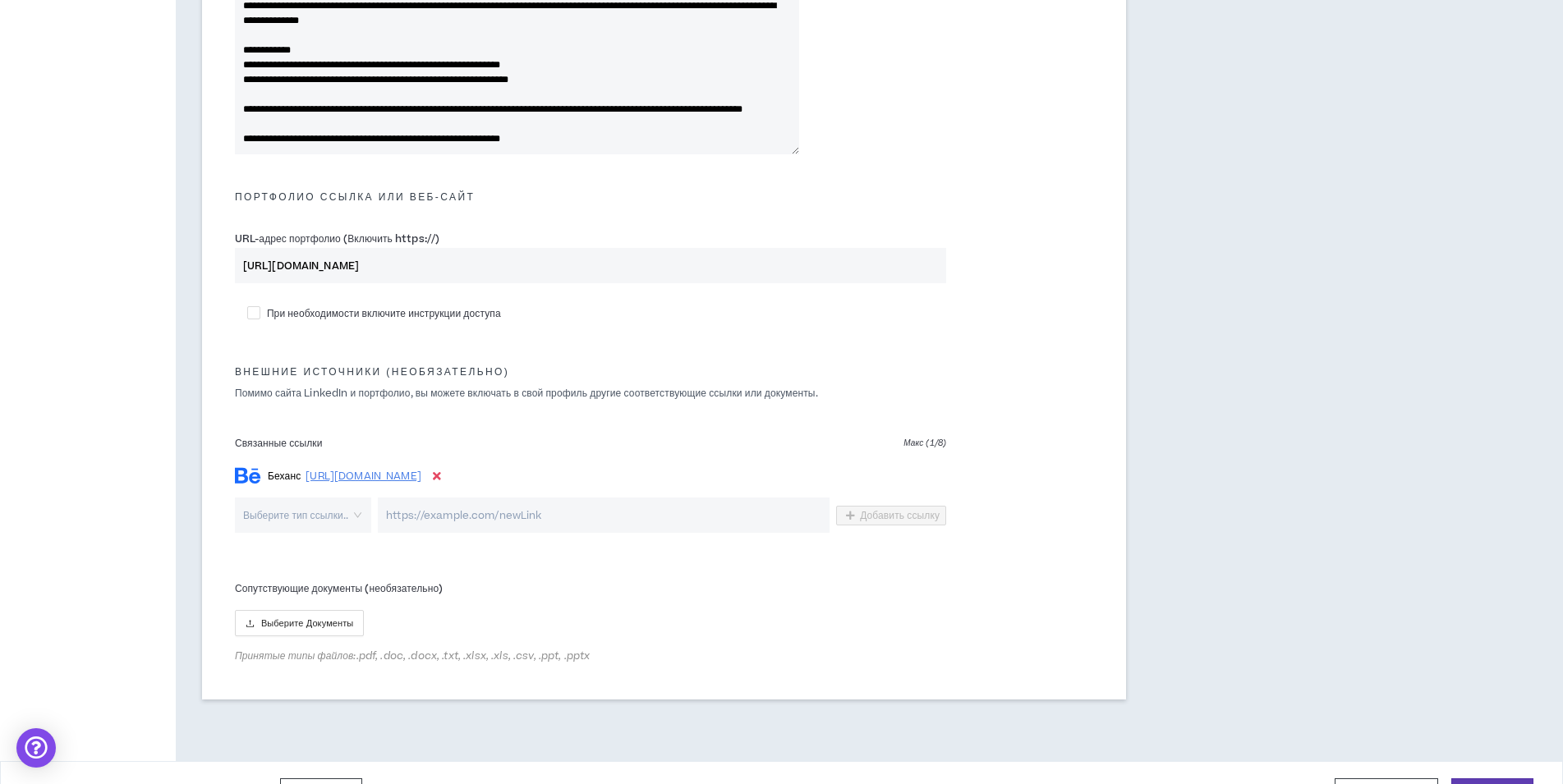
click at [301, 523] on input "search" at bounding box center [297, 514] width 107 height 35
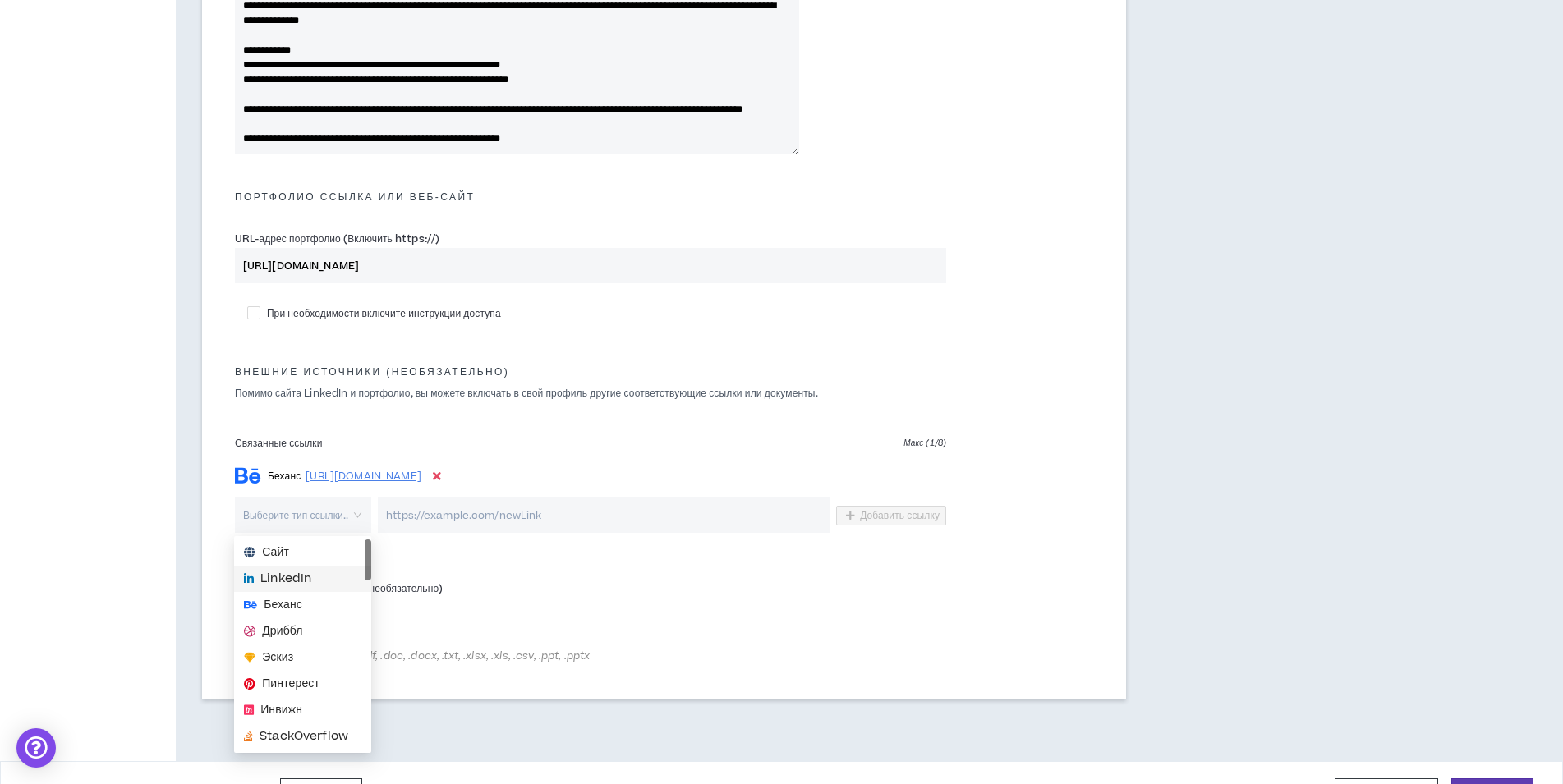
click at [311, 580] on span "LinkedIn" at bounding box center [286, 578] width 51 height 18
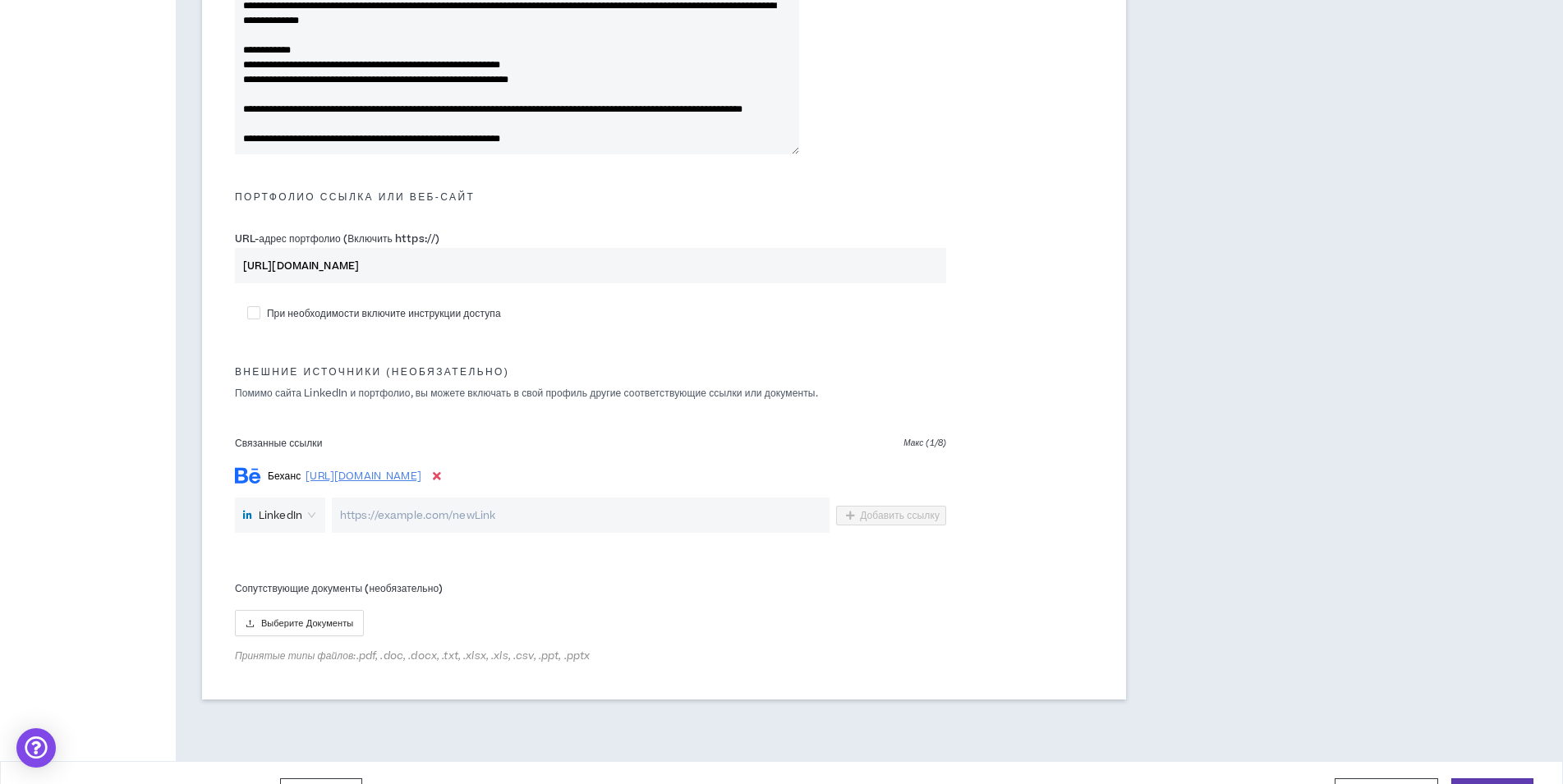
click at [518, 527] on input "url" at bounding box center [580, 514] width 497 height 35
paste input "[URL][DOMAIN_NAME]"
type input "[URL][DOMAIN_NAME]"
click at [900, 511] on span "Добавить ссылку" at bounding box center [899, 515] width 79 height 13
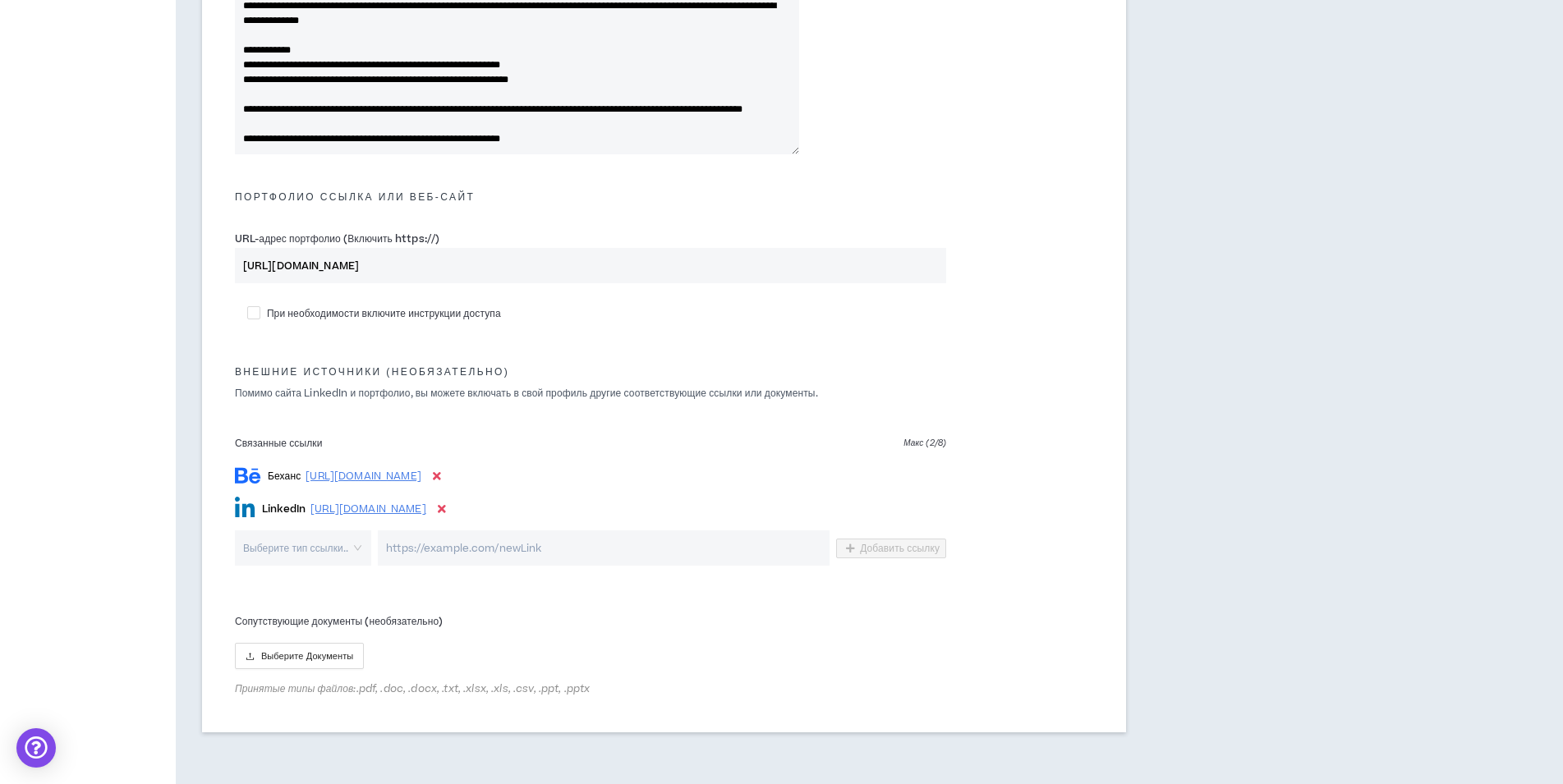
click at [308, 553] on input "search" at bounding box center [297, 547] width 107 height 35
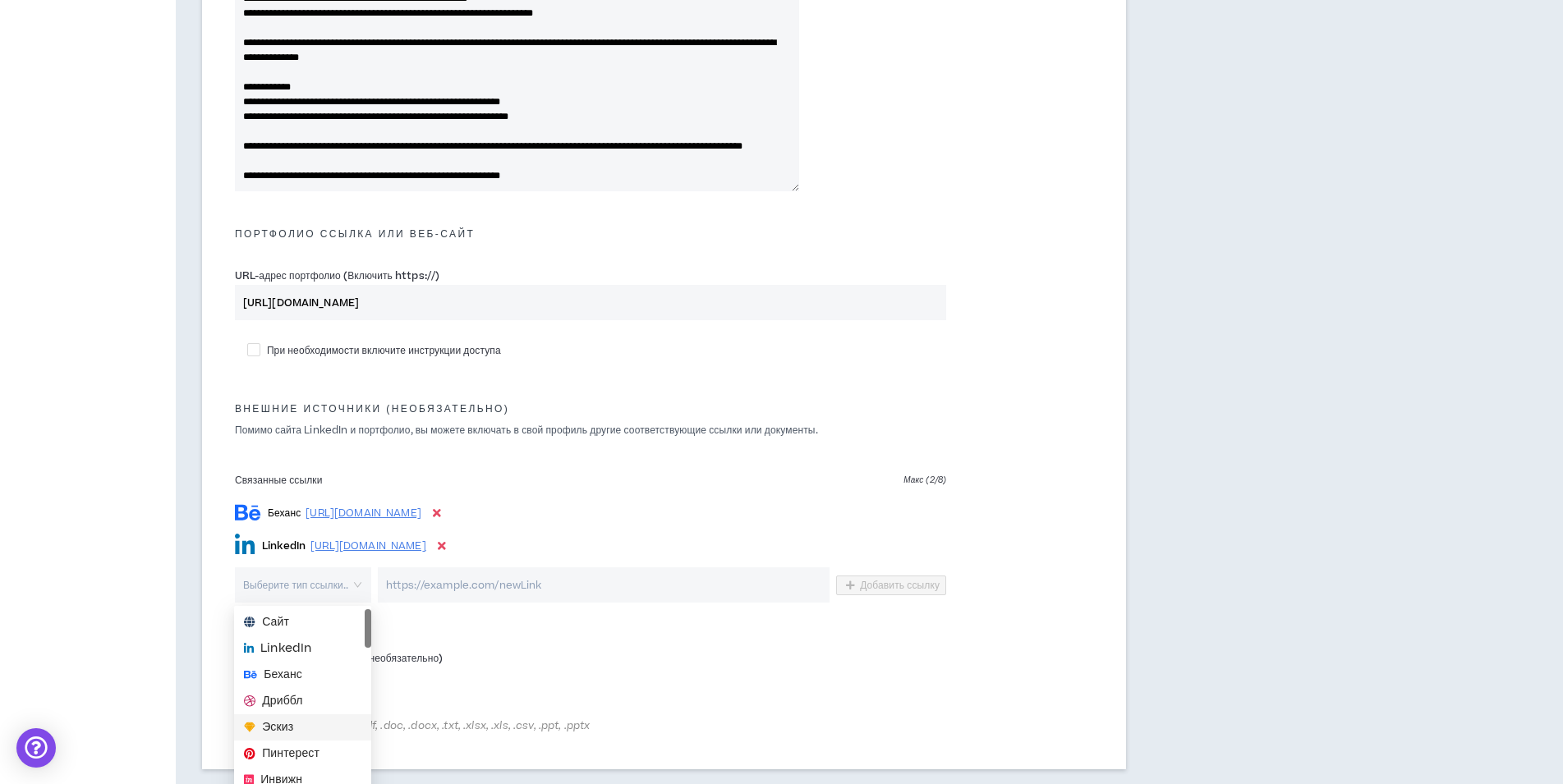
scroll to position [649, 0]
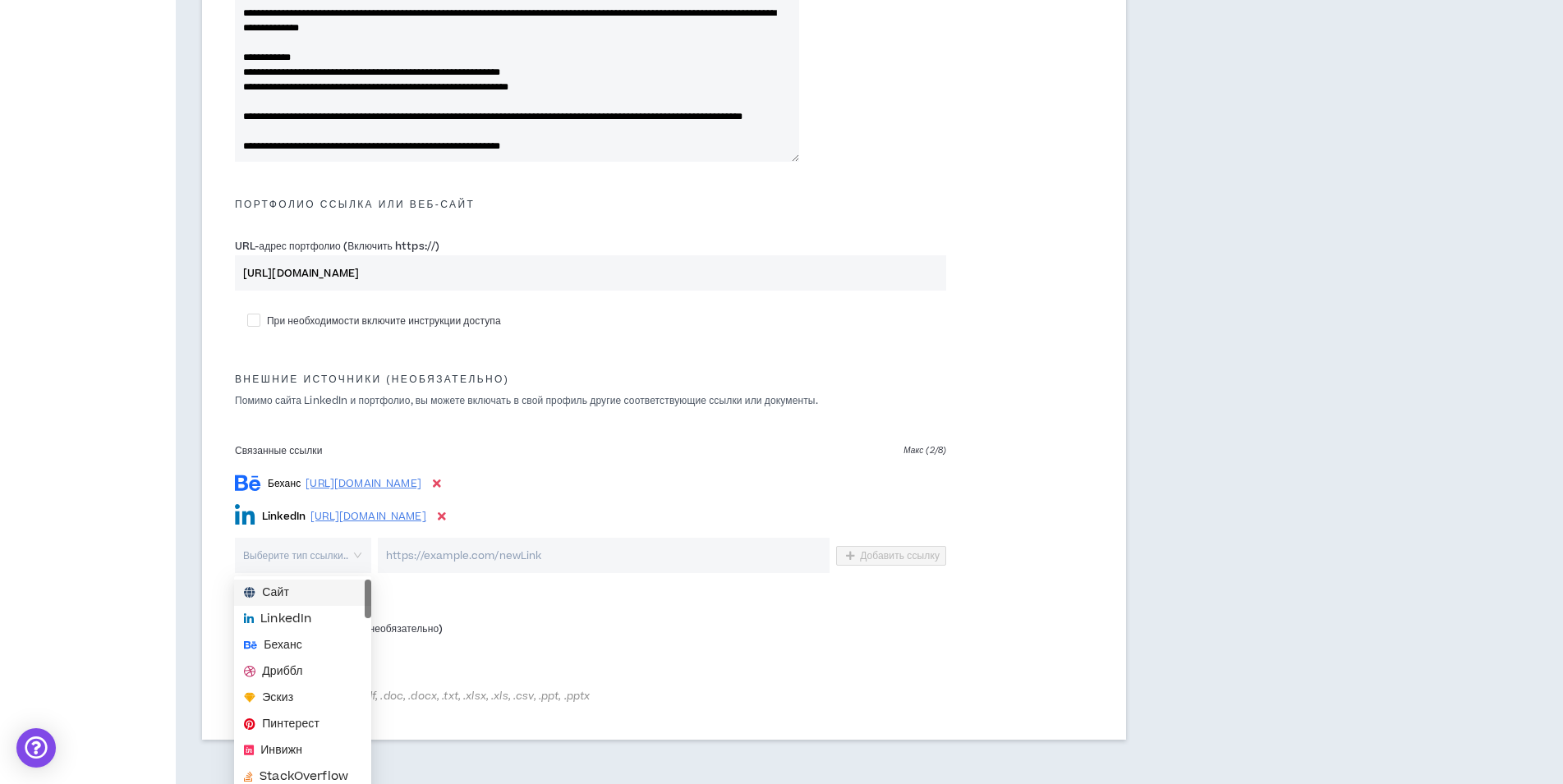
click at [292, 593] on span "Сайт" at bounding box center [302, 592] width 117 height 18
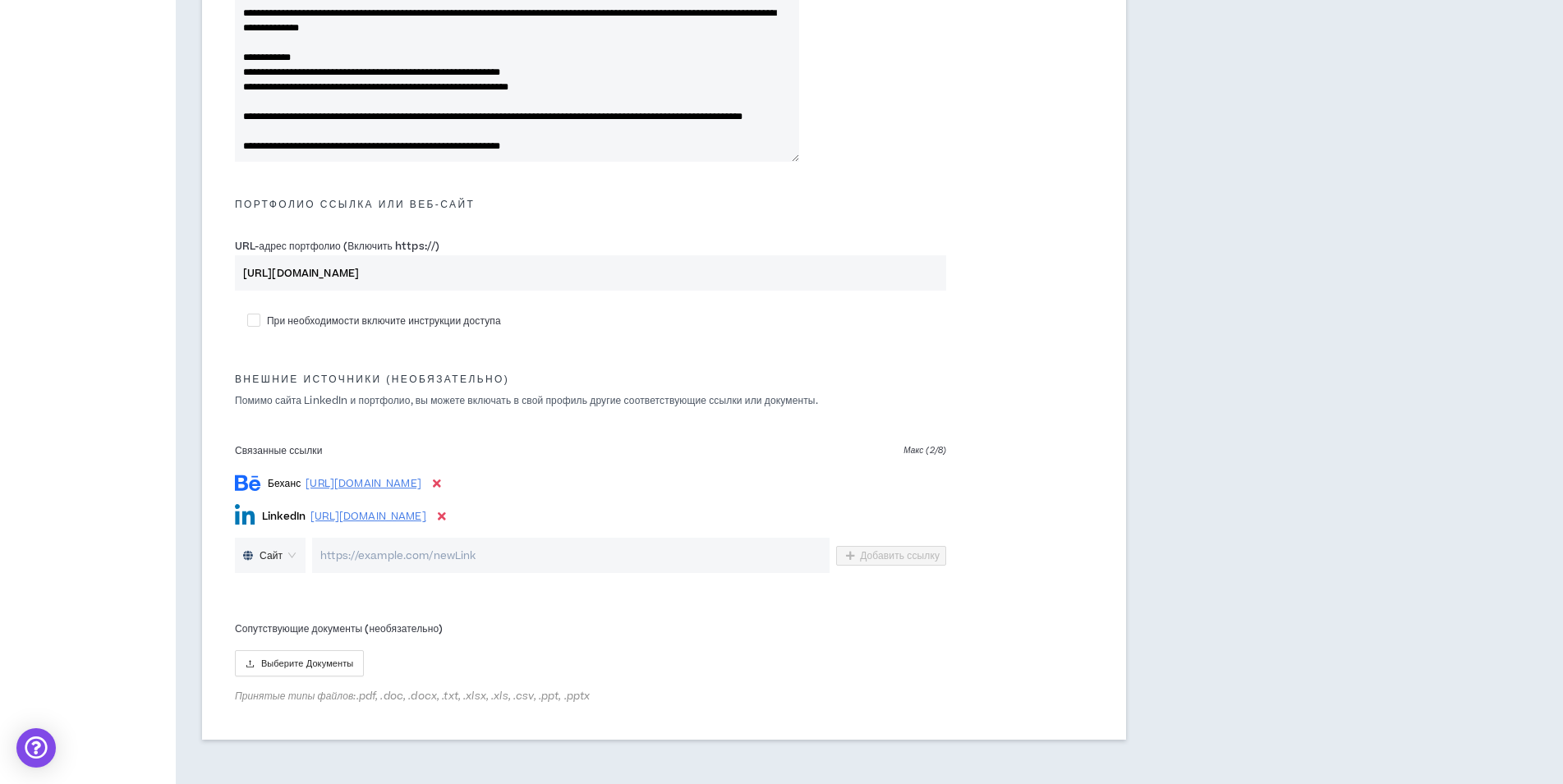
click at [410, 559] on input "url" at bounding box center [571, 555] width 518 height 35
paste input "[URL][DOMAIN_NAME]"
type input "[URL][DOMAIN_NAME]"
drag, startPoint x: 886, startPoint y: 553, endPoint x: 894, endPoint y: 563, distance: 12.8
click at [889, 554] on span "Добавить ссылку" at bounding box center [899, 555] width 79 height 13
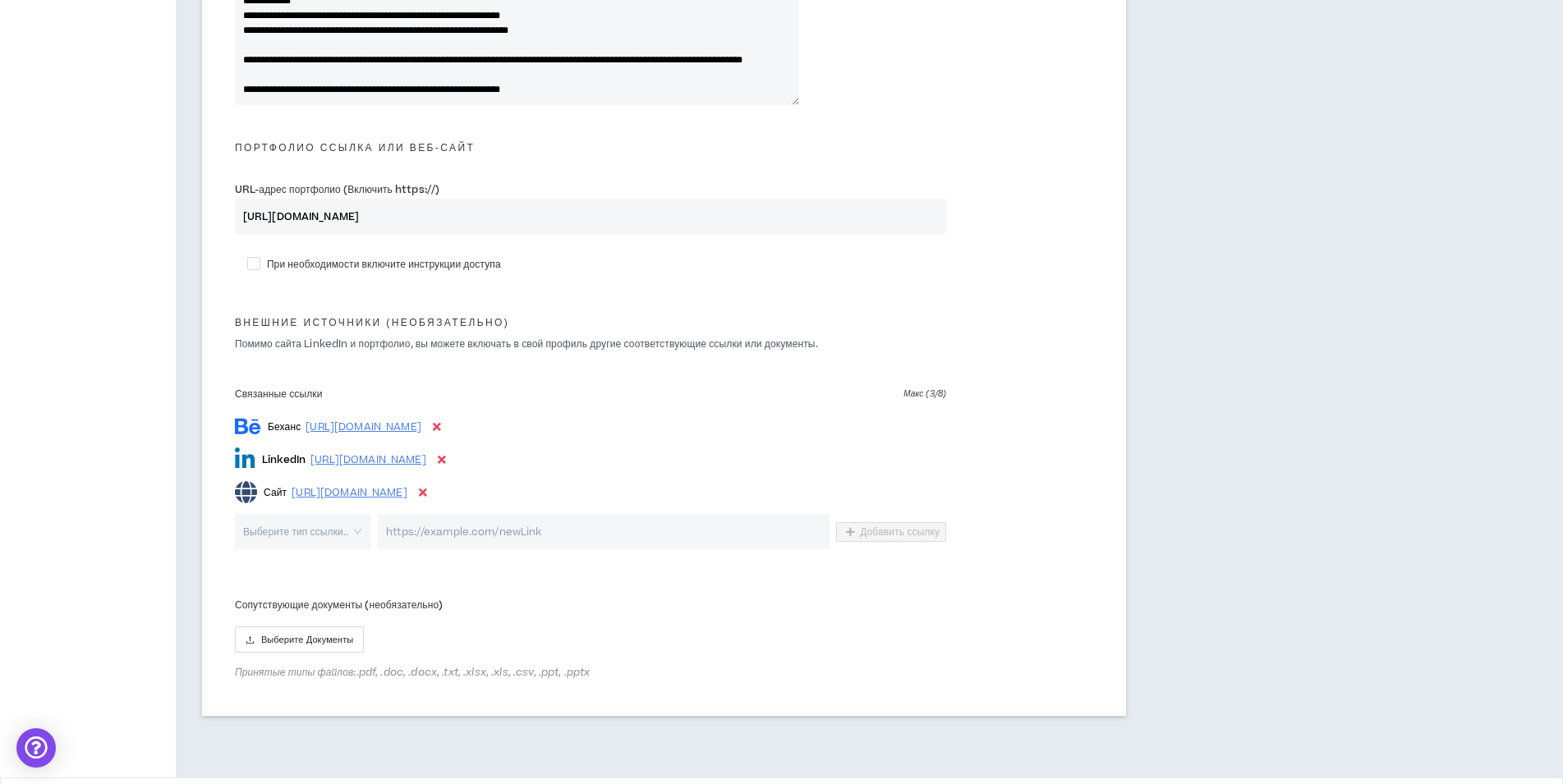
scroll to position [764, 0]
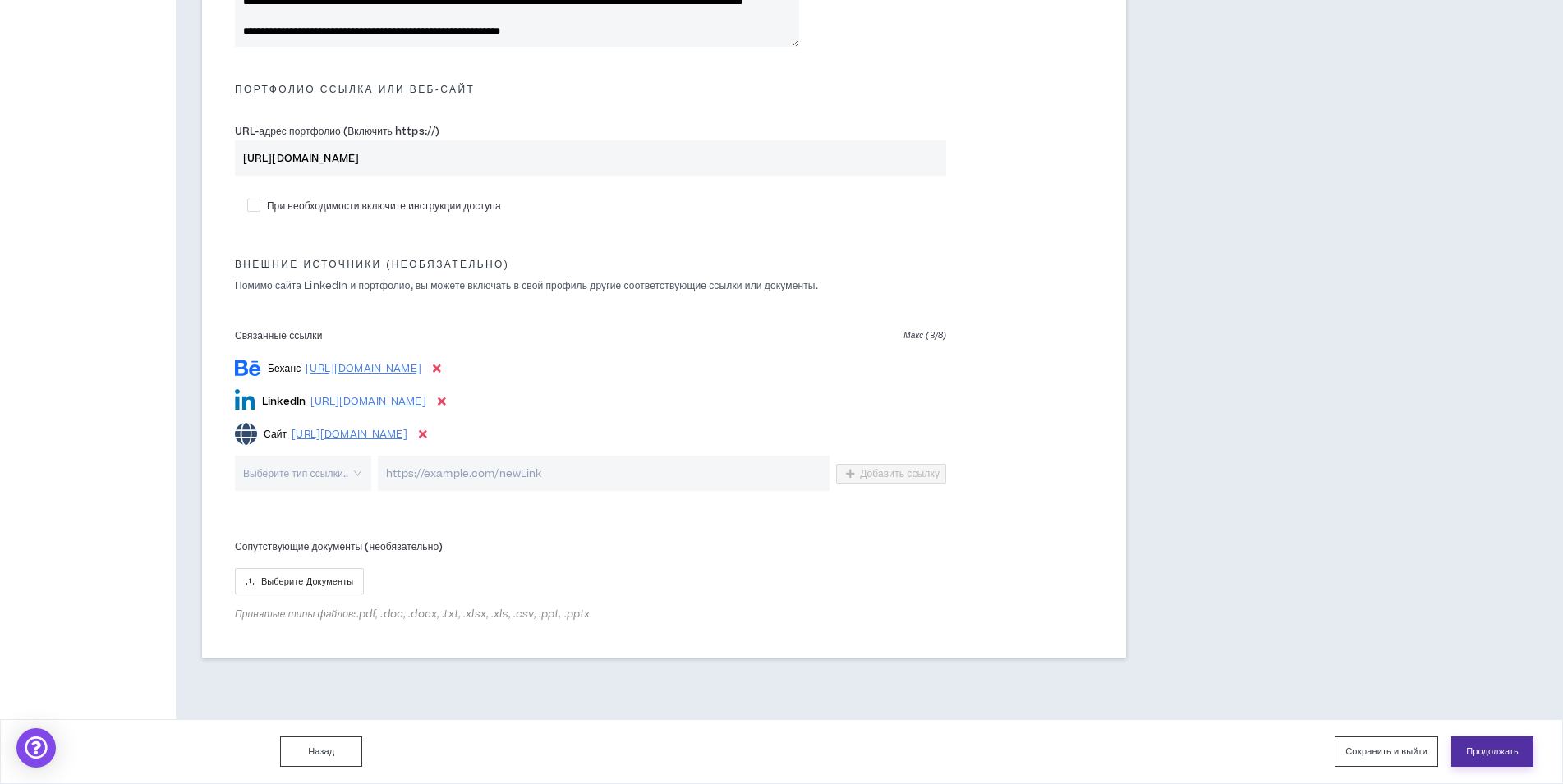
click at [1501, 758] on button "Продолжать" at bounding box center [1492, 752] width 82 height 31
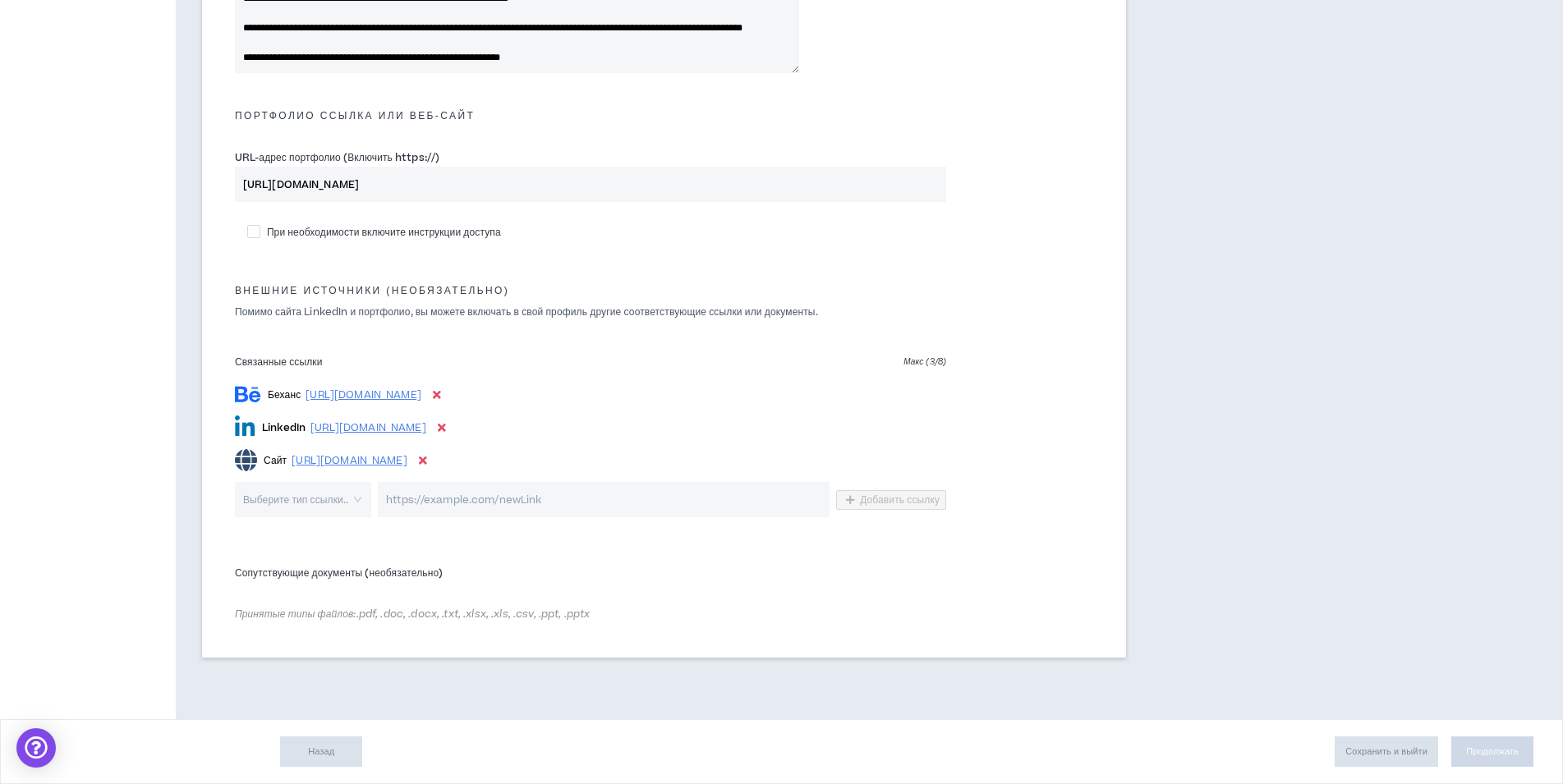
scroll to position [738, 0]
